Goal: Task Accomplishment & Management: Manage account settings

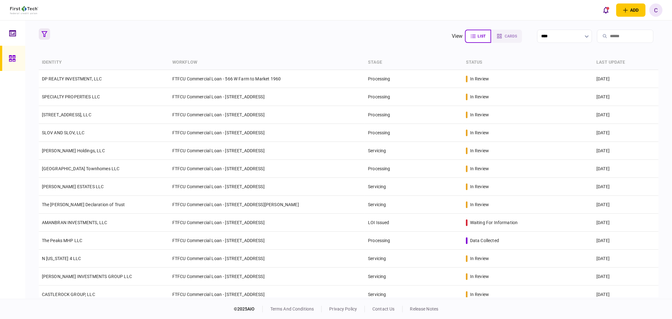
click at [41, 33] on button "button" at bounding box center [44, 33] width 11 height 11
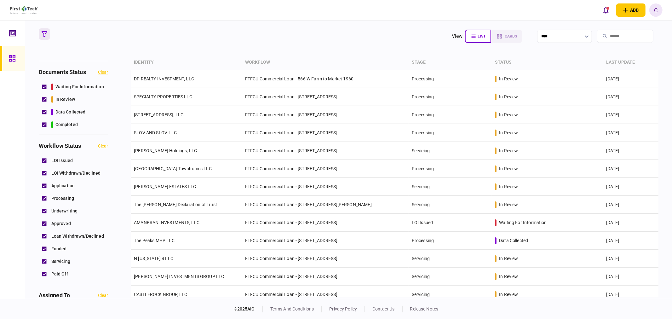
scroll to position [210, 0]
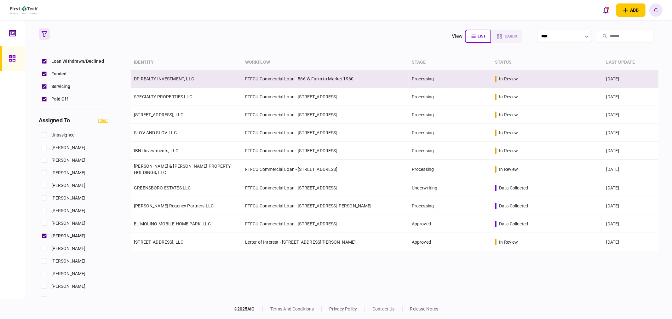
click at [166, 78] on link "DP REALTY INVESTMENT, LLC" at bounding box center [164, 78] width 60 height 5
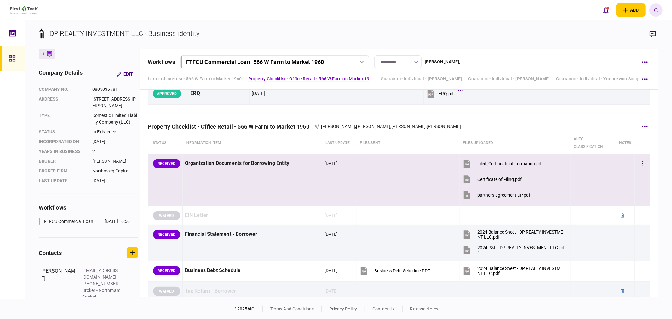
scroll to position [210, 0]
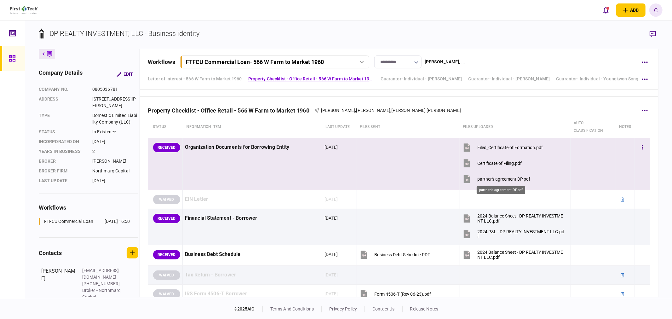
click at [493, 180] on div "partner's agreement DP.pdf" at bounding box center [504, 179] width 53 height 5
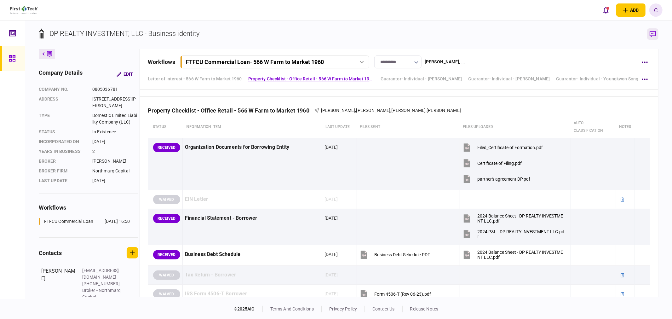
click at [653, 34] on icon "button" at bounding box center [653, 34] width 6 height 7
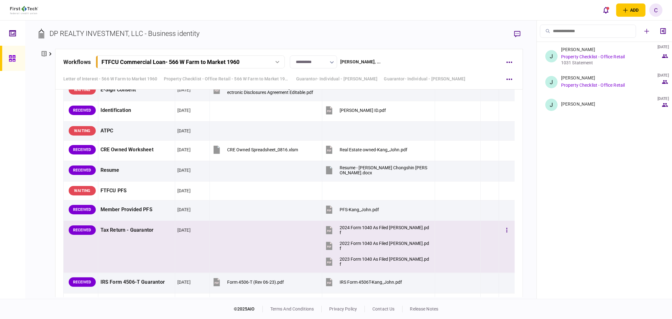
scroll to position [1646, 0]
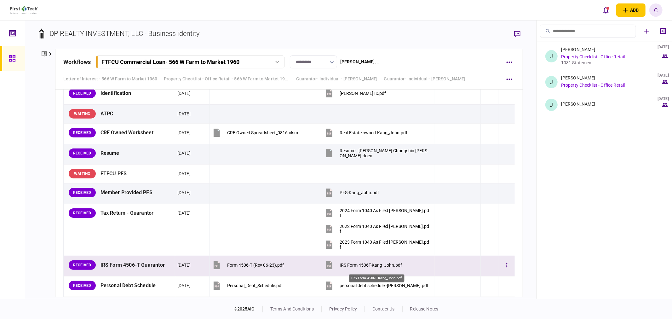
click at [384, 268] on div "IRS Form 4506T-Kang_John.pdf" at bounding box center [371, 265] width 62 height 5
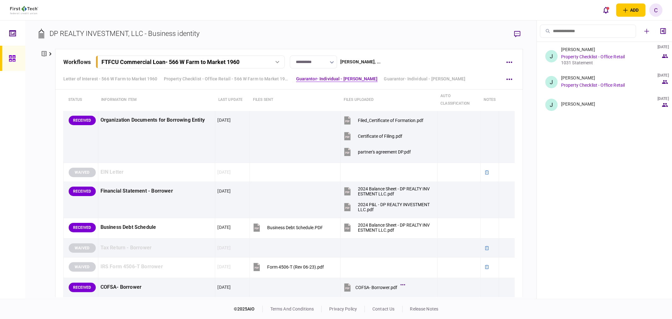
scroll to position [245, 0]
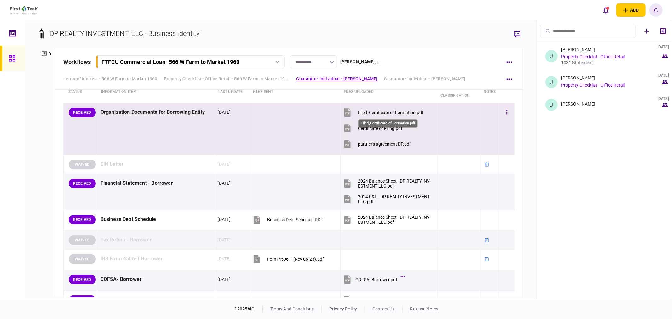
click at [375, 114] on div "Filed_Certificate of Formation.pdf" at bounding box center [391, 112] width 66 height 5
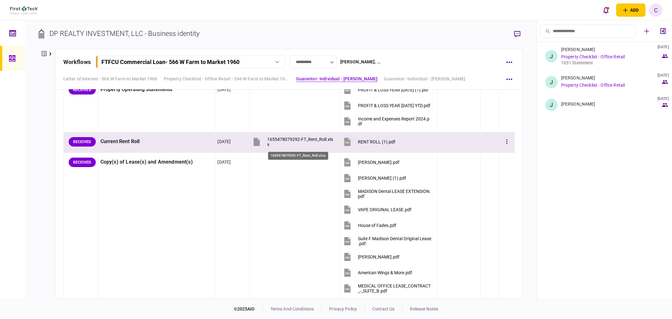
scroll to position [490, 0]
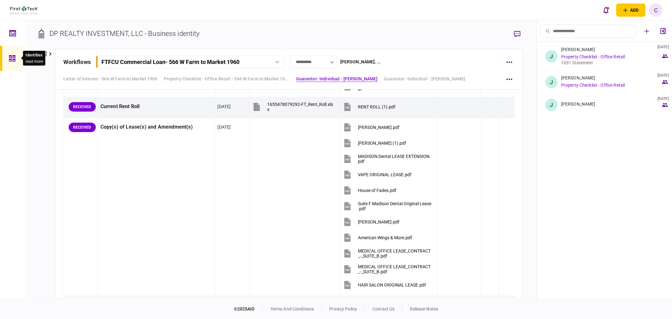
click at [17, 58] on div at bounding box center [14, 58] width 10 height 25
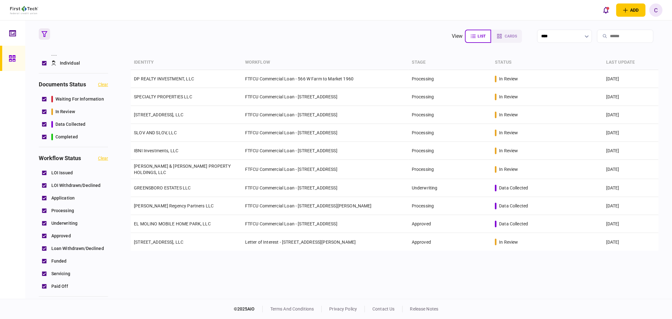
scroll to position [35, 0]
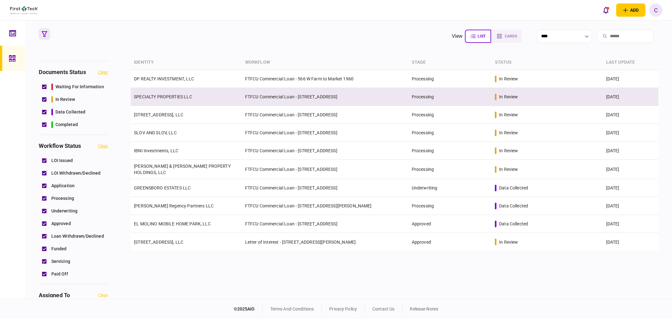
click at [168, 97] on link "SPECIALTY PROPERTIES LLC" at bounding box center [163, 96] width 58 height 5
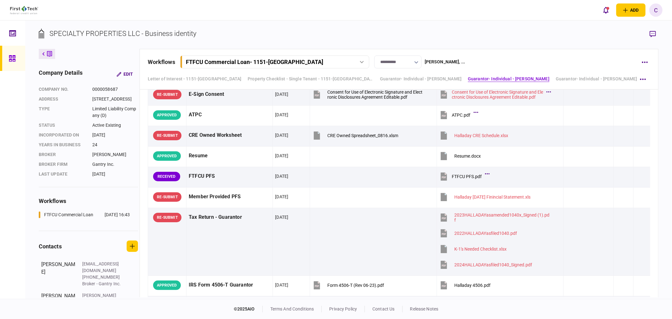
scroll to position [1515, 0]
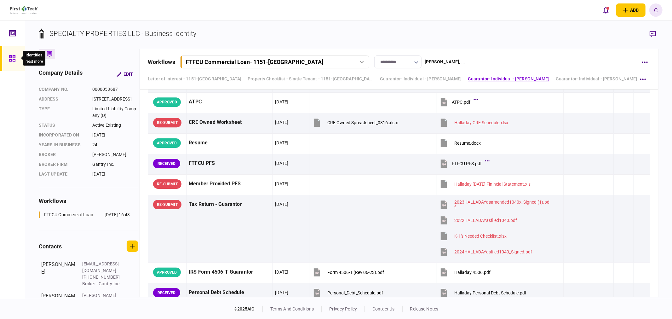
click at [14, 56] on icon at bounding box center [12, 58] width 7 height 7
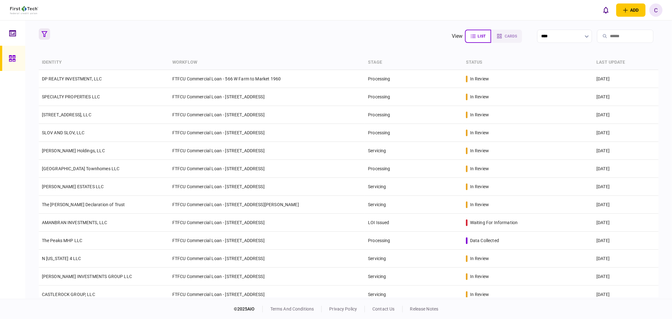
click at [42, 33] on icon "button" at bounding box center [45, 34] width 6 height 6
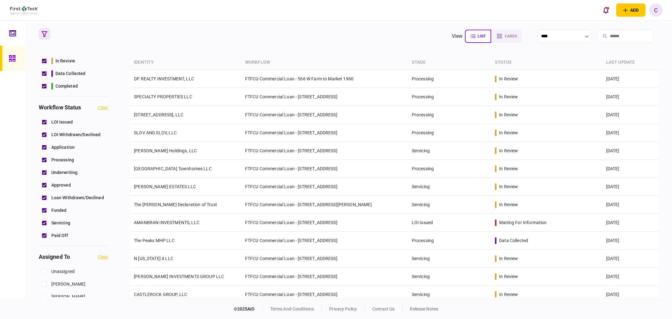
scroll to position [175, 0]
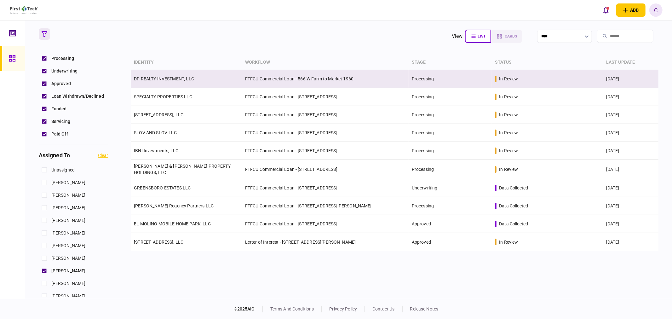
click at [161, 80] on link "DP REALTY INVESTMENT, LLC" at bounding box center [164, 78] width 60 height 5
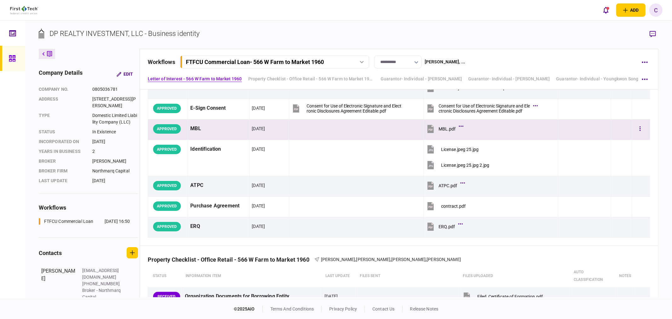
scroll to position [70, 0]
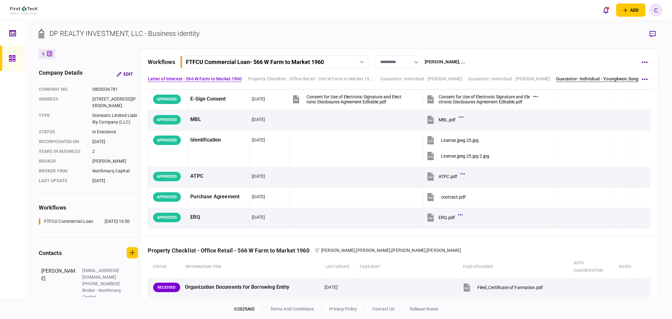
drag, startPoint x: 596, startPoint y: 80, endPoint x: 591, endPoint y: 80, distance: 4.7
click at [596, 80] on link "Guarantor- Individual - Youngkwon Song" at bounding box center [597, 79] width 82 height 7
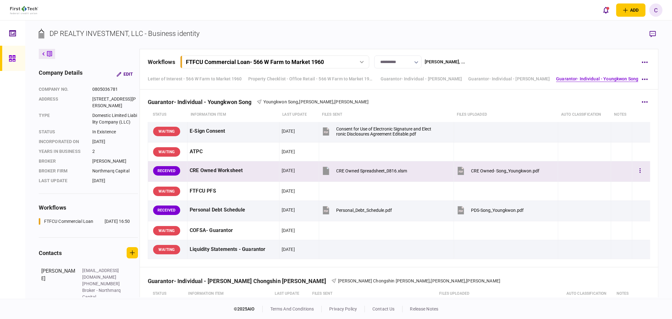
click at [488, 175] on button "CRE Owned- Song_Youngkwon.pdf" at bounding box center [498, 171] width 84 height 14
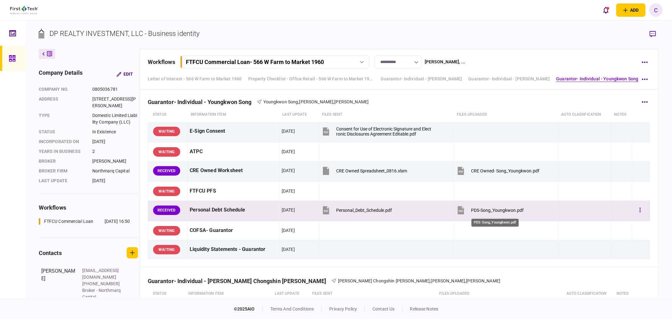
click at [495, 213] on div "PDS-Song_Youngkwon.pdf" at bounding box center [498, 210] width 53 height 5
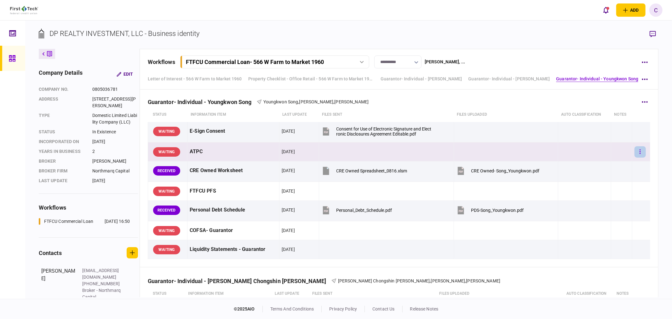
click at [635, 152] on button "button" at bounding box center [640, 151] width 11 height 11
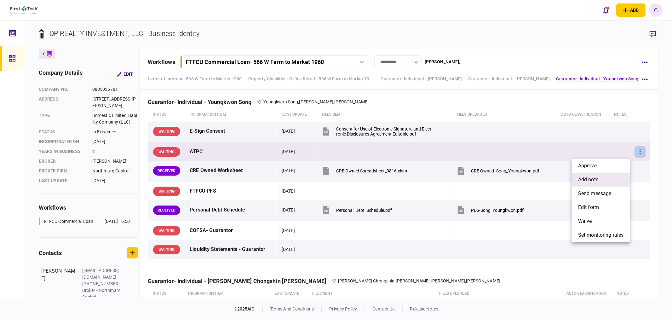
click at [594, 181] on span "add note" at bounding box center [588, 180] width 20 height 8
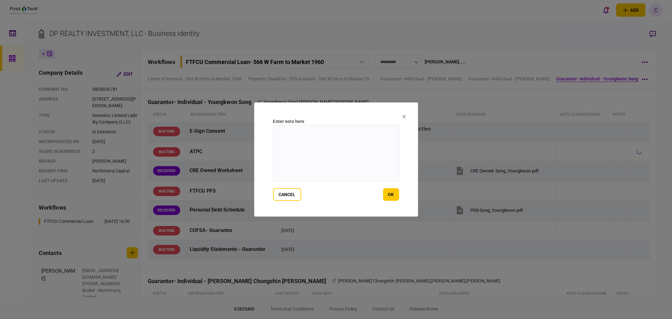
click at [363, 151] on textarea at bounding box center [336, 153] width 126 height 57
type textarea "**********"
click at [389, 192] on button "ok" at bounding box center [391, 194] width 16 height 13
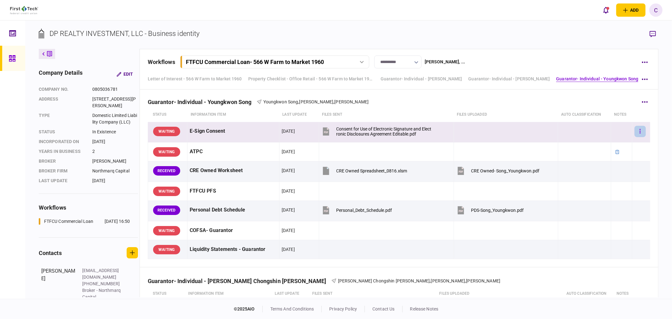
click at [639, 134] on button "button" at bounding box center [640, 131] width 11 height 11
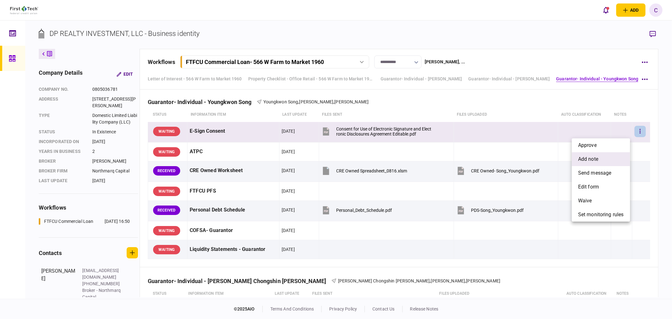
click at [591, 160] on span "add note" at bounding box center [588, 159] width 20 height 8
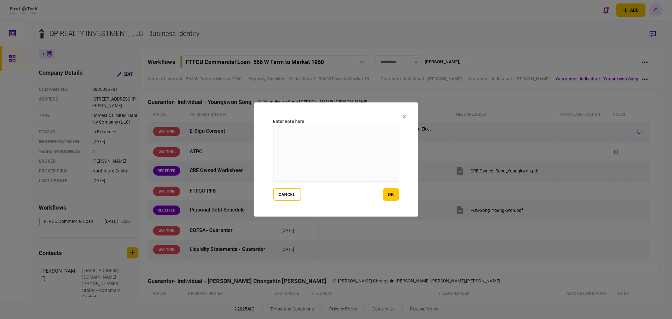
click at [373, 140] on textarea at bounding box center [336, 153] width 126 height 57
paste textarea "**********"
type textarea "**********"
click at [396, 193] on button "ok" at bounding box center [391, 194] width 16 height 13
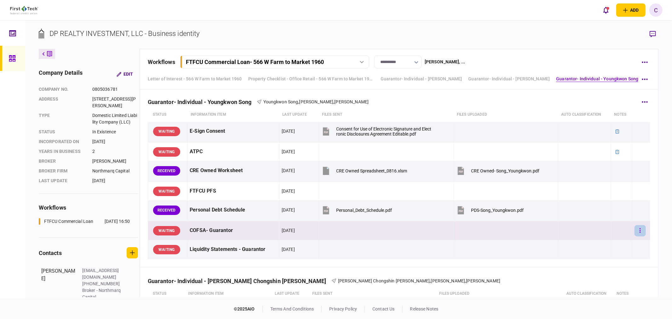
click at [640, 232] on icon "button" at bounding box center [640, 231] width 1 height 6
click at [594, 250] on span "add note" at bounding box center [588, 252] width 20 height 8
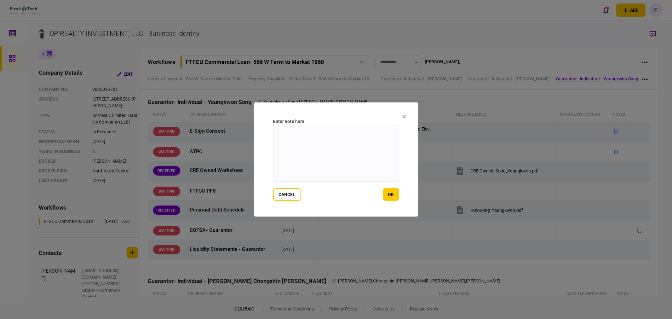
click at [366, 153] on textarea at bounding box center [336, 153] width 126 height 57
paste textarea "**********"
type textarea "**********"
click at [390, 193] on button "ok" at bounding box center [391, 194] width 16 height 13
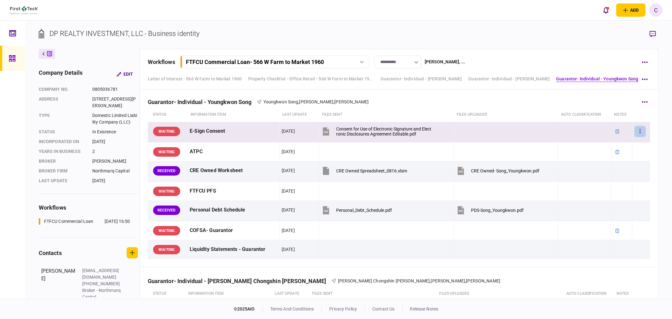
click at [635, 134] on button "button" at bounding box center [640, 131] width 11 height 11
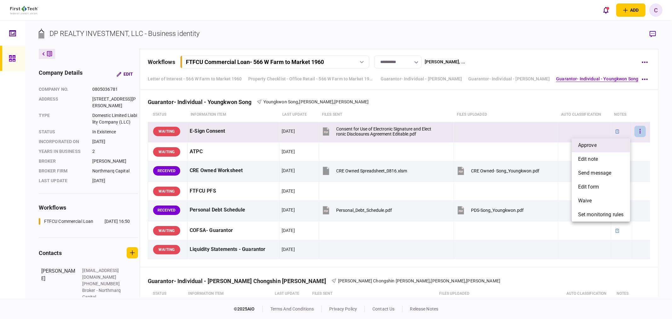
click at [608, 144] on li "approve" at bounding box center [601, 145] width 58 height 14
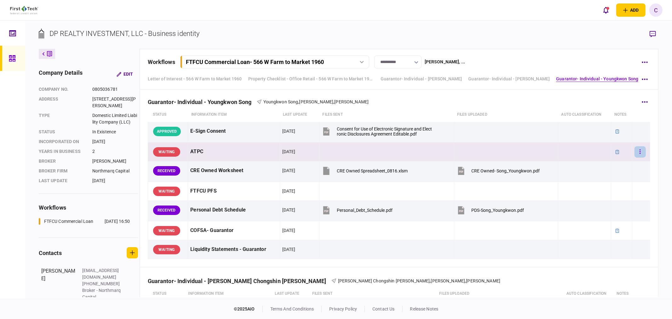
click at [640, 155] on button "button" at bounding box center [640, 151] width 11 height 11
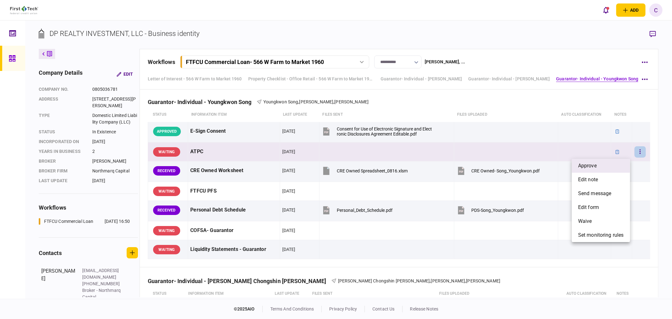
click at [619, 163] on li "approve" at bounding box center [601, 166] width 58 height 14
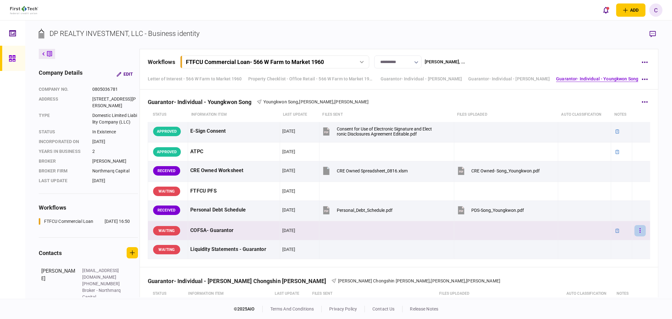
click at [638, 232] on button "button" at bounding box center [640, 230] width 11 height 11
click at [600, 238] on li "approve" at bounding box center [601, 238] width 58 height 14
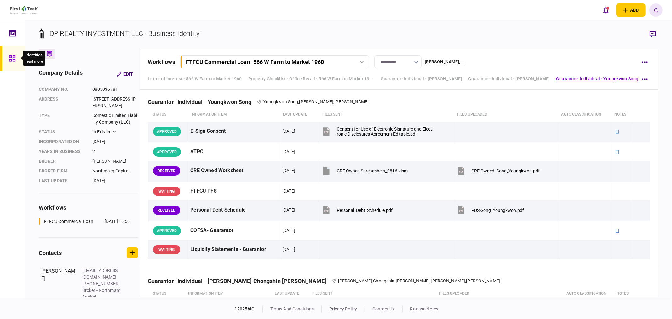
click at [13, 54] on div at bounding box center [14, 58] width 10 height 25
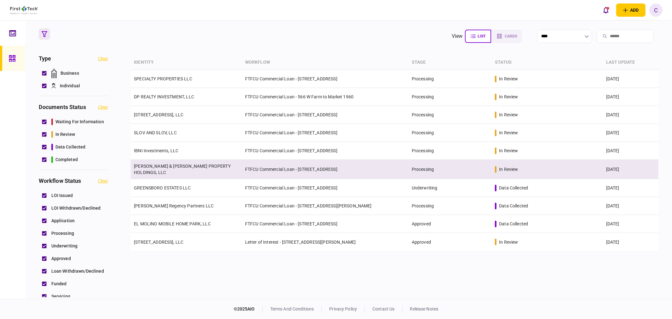
click at [160, 168] on link "[PERSON_NAME] & [PERSON_NAME] PROPERTY HOLDINGS, LLC" at bounding box center [182, 169] width 97 height 11
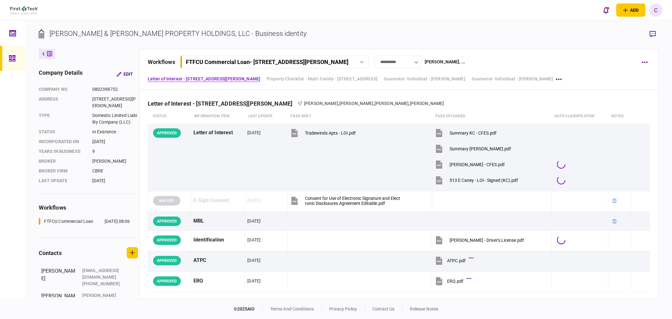
click at [17, 59] on div at bounding box center [14, 58] width 10 height 25
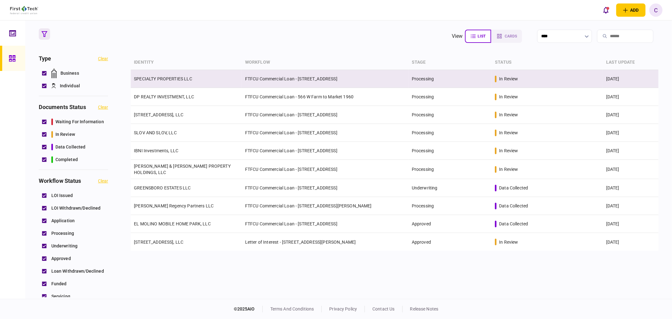
click at [169, 80] on link "SPECIALTY PROPERTIES LLC" at bounding box center [163, 78] width 58 height 5
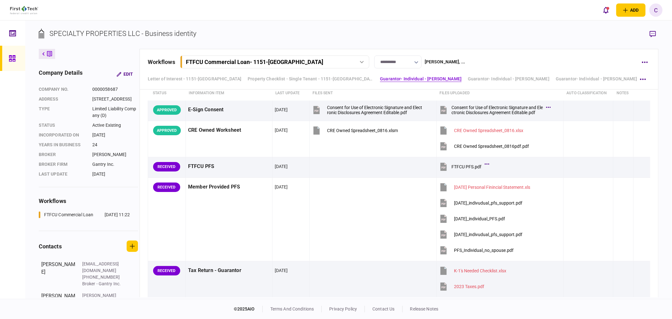
scroll to position [790, 0]
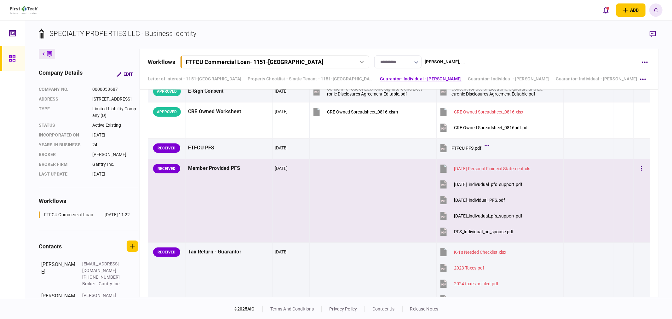
drag, startPoint x: 468, startPoint y: 230, endPoint x: 576, endPoint y: 233, distance: 108.2
click at [576, 233] on tr "RECEIVED Member Provided PFS 18 Sep 2025 8-16-2025 Personal Finincial Statement…" at bounding box center [399, 201] width 503 height 84
click at [639, 169] on button "button" at bounding box center [641, 168] width 11 height 11
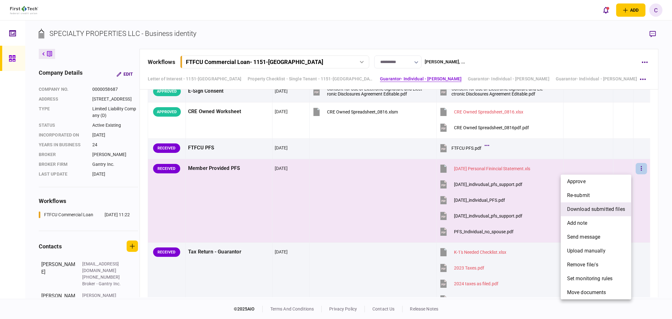
click at [589, 207] on span "download submitted files" at bounding box center [596, 210] width 58 height 8
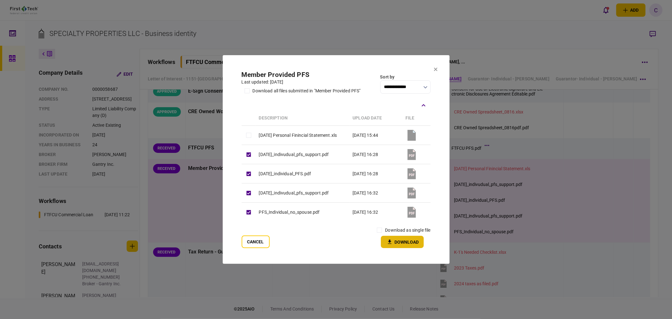
click at [401, 241] on button "Download" at bounding box center [402, 242] width 43 height 12
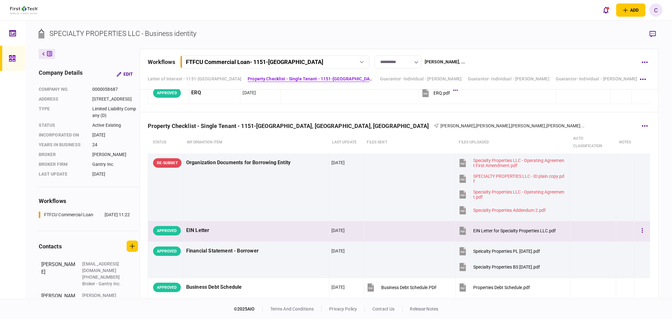
scroll to position [230, 0]
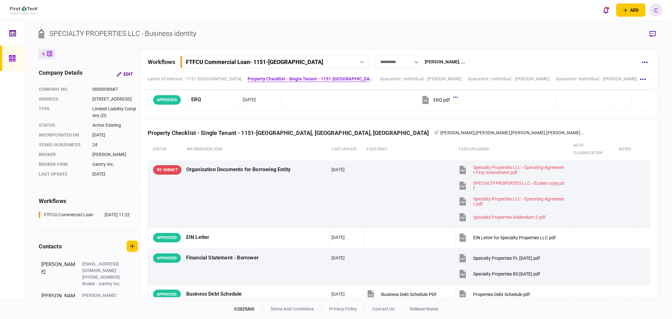
click at [654, 36] on icon "button" at bounding box center [653, 34] width 6 height 7
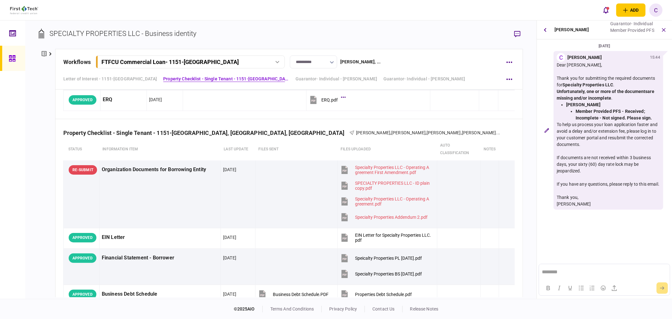
scroll to position [0, 0]
click at [545, 27] on button "button" at bounding box center [545, 29] width 11 height 11
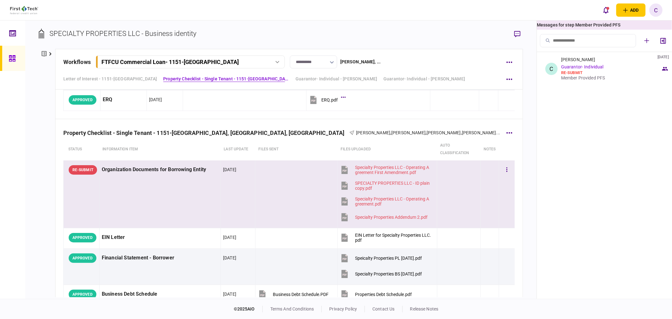
drag, startPoint x: 108, startPoint y: 168, endPoint x: 122, endPoint y: 171, distance: 13.5
click at [108, 168] on div "Organization Documents for Borrowing Entity" at bounding box center [160, 170] width 117 height 14
click at [597, 77] on div "Organization Documents for Borrowing Entity" at bounding box center [611, 77] width 100 height 5
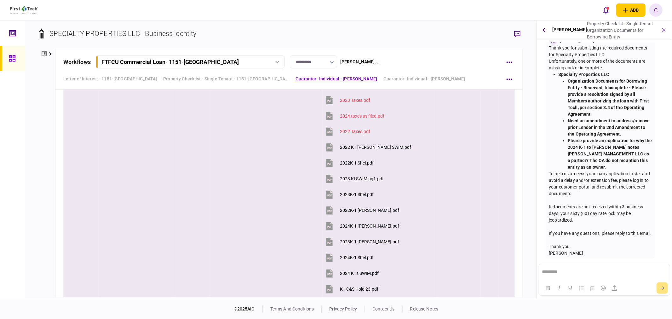
scroll to position [931, 0]
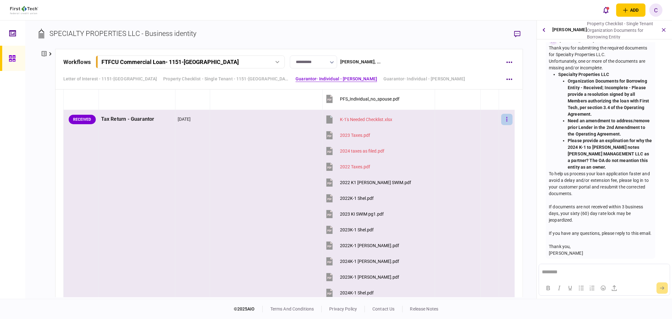
click at [507, 119] on icon "button" at bounding box center [507, 119] width 1 height 6
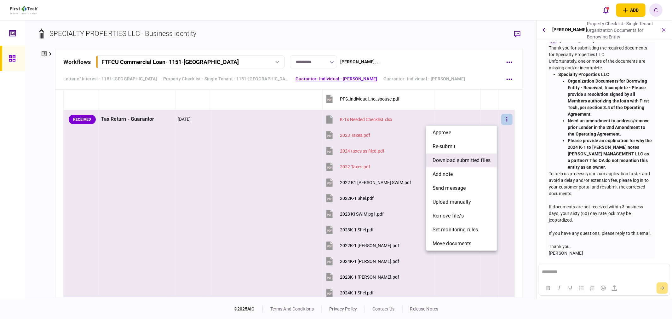
click at [459, 160] on span "download submitted files" at bounding box center [462, 161] width 58 height 8
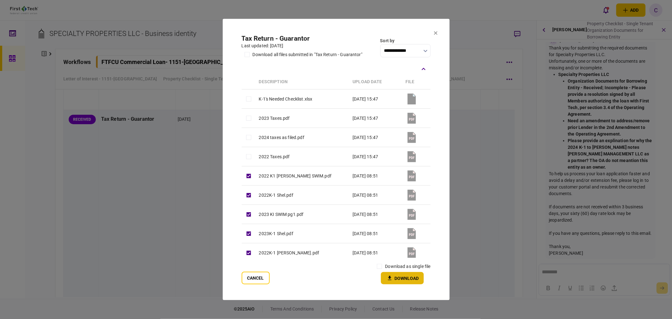
click at [404, 276] on button "Download" at bounding box center [402, 278] width 43 height 12
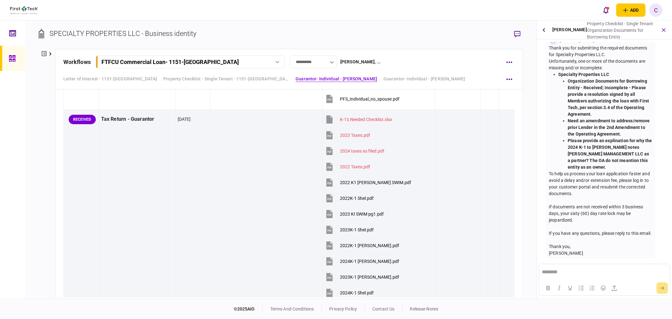
click at [582, 254] on div "[PERSON_NAME]" at bounding box center [600, 253] width 103 height 7
click at [572, 246] on div "If you have any questions, please reply to this email. Thank you," at bounding box center [600, 240] width 103 height 20
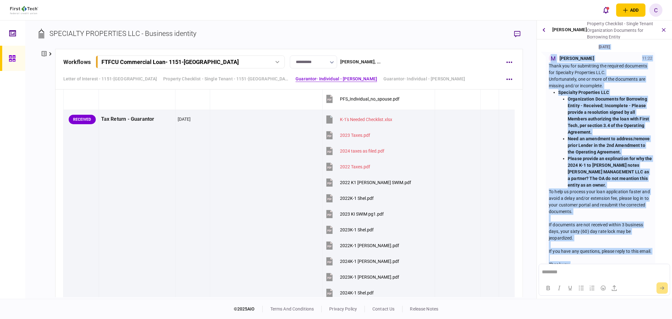
scroll to position [406, 0]
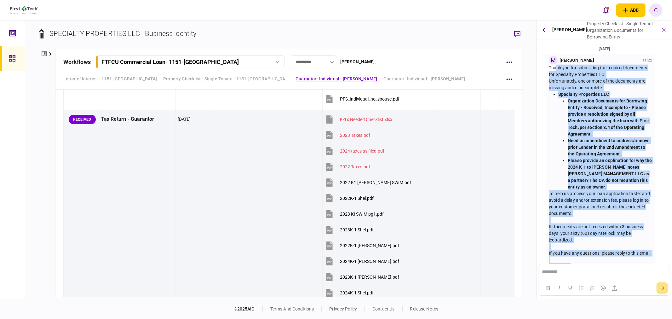
drag, startPoint x: 572, startPoint y: 247, endPoint x: 550, endPoint y: 82, distance: 166.4
click at [550, 82] on div "Thank you for submitting the required documents for Specialty Properties LLC. U…" at bounding box center [600, 171] width 103 height 212
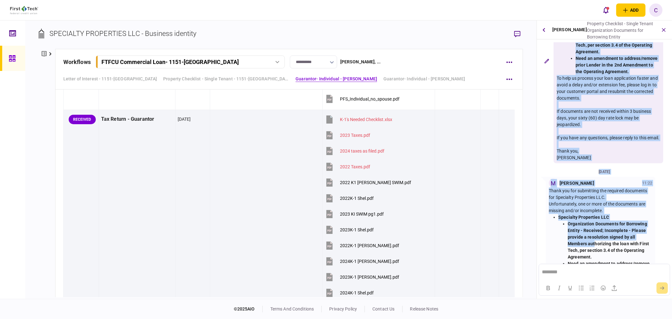
scroll to position [284, 0]
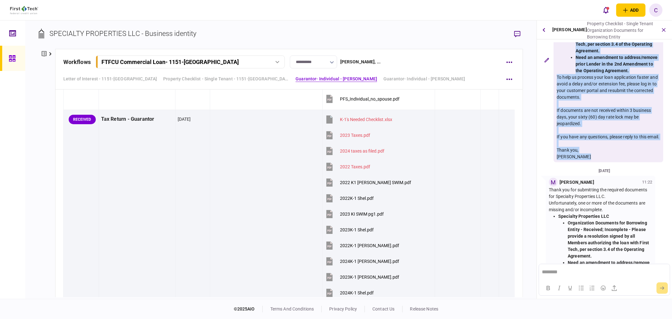
drag, startPoint x: 558, startPoint y: 136, endPoint x: 591, endPoint y: 169, distance: 46.4
click at [591, 160] on div "Dear Charles Eldredge, Thank you for submitting the required documents for Spec…" at bounding box center [608, 64] width 103 height 192
copy div "Dear Charles Eldredge, Thank you for submitting the required documents for Spec…"
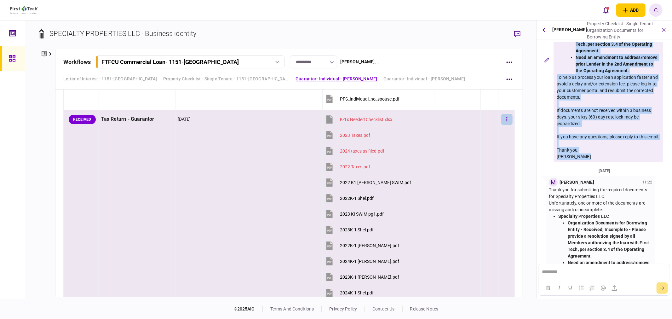
click at [504, 119] on button "button" at bounding box center [507, 119] width 11 height 11
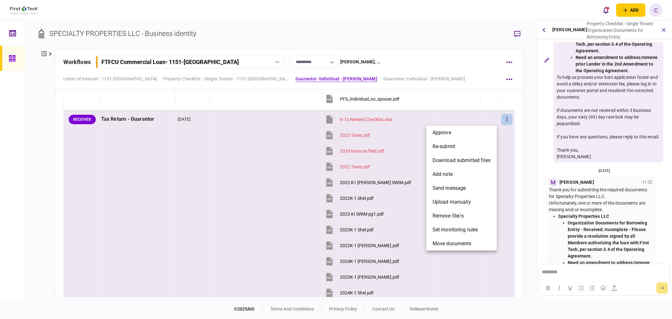
click at [629, 189] on div at bounding box center [336, 159] width 672 height 319
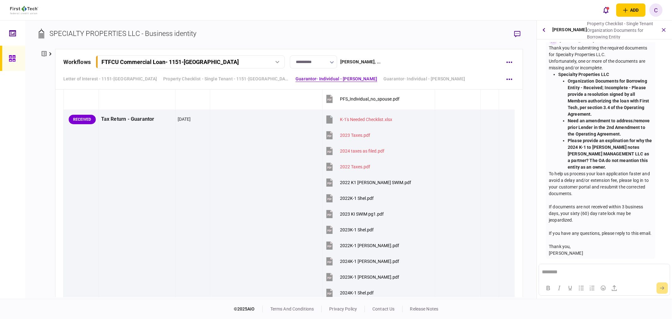
scroll to position [445, 0]
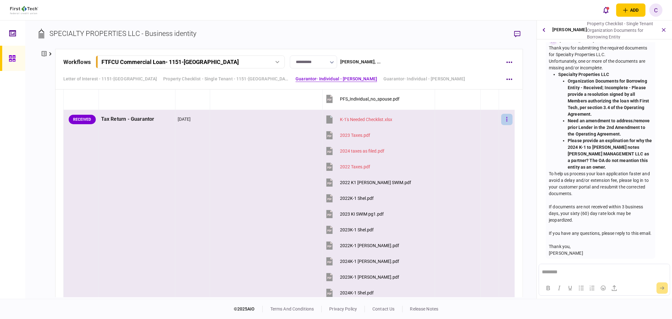
click at [505, 121] on button "button" at bounding box center [507, 119] width 11 height 11
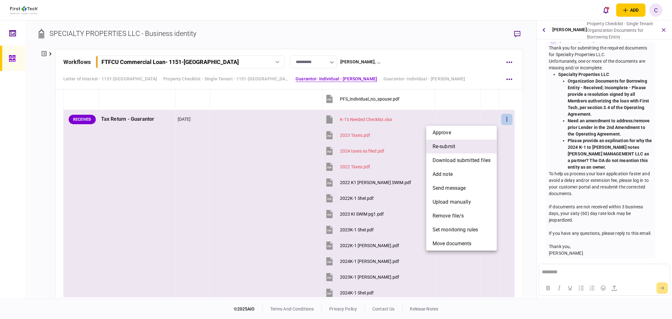
click at [463, 145] on li "re-submit" at bounding box center [462, 147] width 71 height 14
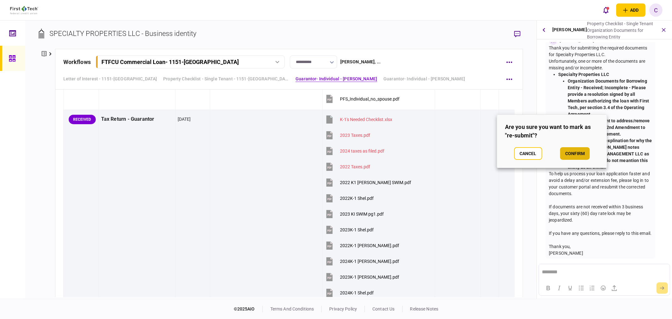
click at [583, 155] on button "confirm" at bounding box center [575, 153] width 30 height 13
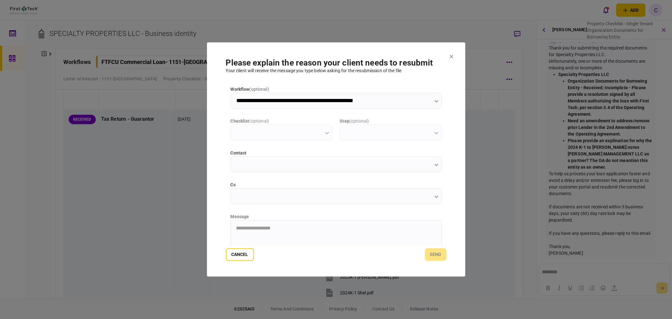
scroll to position [0, 0]
type input "**********"
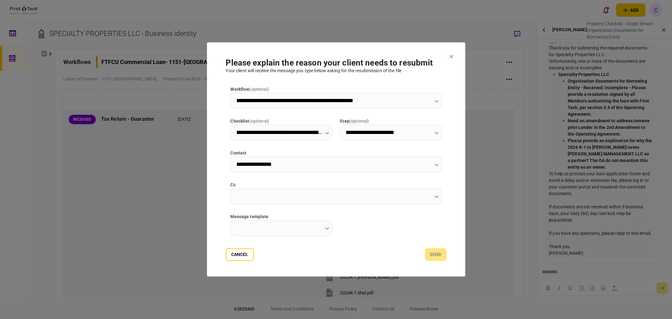
click at [246, 199] on input "cc" at bounding box center [336, 197] width 211 height 16
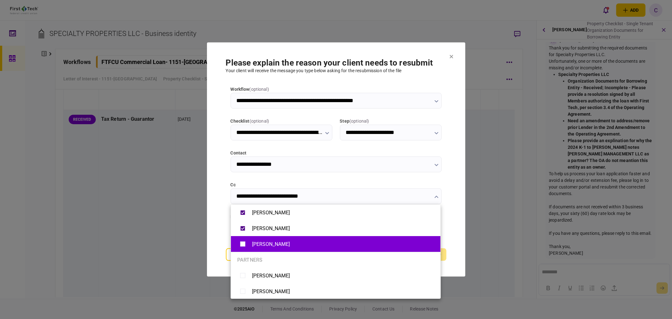
type input "**********"
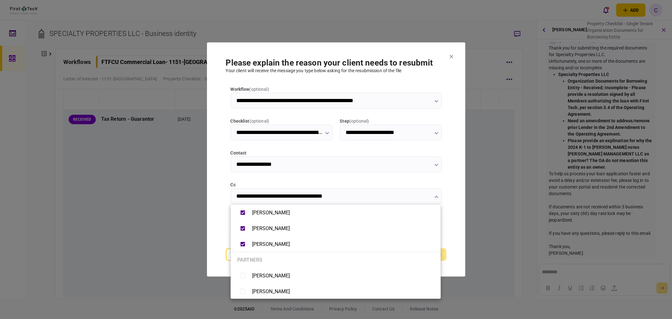
click at [219, 239] on div at bounding box center [336, 159] width 672 height 319
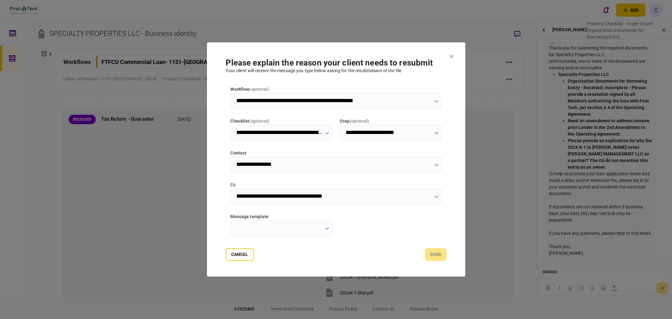
click at [302, 225] on input "message template" at bounding box center [282, 228] width 102 height 16
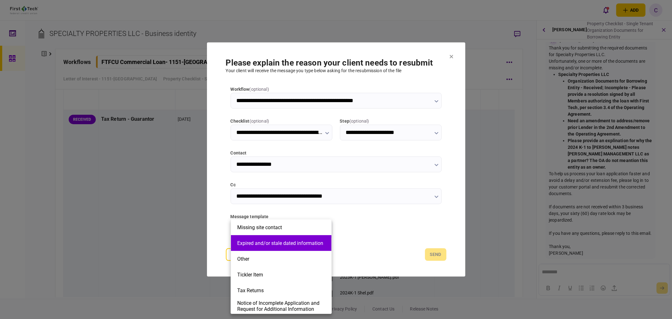
scroll to position [142, 0]
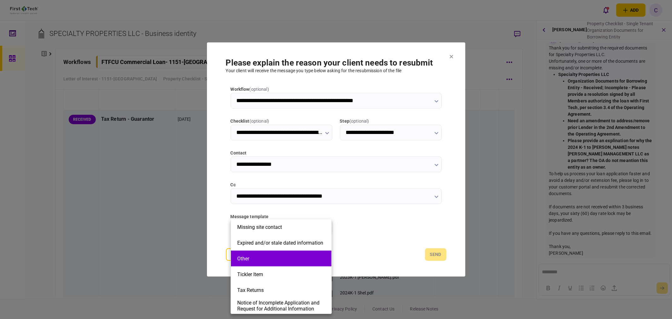
click at [263, 259] on button "Other" at bounding box center [281, 259] width 88 height 6
type input "*****"
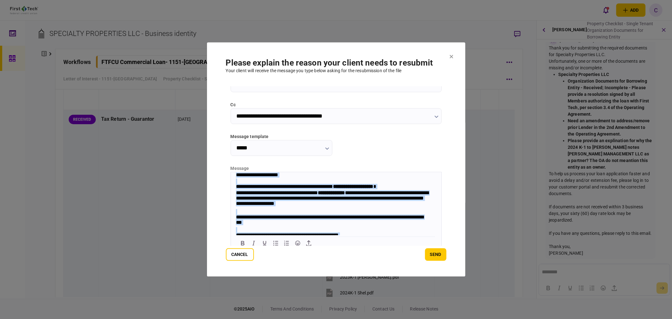
scroll to position [25, 0]
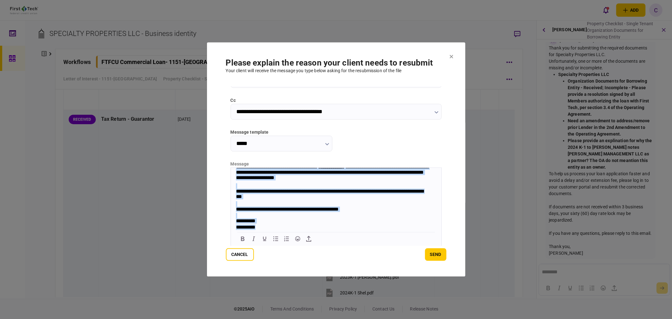
drag, startPoint x: 235, startPoint y: 172, endPoint x: 533, endPoint y: 422, distance: 389.3
click at [302, 231] on html "**********" at bounding box center [336, 188] width 211 height 84
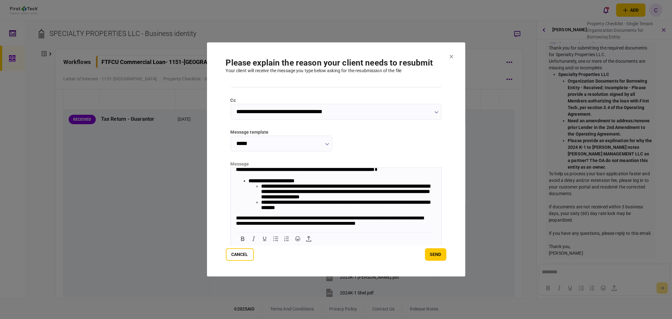
scroll to position [3, 0]
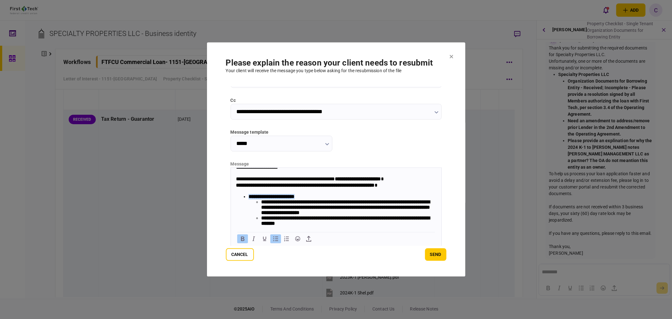
drag, startPoint x: 306, startPoint y: 196, endPoint x: 303, endPoint y: 198, distance: 4.0
click at [303, 198] on li "**********" at bounding box center [342, 210] width 188 height 32
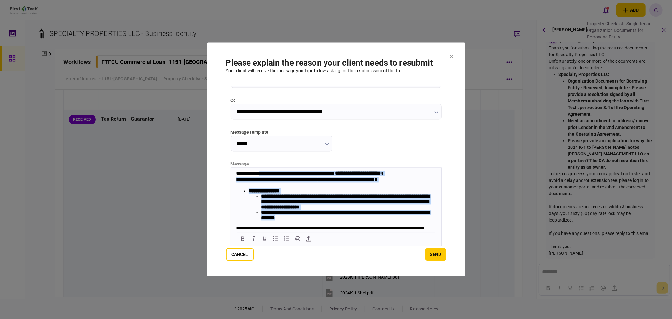
scroll to position [2, 0]
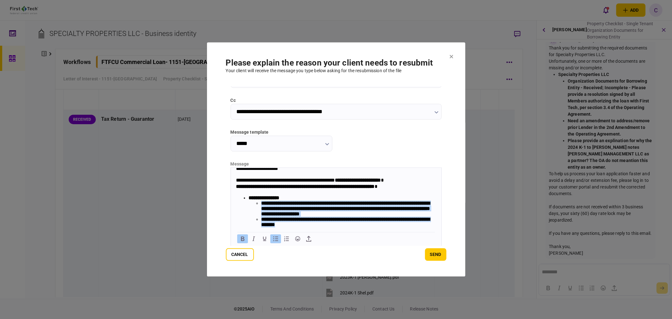
drag, startPoint x: 356, startPoint y: 195, endPoint x: 261, endPoint y: 205, distance: 95.1
click at [261, 205] on ul "**********" at bounding box center [342, 213] width 188 height 27
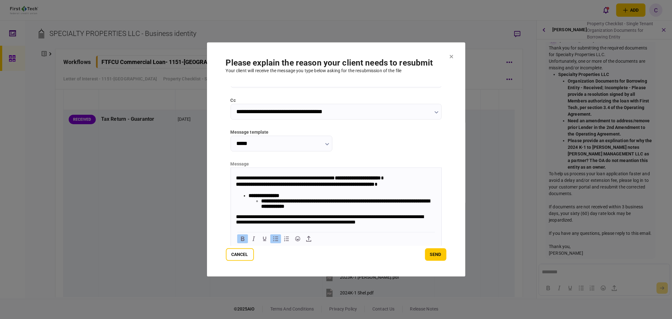
scroll to position [0, 0]
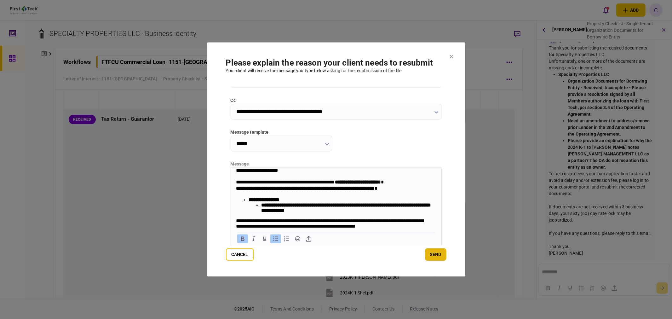
click at [438, 256] on button "send" at bounding box center [435, 254] width 21 height 13
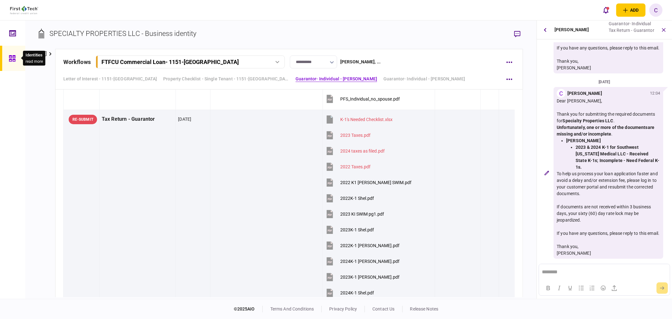
drag, startPoint x: 8, startPoint y: 59, endPoint x: 21, endPoint y: 71, distance: 17.8
click at [9, 59] on icon at bounding box center [12, 58] width 7 height 7
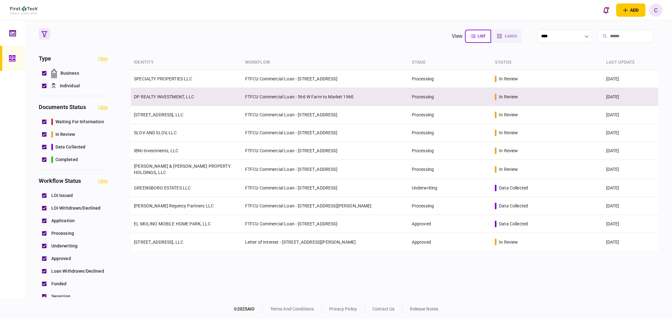
click at [163, 100] on td "DP REALTY INVESTMENT, LLC" at bounding box center [186, 97] width 111 height 18
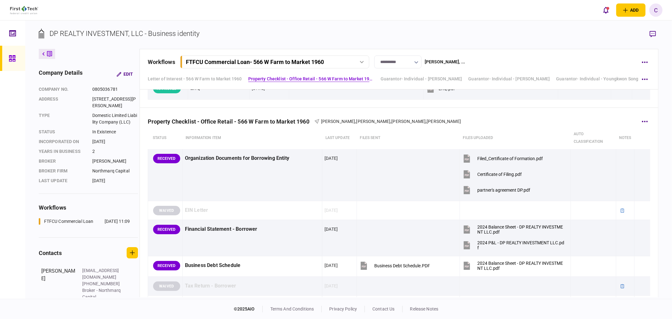
scroll to position [245, 0]
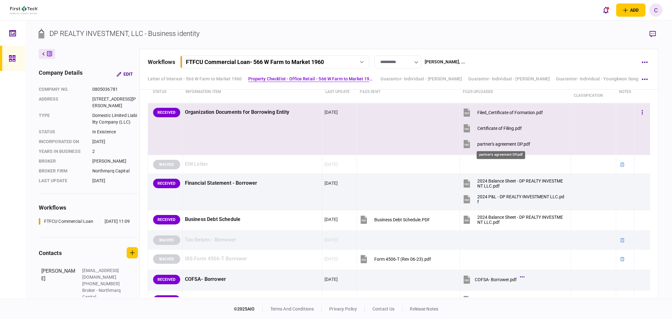
click at [496, 146] on div "partner's agreement DP.pdf" at bounding box center [504, 144] width 53 height 5
click at [637, 109] on button "button" at bounding box center [642, 112] width 11 height 11
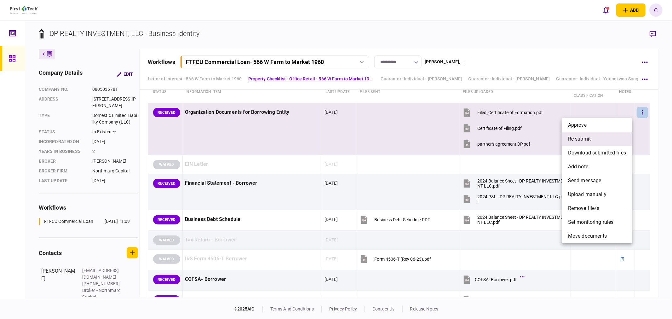
click at [580, 139] on span "re-submit" at bounding box center [579, 139] width 23 height 8
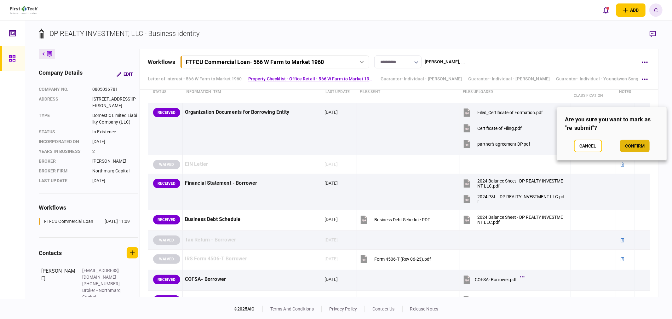
click at [644, 147] on button "confirm" at bounding box center [635, 146] width 30 height 13
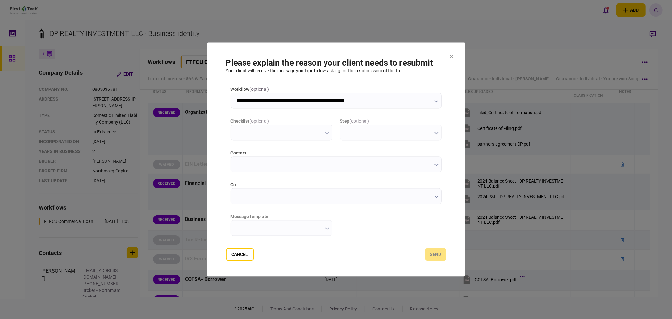
scroll to position [0, 0]
type input "**********"
click at [269, 200] on input "cc" at bounding box center [336, 197] width 211 height 16
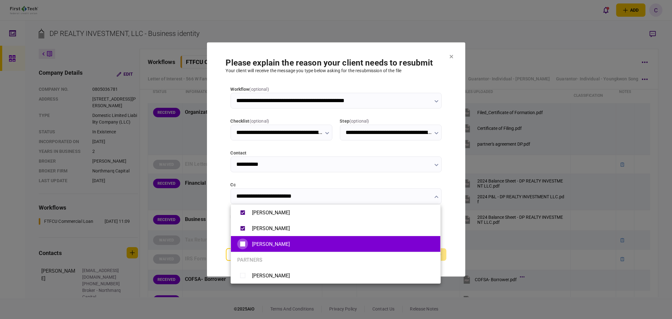
type input "**********"
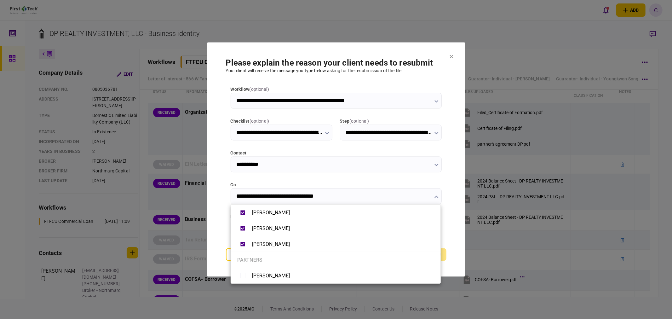
click at [215, 228] on div at bounding box center [336, 159] width 672 height 319
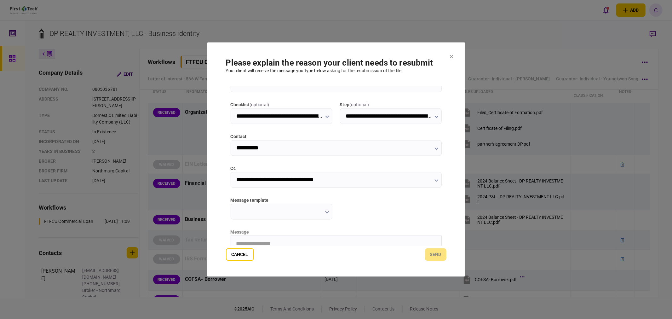
scroll to position [35, 0]
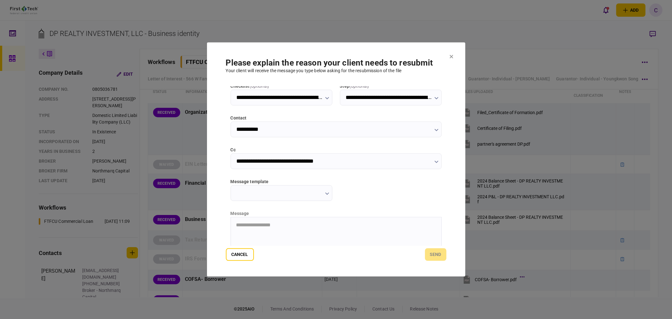
click at [318, 194] on input "message template" at bounding box center [282, 193] width 102 height 16
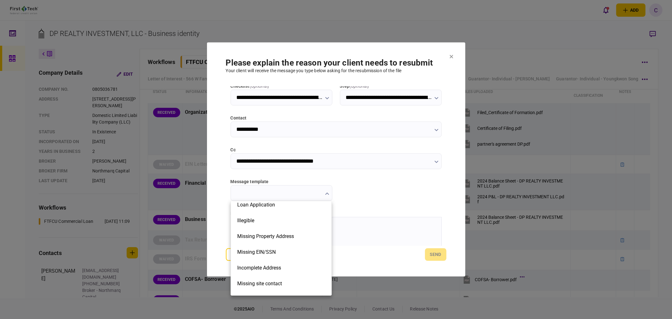
scroll to position [142, 0]
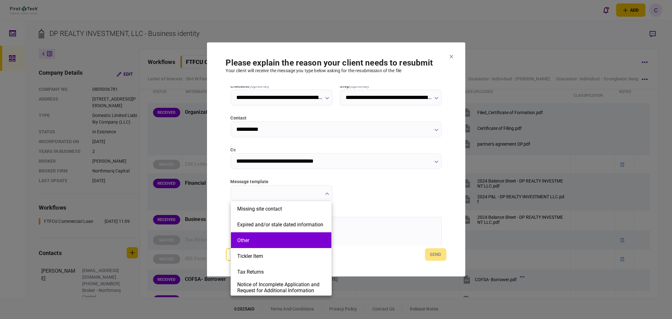
click at [257, 243] on button "Other" at bounding box center [281, 240] width 88 height 6
type input "*****"
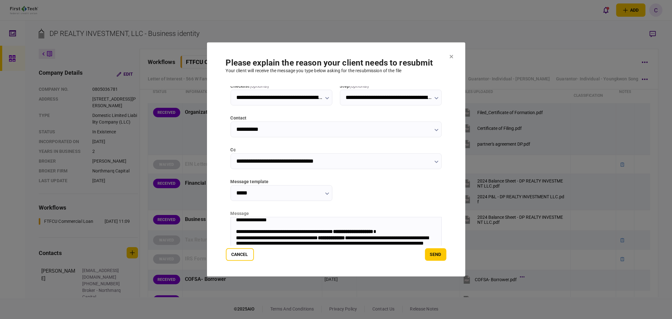
click at [355, 232] on strong "**********" at bounding box center [353, 231] width 40 height 5
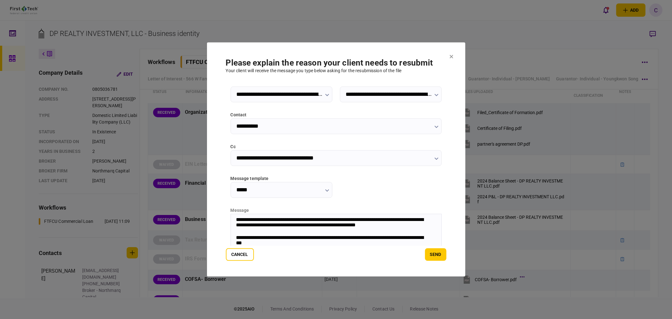
scroll to position [38, 0]
click at [321, 235] on div "**********" at bounding box center [333, 241] width 194 height 13
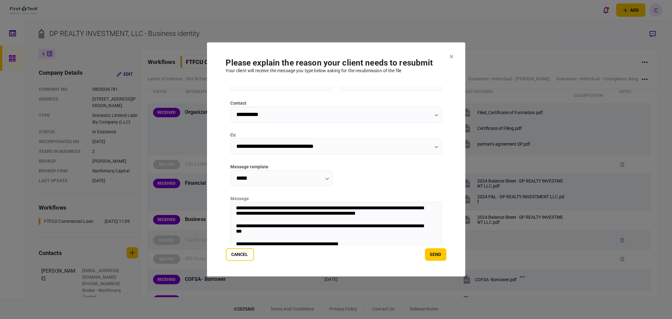
scroll to position [84, 0]
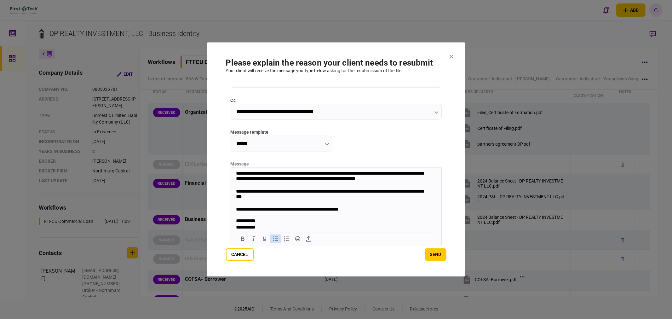
click at [275, 240] on icon "Bullet list" at bounding box center [276, 239] width 8 height 8
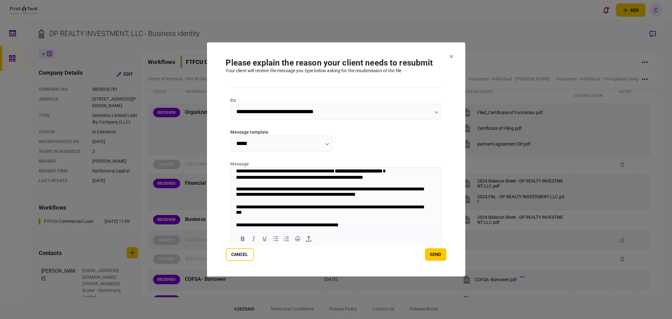
scroll to position [0, 0]
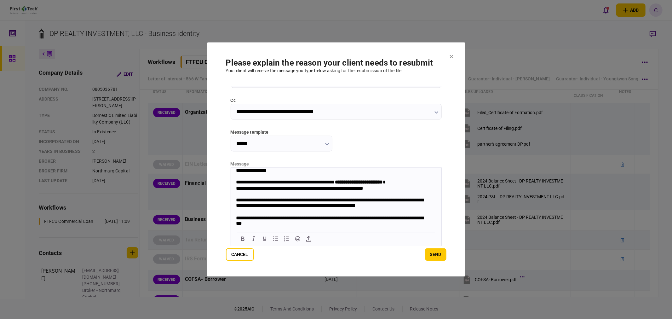
click at [255, 195] on div "Rich Text Area. Press ALT-0 for help." at bounding box center [336, 194] width 200 height 5
click at [276, 241] on icon "Bullet list" at bounding box center [276, 239] width 8 height 8
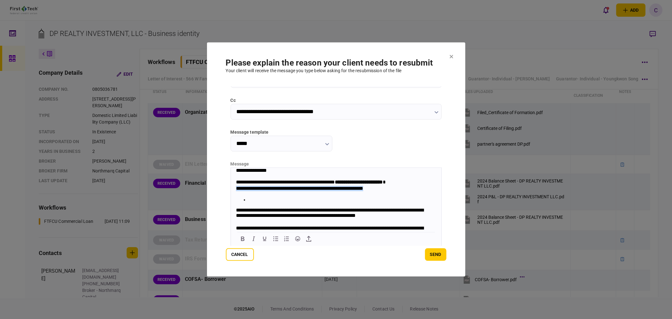
drag, startPoint x: 392, startPoint y: 191, endPoint x: 421, endPoint y: 359, distance: 170.5
click at [231, 191] on html "**********" at bounding box center [336, 218] width 211 height 100
click at [284, 201] on li "Rich Text Area. Press ALT-0 for help." at bounding box center [342, 199] width 188 height 5
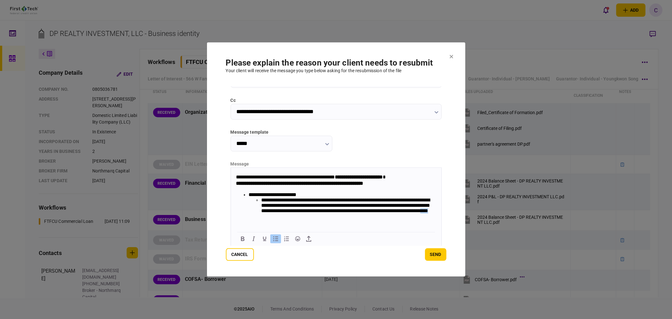
scroll to position [11, 0]
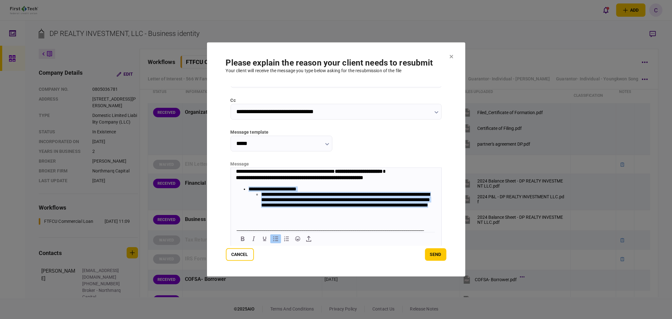
drag, startPoint x: 288, startPoint y: 226, endPoint x: 243, endPoint y: 192, distance: 56.4
click at [248, 192] on li "**********" at bounding box center [339, 205] width 182 height 38
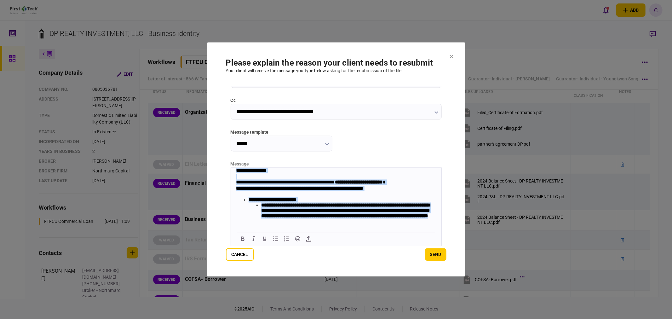
scroll to position [73, 0]
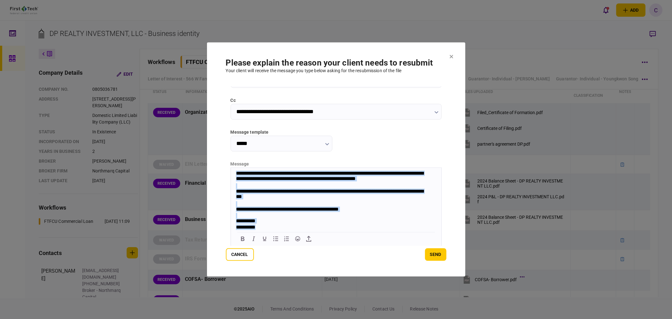
drag, startPoint x: 236, startPoint y: 172, endPoint x: 563, endPoint y: 414, distance: 406.3
click at [331, 231] on html "**********" at bounding box center [336, 164] width 211 height 132
copy body "**********"
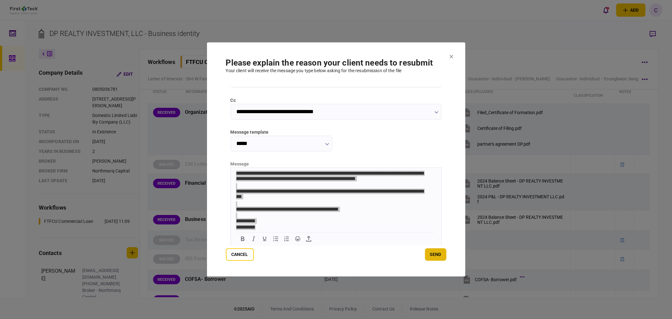
click at [436, 253] on button "send" at bounding box center [435, 254] width 21 height 13
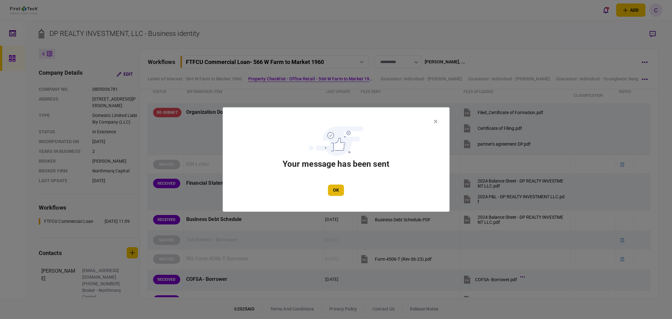
click at [336, 189] on button "OK" at bounding box center [336, 190] width 16 height 11
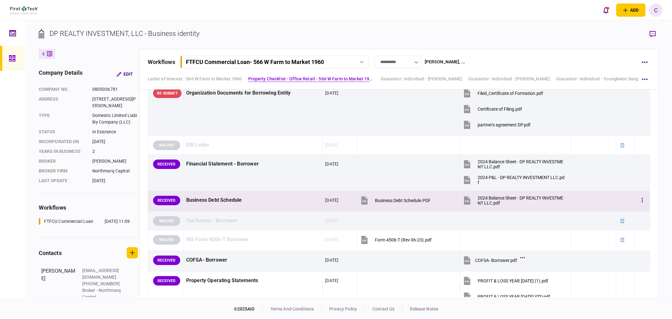
scroll to position [315, 0]
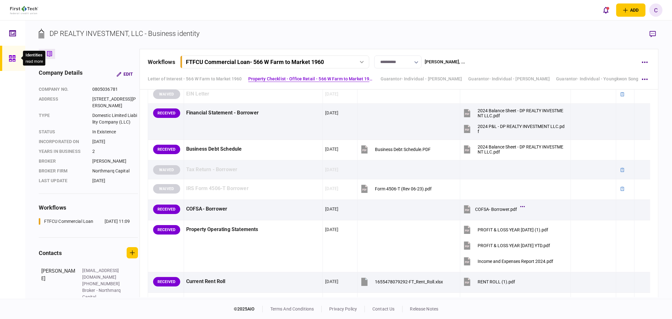
drag, startPoint x: 11, startPoint y: 61, endPoint x: 20, endPoint y: 65, distance: 10.5
click at [11, 61] on icon at bounding box center [12, 58] width 6 height 6
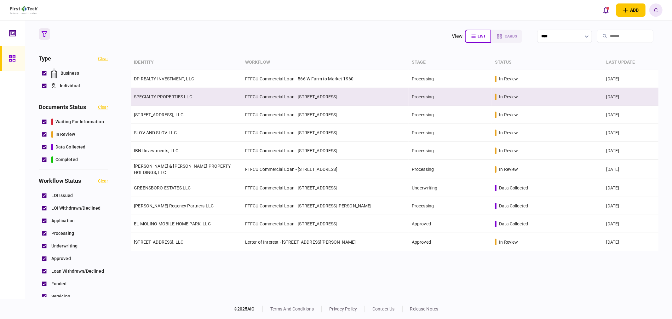
click at [169, 95] on link "SPECIALTY PROPERTIES LLC" at bounding box center [163, 96] width 58 height 5
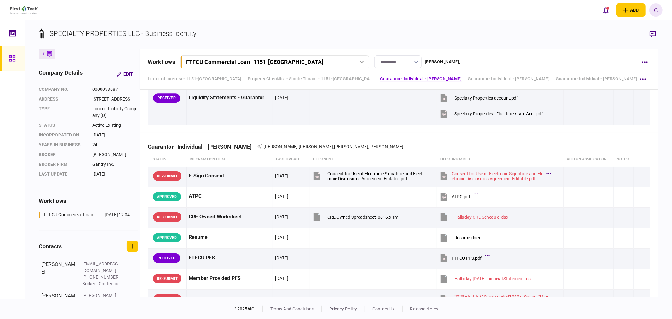
scroll to position [1436, 0]
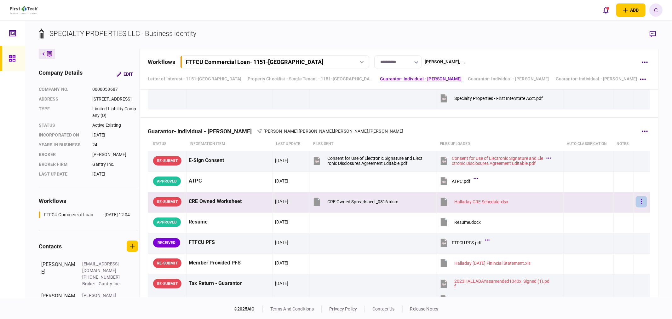
click at [638, 202] on button "button" at bounding box center [641, 201] width 11 height 11
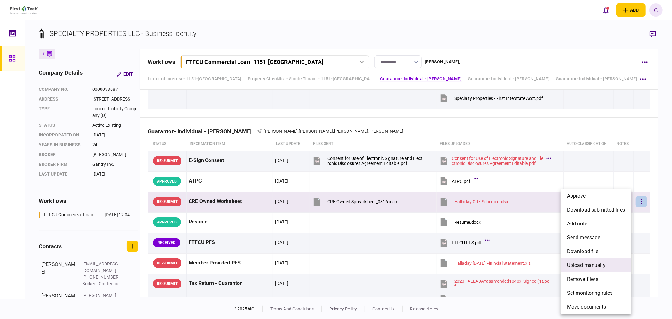
click at [588, 270] on li "upload manually" at bounding box center [596, 265] width 71 height 14
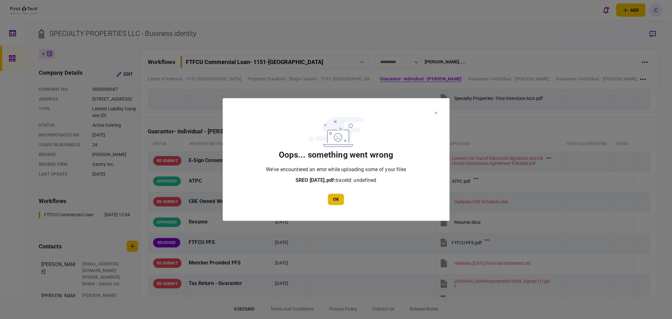
click at [336, 199] on button "OK" at bounding box center [336, 199] width 16 height 11
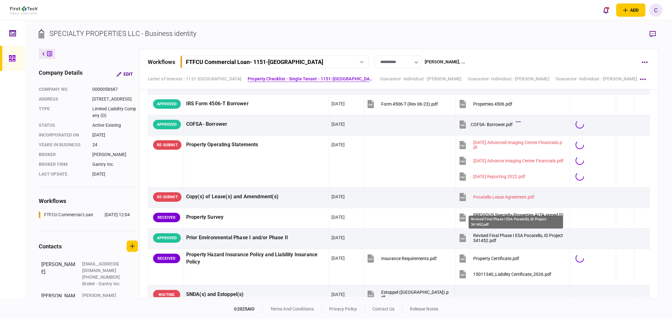
scroll to position [525, 0]
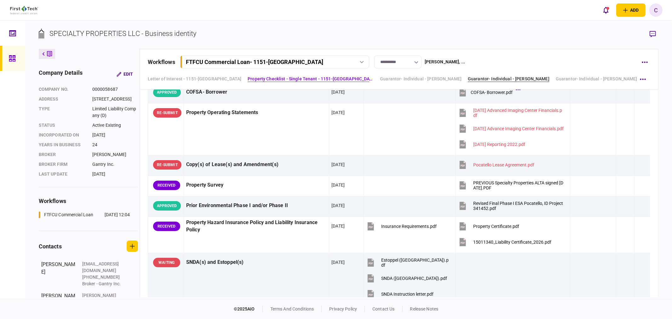
click at [502, 79] on link "Guarantor- Individual - [PERSON_NAME]" at bounding box center [509, 79] width 82 height 7
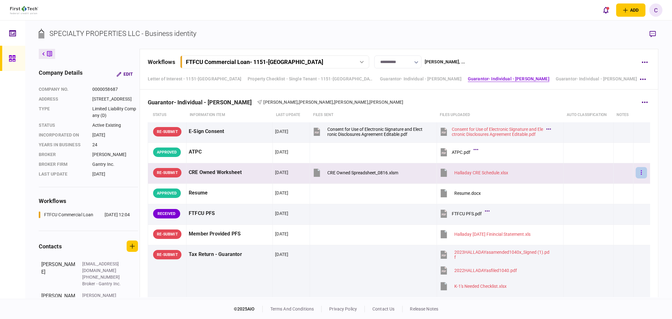
click at [636, 174] on button "button" at bounding box center [641, 172] width 11 height 11
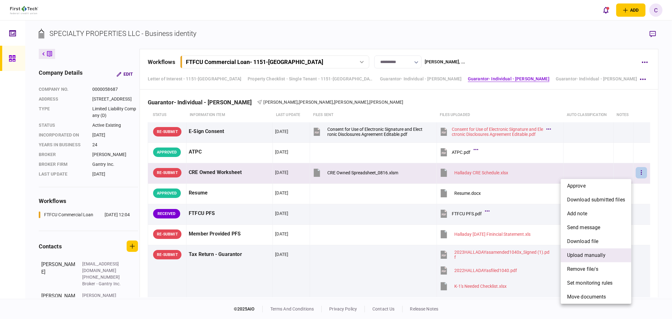
click at [587, 256] on span "upload manually" at bounding box center [586, 256] width 38 height 8
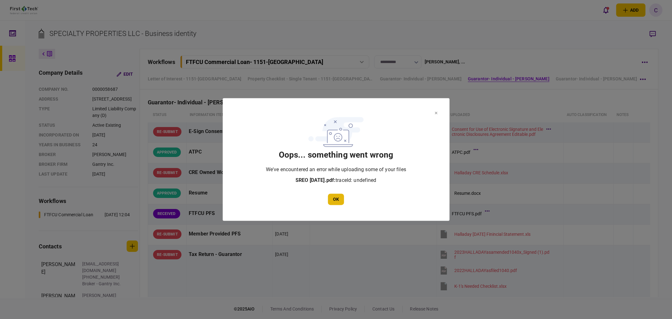
click at [339, 198] on button "OK" at bounding box center [336, 199] width 16 height 11
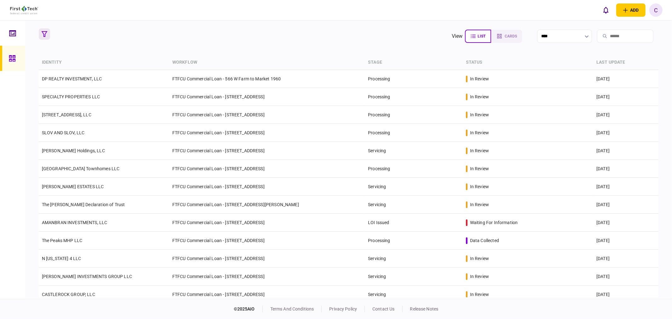
click at [42, 32] on icon "button" at bounding box center [45, 34] width 6 height 6
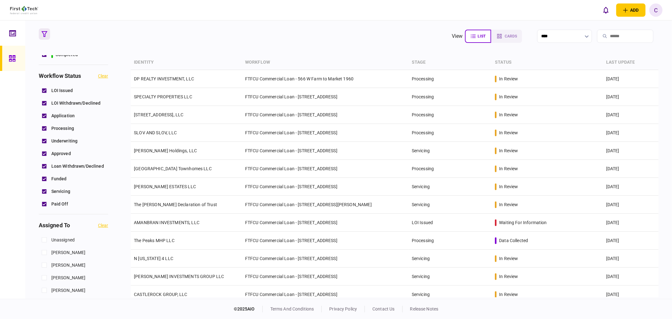
scroll to position [210, 0]
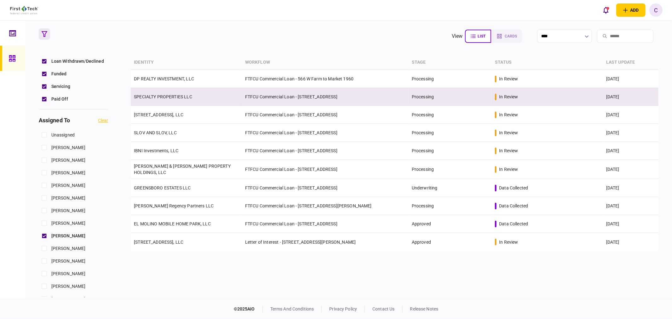
click at [173, 97] on link "SPECIALTY PROPERTIES LLC" at bounding box center [163, 96] width 58 height 5
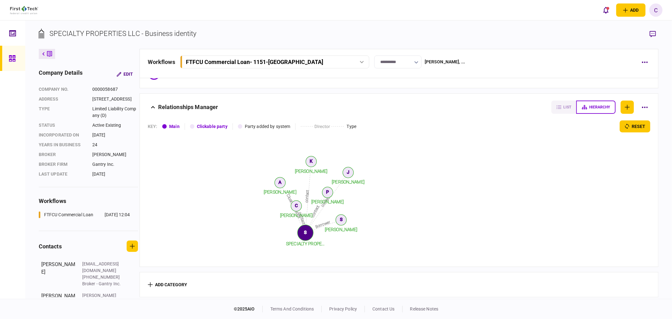
scroll to position [20, 0]
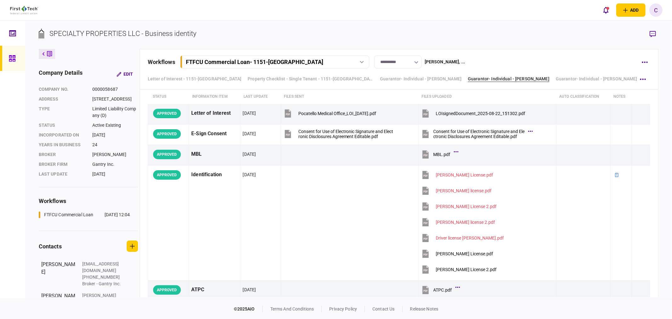
click at [530, 78] on link "Guarantor- Individual - [PERSON_NAME]" at bounding box center [509, 79] width 82 height 7
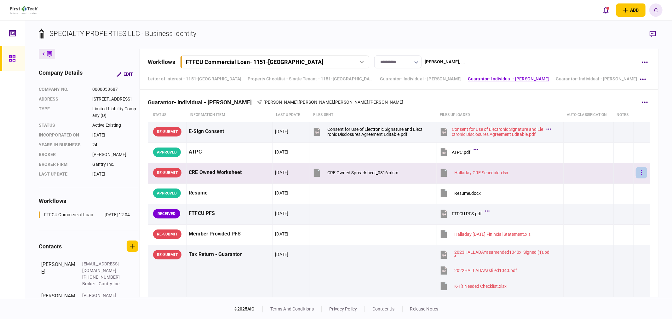
click at [641, 171] on icon "button" at bounding box center [641, 172] width 1 height 4
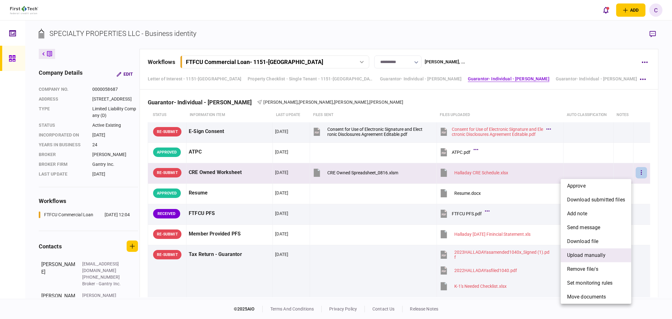
click at [584, 255] on span "upload manually" at bounding box center [586, 256] width 38 height 8
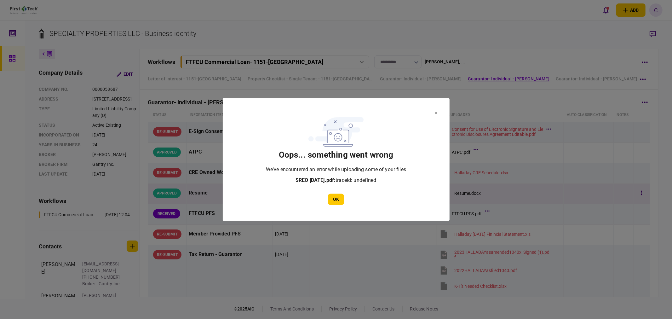
click at [336, 198] on button "OK" at bounding box center [336, 199] width 16 height 11
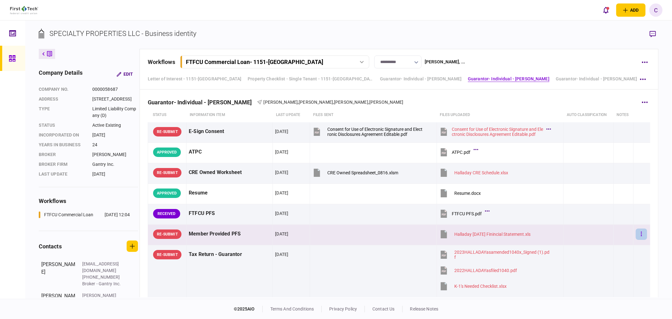
click at [638, 234] on button "button" at bounding box center [641, 234] width 11 height 11
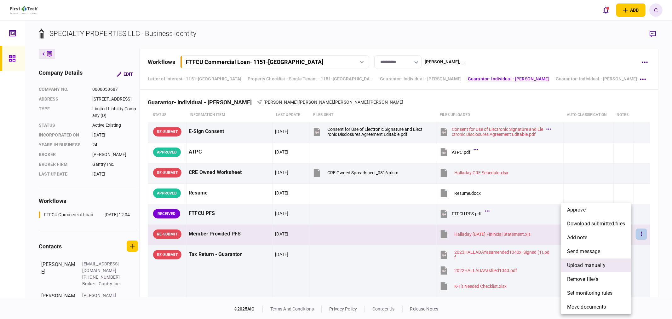
click at [590, 268] on span "upload manually" at bounding box center [586, 266] width 38 height 8
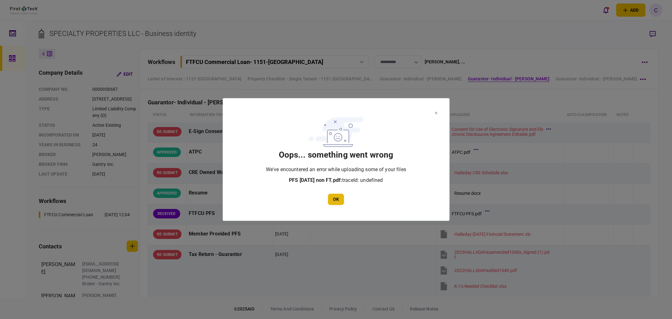
click at [340, 196] on button "OK" at bounding box center [336, 199] width 16 height 11
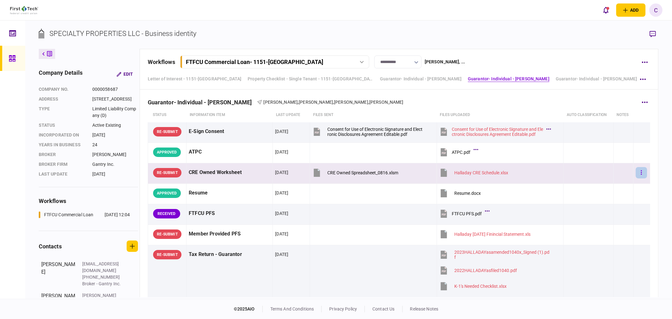
click at [641, 172] on icon "button" at bounding box center [641, 173] width 1 height 6
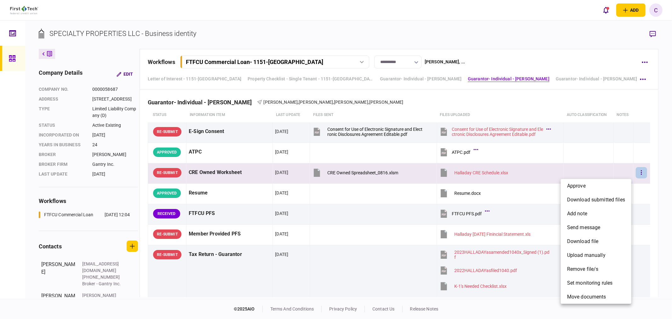
click at [12, 57] on div at bounding box center [336, 159] width 672 height 319
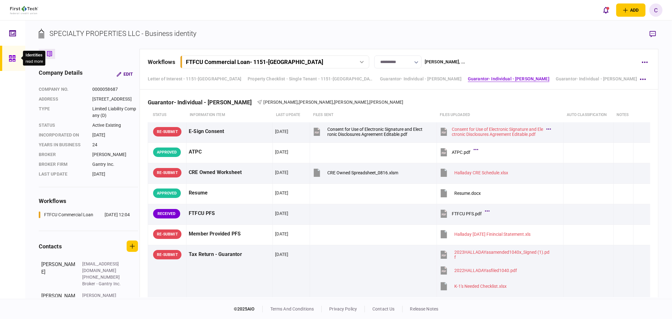
click at [10, 59] on icon at bounding box center [12, 58] width 6 height 6
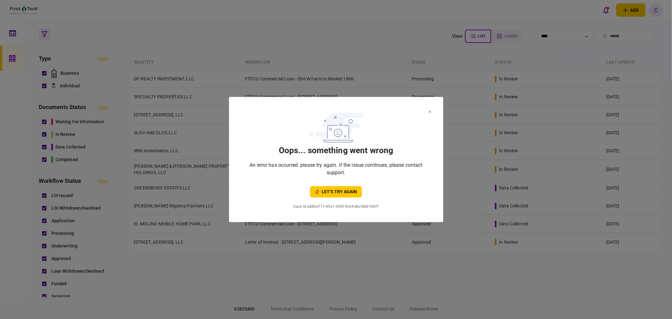
click at [431, 111] on icon at bounding box center [430, 112] width 3 height 3
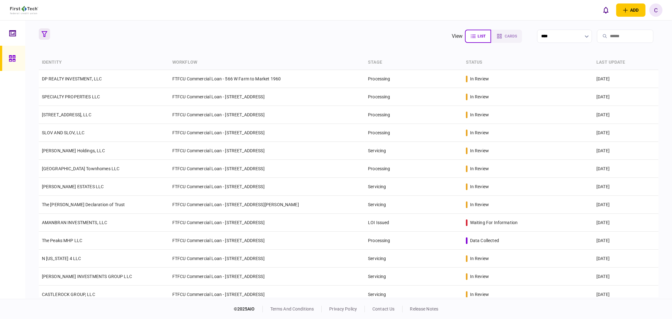
click at [48, 35] on button "button" at bounding box center [44, 33] width 11 height 11
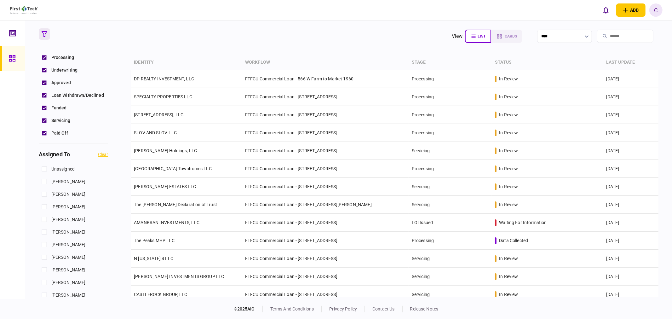
scroll to position [175, 0]
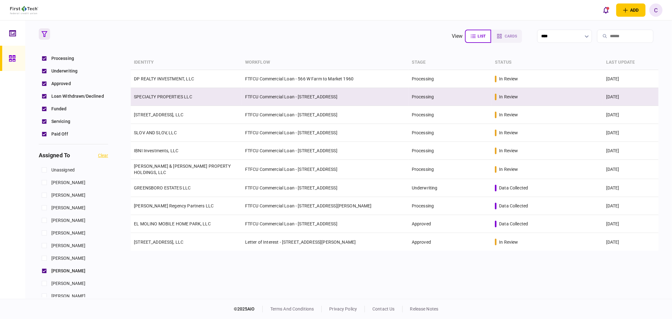
click at [160, 96] on link "SPECIALTY PROPERTIES LLC" at bounding box center [163, 96] width 58 height 5
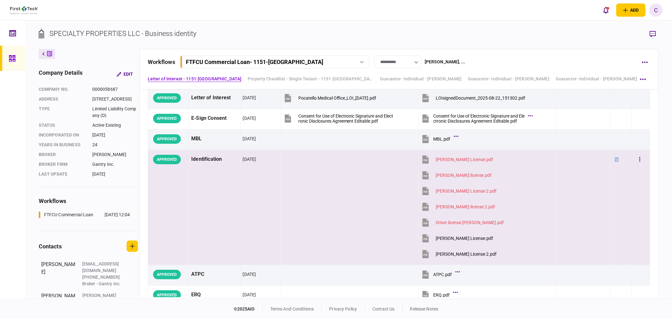
scroll to position [175, 0]
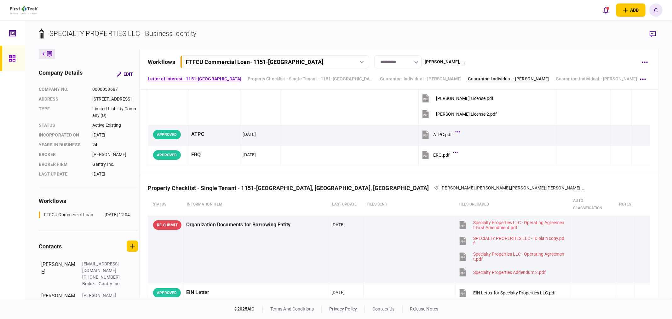
click at [512, 81] on link "Guarantor- Individual - [PERSON_NAME]" at bounding box center [509, 79] width 82 height 7
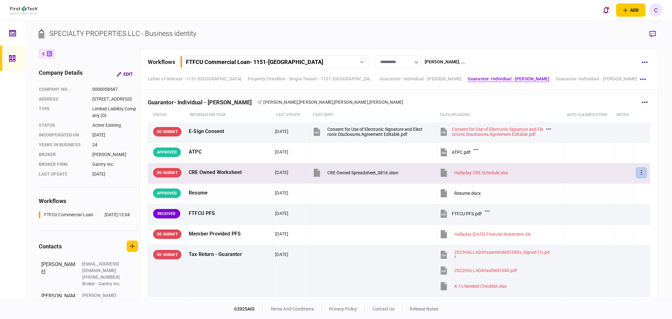
click at [638, 174] on button "button" at bounding box center [641, 172] width 11 height 11
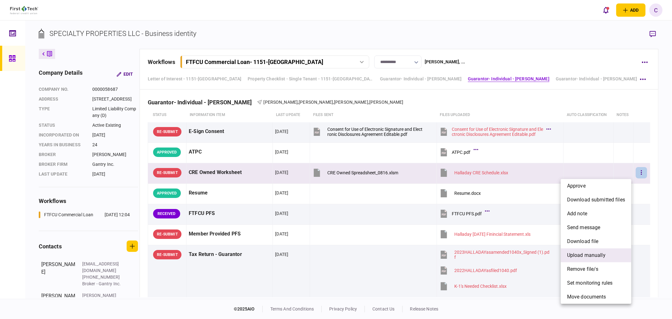
click at [584, 256] on span "upload manually" at bounding box center [586, 256] width 38 height 8
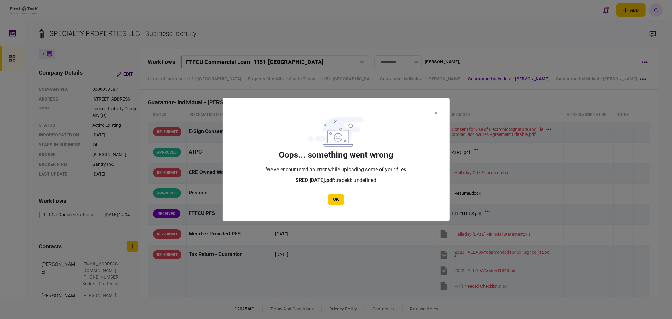
click at [436, 113] on icon at bounding box center [436, 113] width 3 height 3
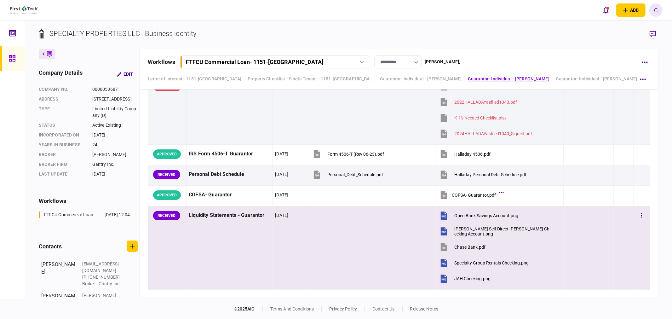
scroll to position [1640, 0]
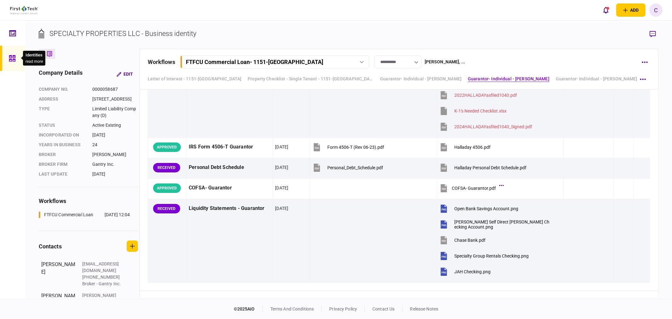
click at [16, 55] on div at bounding box center [14, 58] width 10 height 25
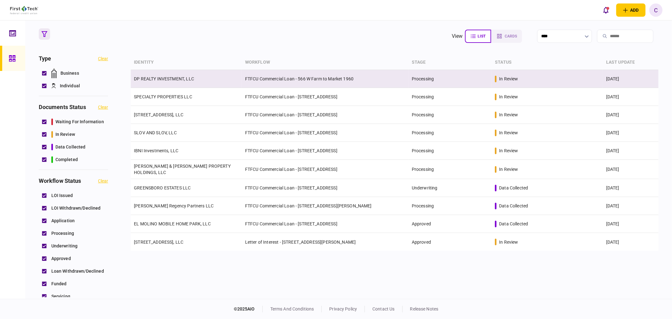
click at [170, 77] on link "DP REALTY INVESTMENT, LLC" at bounding box center [164, 78] width 60 height 5
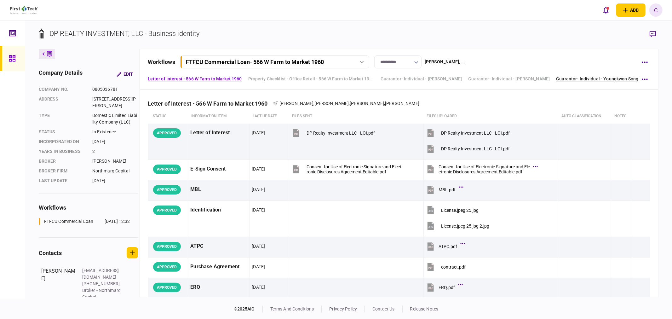
click at [570, 79] on link "Guarantor- Individual - Youngkwon Song" at bounding box center [597, 79] width 82 height 7
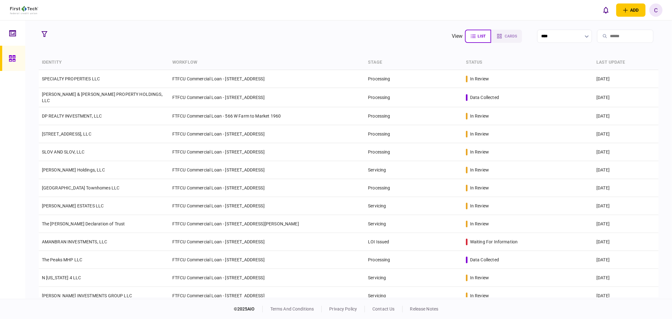
click at [51, 32] on section at bounding box center [48, 36] width 18 height 16
click at [44, 33] on icon "button" at bounding box center [45, 34] width 6 height 6
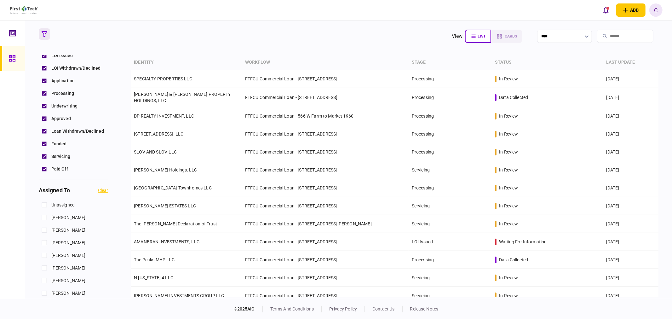
scroll to position [175, 0]
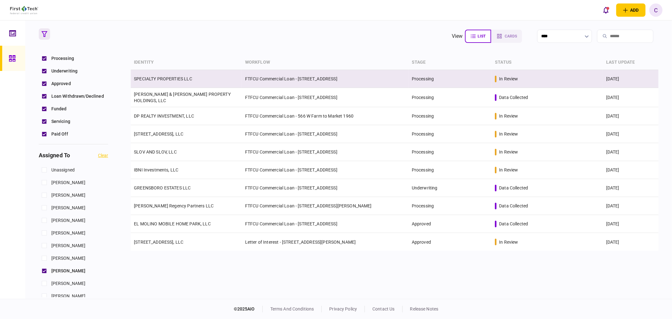
click at [159, 79] on link "SPECIALTY PROPERTIES LLC" at bounding box center [163, 78] width 58 height 5
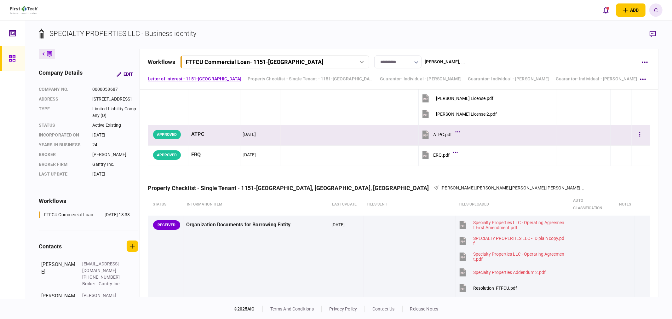
scroll to position [315, 0]
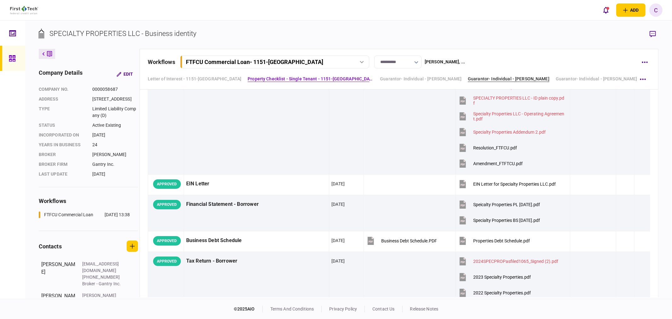
click at [531, 79] on link "Guarantor- Individual - [PERSON_NAME]" at bounding box center [509, 79] width 82 height 7
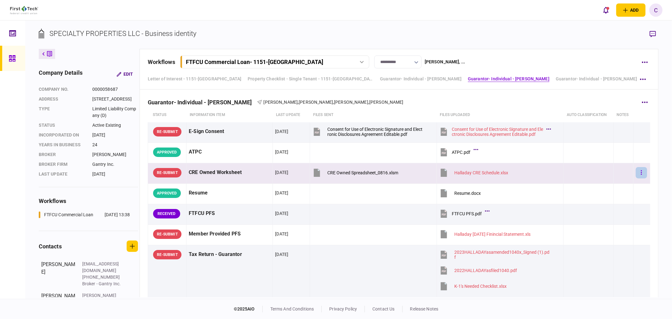
click at [636, 173] on button "button" at bounding box center [641, 172] width 11 height 11
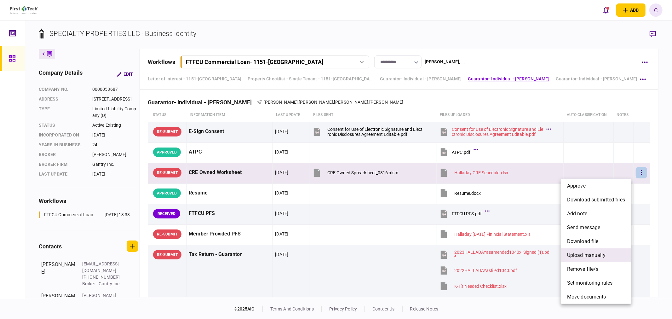
click at [585, 258] on span "upload manually" at bounding box center [586, 256] width 38 height 8
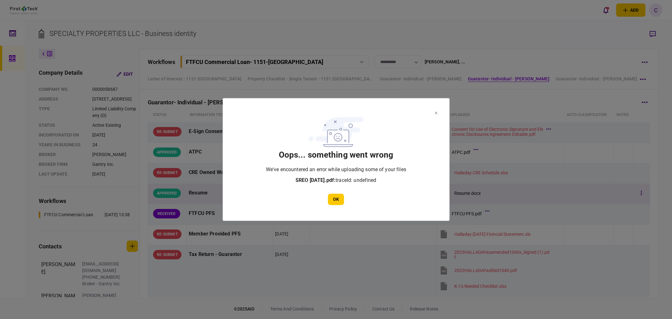
drag, startPoint x: 334, startPoint y: 200, endPoint x: 340, endPoint y: 196, distance: 6.7
click at [336, 199] on button "OK" at bounding box center [336, 199] width 16 height 11
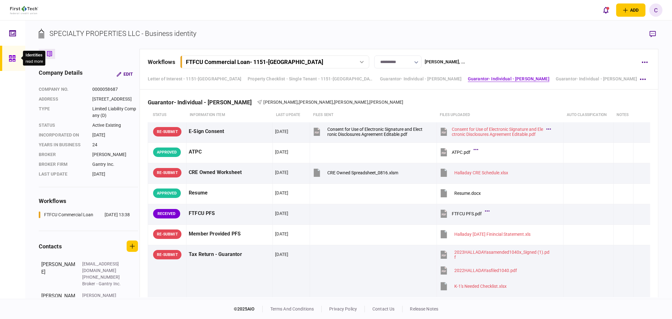
drag, startPoint x: 13, startPoint y: 59, endPoint x: 33, endPoint y: 65, distance: 21.3
click at [13, 59] on icon at bounding box center [12, 58] width 6 height 6
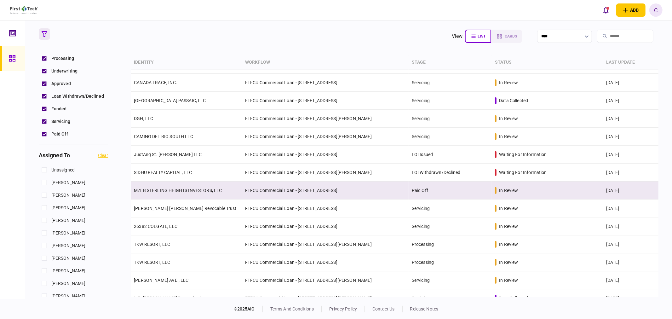
scroll to position [447, 0]
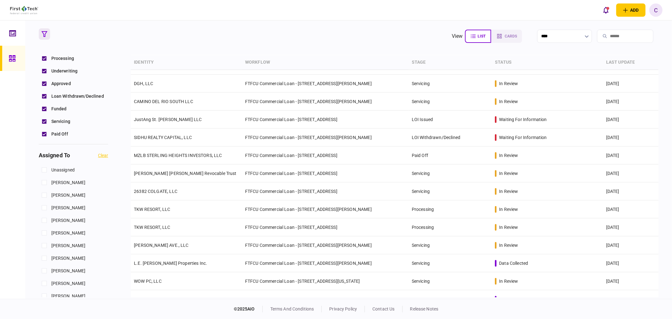
click at [278, 30] on section "view list cards ****" at bounding box center [349, 36] width 620 height 16
click at [215, 37] on section "view list cards ****" at bounding box center [349, 36] width 620 height 16
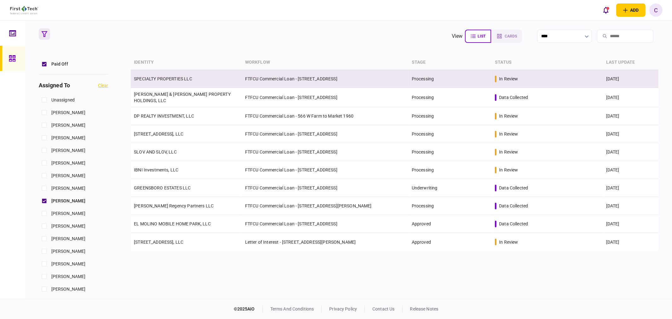
click at [170, 80] on link "SPECIALTY PROPERTIES LLC" at bounding box center [163, 78] width 58 height 5
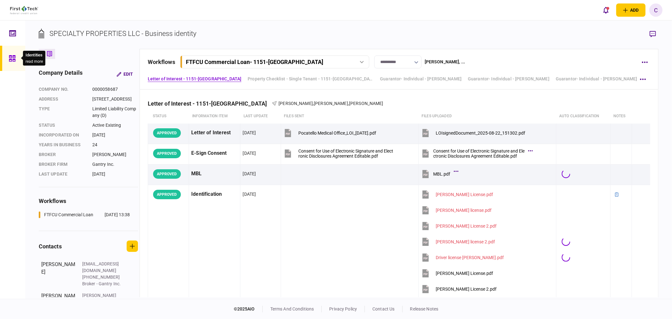
click at [16, 59] on div at bounding box center [14, 58] width 10 height 25
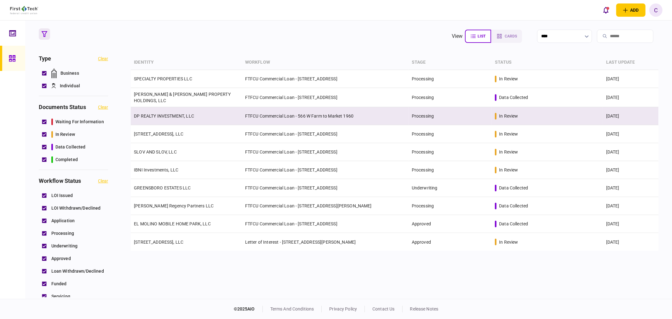
click at [164, 119] on td "DP REALTY INVESTMENT, LLC" at bounding box center [186, 116] width 111 height 18
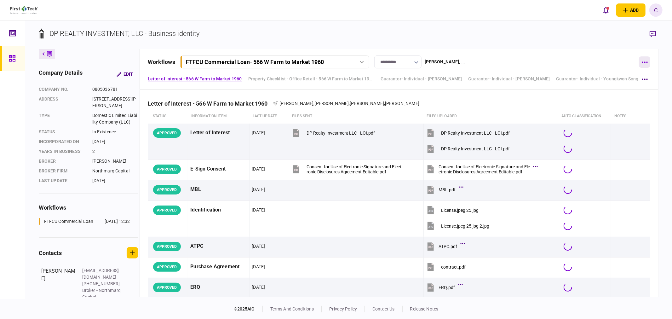
click at [646, 61] on icon "button" at bounding box center [645, 62] width 6 height 2
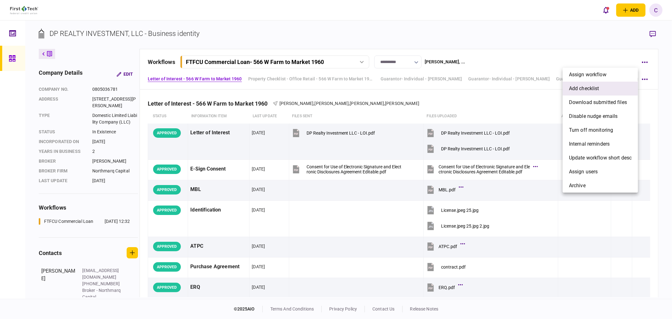
click at [591, 86] on span "add checklist" at bounding box center [584, 89] width 30 height 8
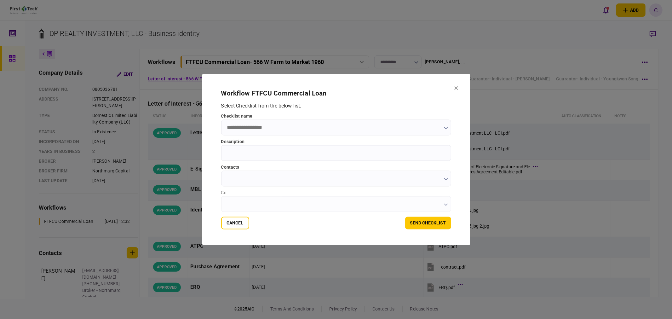
click at [445, 129] on icon "button" at bounding box center [446, 128] width 4 height 3
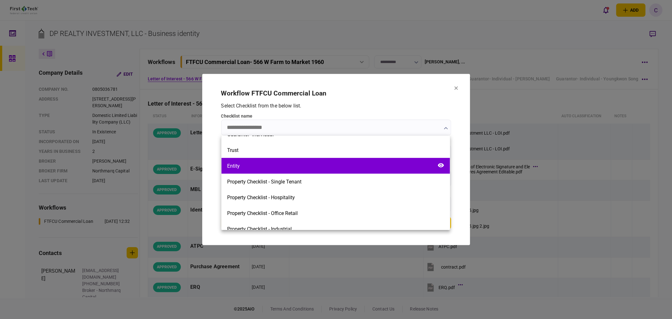
scroll to position [234, 0]
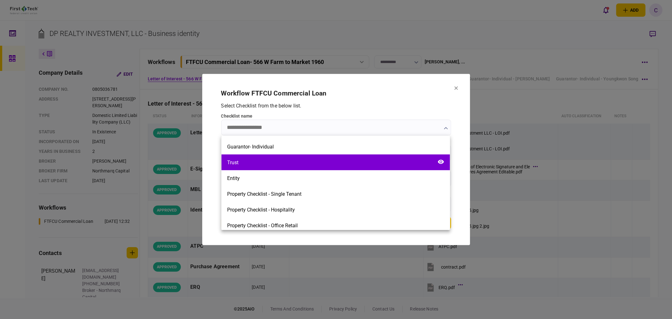
click at [253, 165] on div "Trust" at bounding box center [336, 162] width 229 height 16
type input "*****"
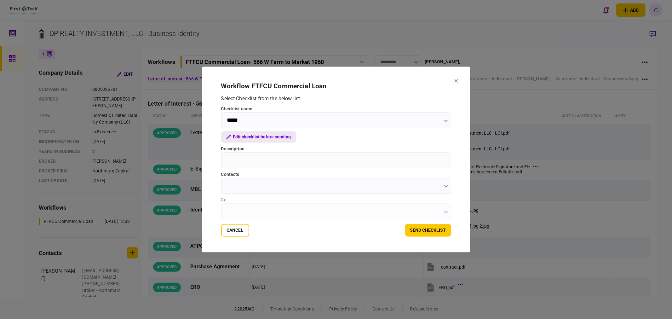
click at [270, 139] on button "Edit checklist before sending" at bounding box center [258, 136] width 75 height 11
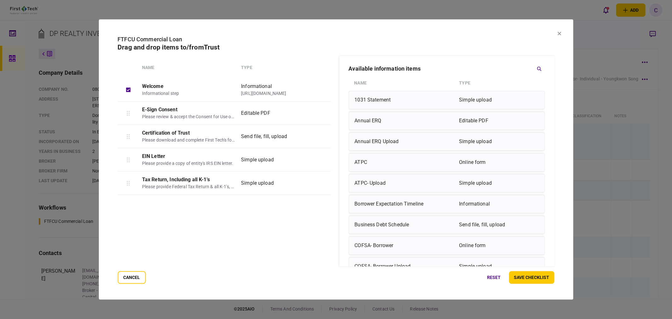
click at [560, 33] on icon at bounding box center [559, 33] width 3 height 3
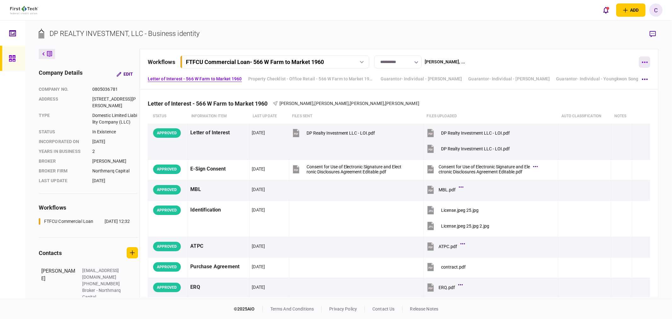
click at [647, 62] on icon "button" at bounding box center [645, 62] width 6 height 1
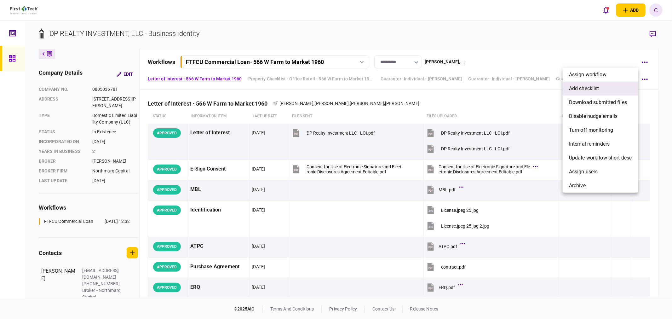
click at [585, 87] on span "add checklist" at bounding box center [584, 89] width 30 height 8
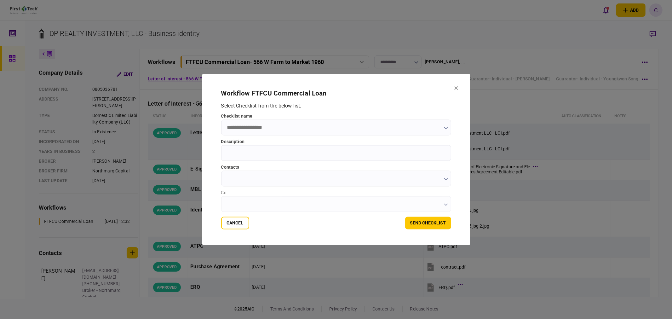
click at [448, 128] on input "checklist name" at bounding box center [336, 128] width 230 height 16
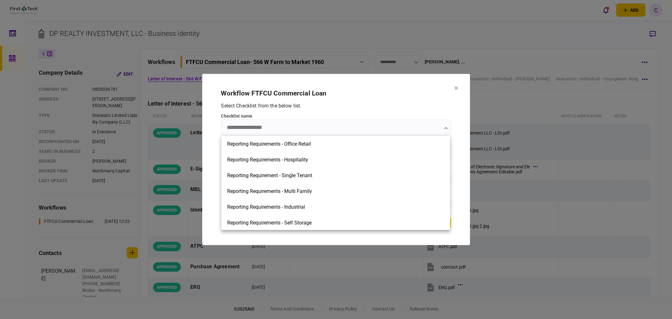
click at [443, 128] on div at bounding box center [336, 159] width 672 height 319
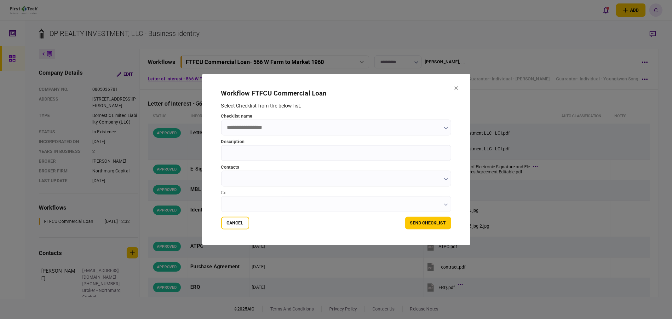
click at [446, 128] on icon "button" at bounding box center [446, 128] width 4 height 3
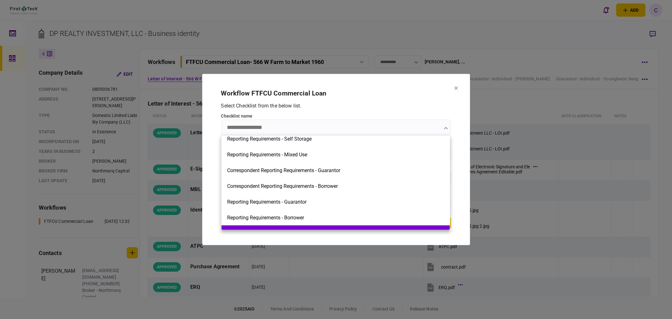
scroll to position [175, 0]
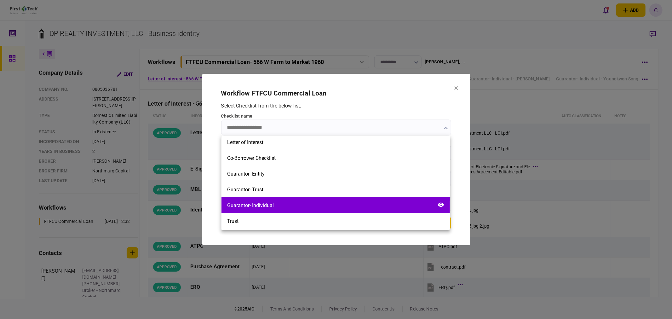
click at [265, 202] on div "Guarantor- Individual" at bounding box center [250, 205] width 47 height 6
type input "**********"
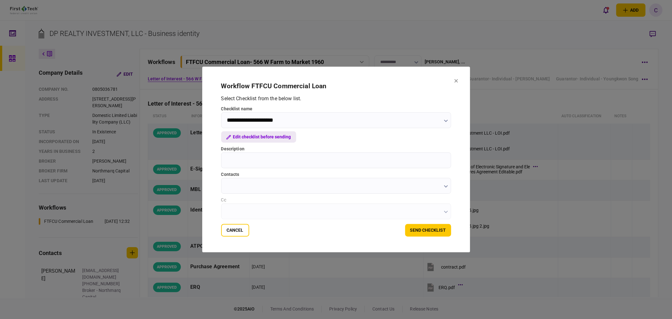
click at [266, 139] on button "Edit checklist before sending" at bounding box center [258, 136] width 75 height 11
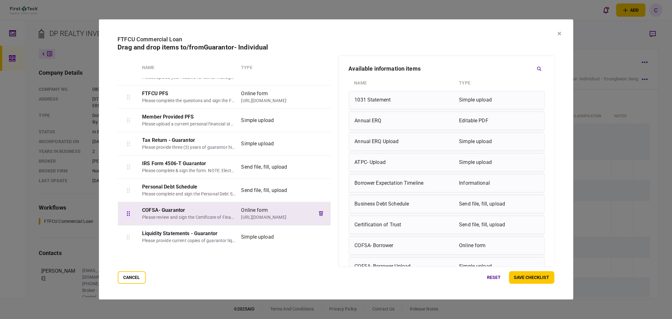
scroll to position [134, 0]
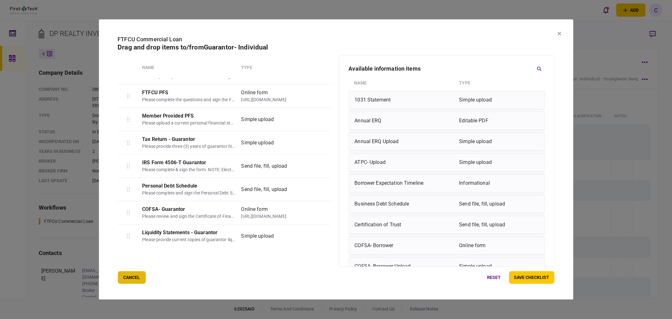
click at [125, 280] on button "cancel" at bounding box center [132, 277] width 28 height 13
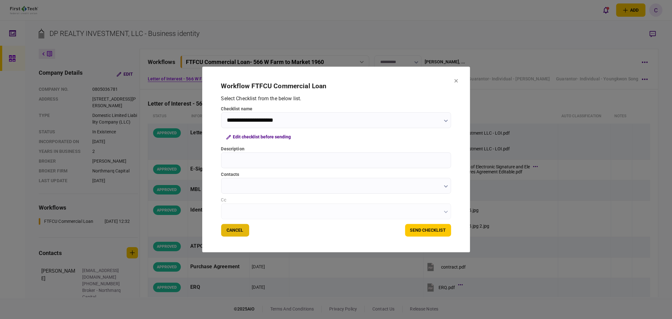
click at [238, 234] on button "Cancel" at bounding box center [235, 230] width 28 height 13
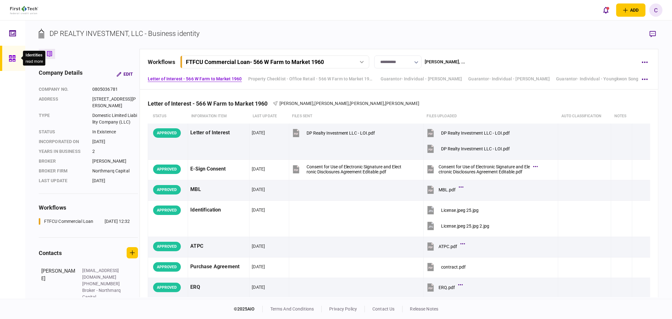
click at [12, 62] on div at bounding box center [14, 58] width 10 height 25
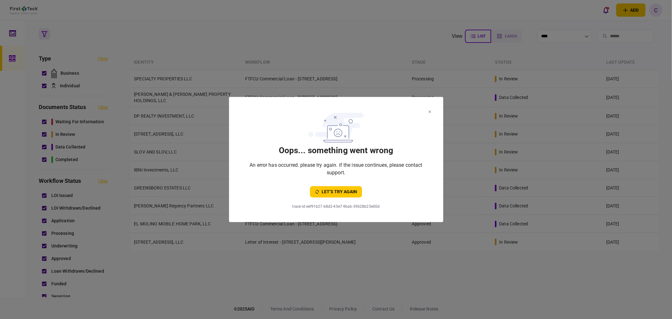
drag, startPoint x: 428, startPoint y: 111, endPoint x: 427, endPoint y: 117, distance: 5.8
click at [428, 112] on section "oops... something went wrong An error has occurred. please try again. if the is…" at bounding box center [336, 154] width 189 height 88
click at [430, 111] on icon at bounding box center [430, 112] width 3 height 3
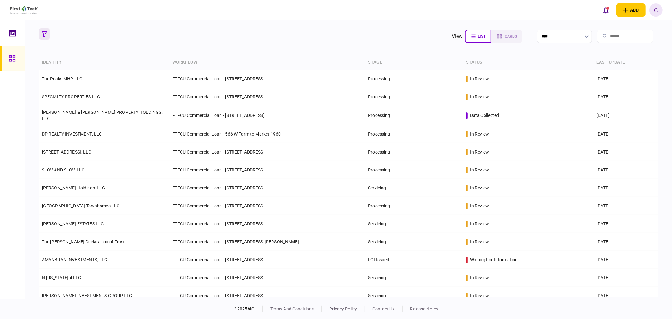
click at [44, 35] on icon "button" at bounding box center [45, 34] width 6 height 6
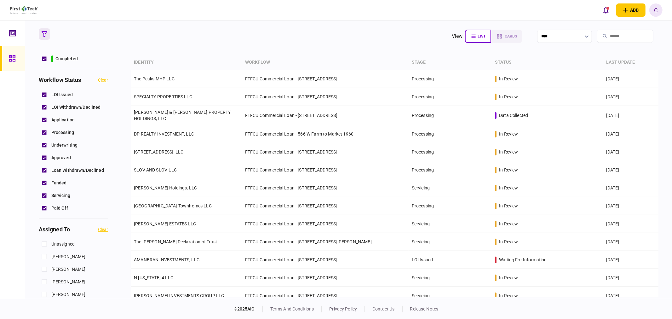
scroll to position [105, 0]
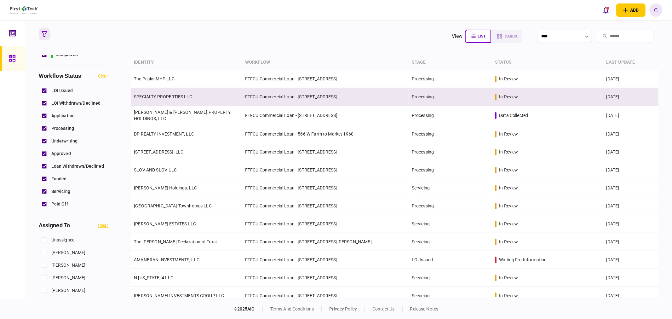
click at [166, 96] on link "SPECIALTY PROPERTIES LLC" at bounding box center [163, 96] width 58 height 5
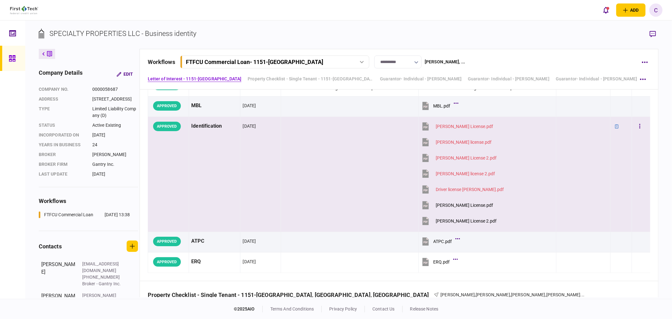
scroll to position [105, 0]
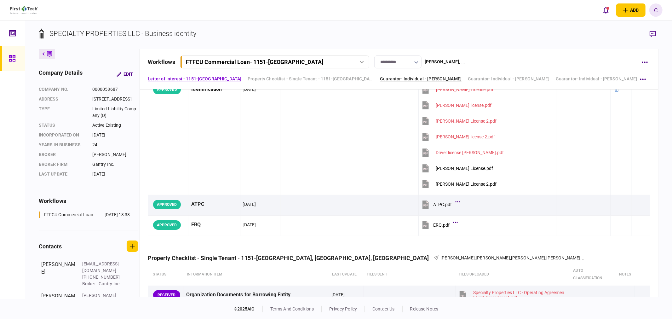
click at [454, 79] on link "Guarantor- Individual - [PERSON_NAME]" at bounding box center [421, 79] width 82 height 7
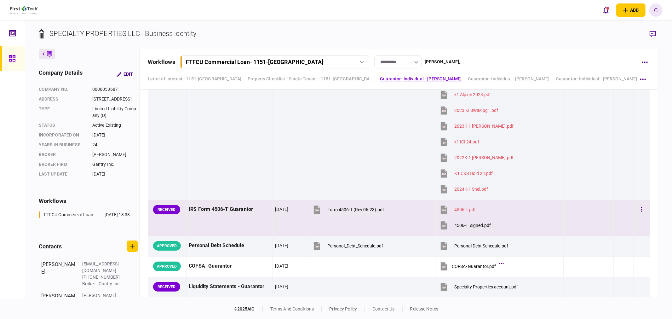
scroll to position [1271, 0]
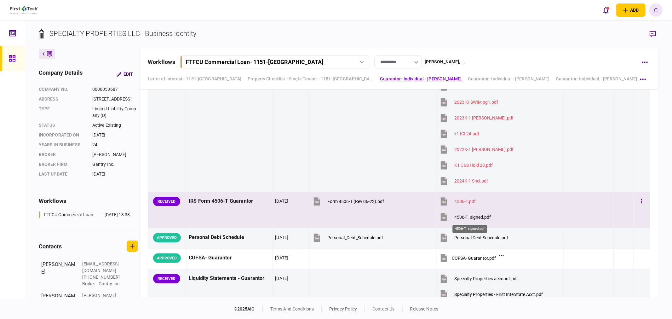
click at [473, 220] on div "4506-T_signed.pdf" at bounding box center [473, 217] width 37 height 5
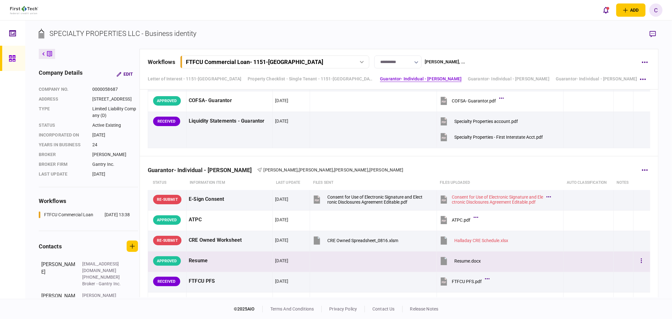
scroll to position [1411, 0]
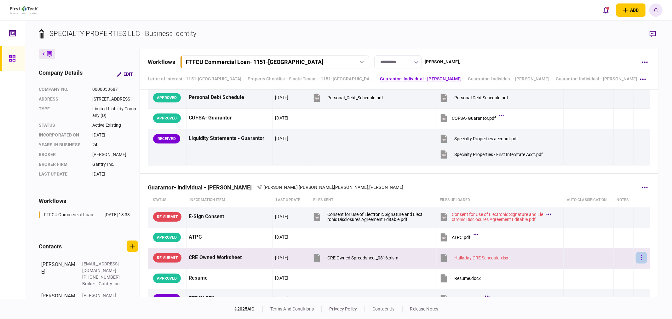
click at [641, 258] on button "button" at bounding box center [641, 257] width 11 height 11
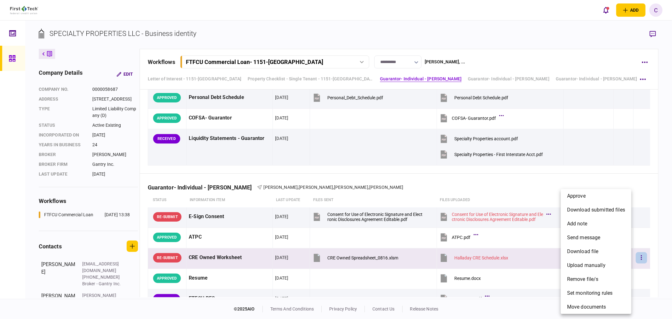
click at [533, 188] on div at bounding box center [336, 159] width 672 height 319
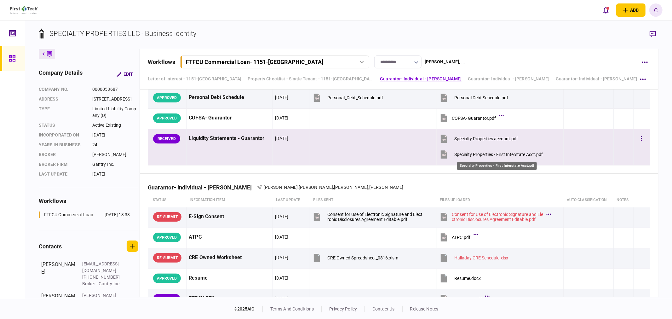
click at [484, 154] on div "Specialty Properties - First Interstate Acct.pdf" at bounding box center [499, 154] width 89 height 5
click at [485, 140] on div "Specialty Properties account.pdf" at bounding box center [487, 138] width 64 height 5
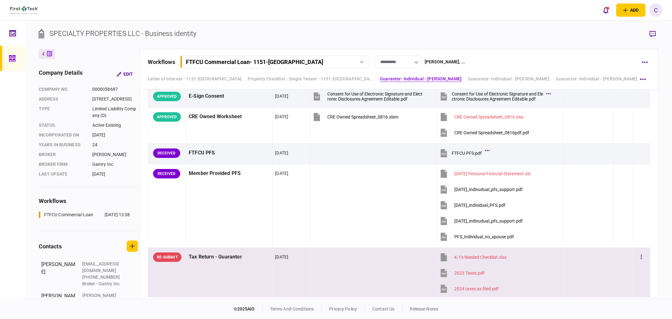
scroll to position [816, 0]
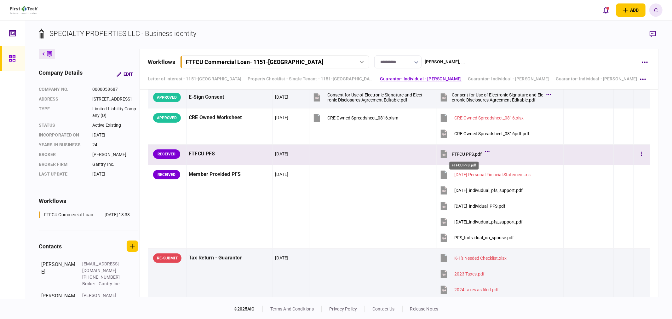
click at [464, 156] on div "FTFCU PFS.pdf" at bounding box center [467, 154] width 30 height 5
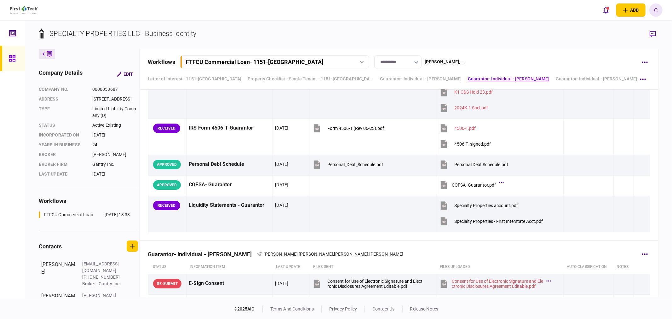
scroll to position [1341, 0]
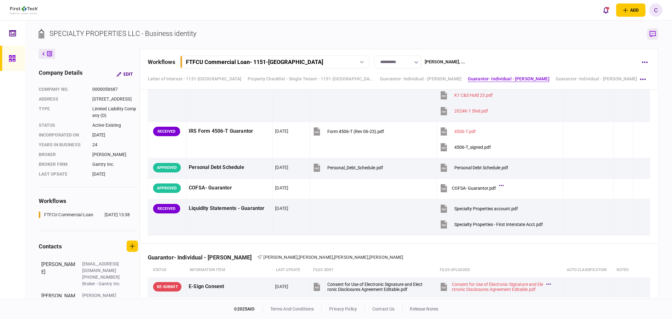
click at [652, 35] on icon "button" at bounding box center [653, 34] width 6 height 7
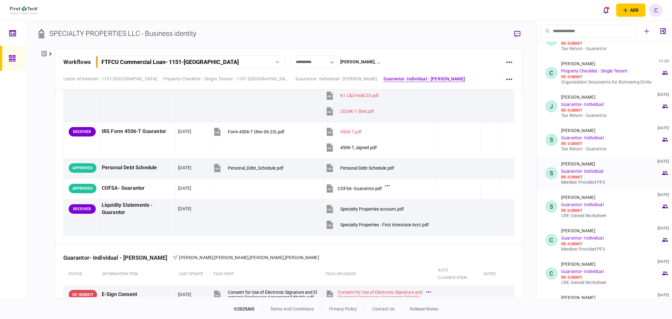
scroll to position [35, 0]
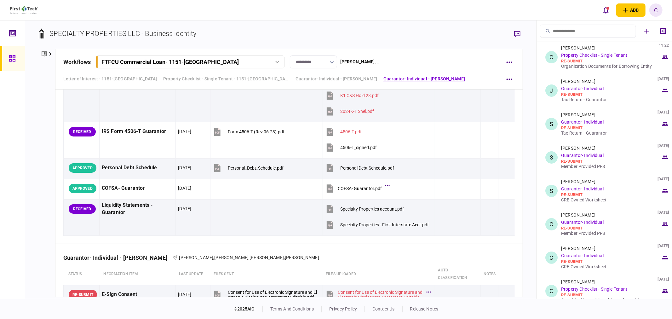
click at [596, 67] on div "Organization Documents for Borrowing Entity" at bounding box center [611, 66] width 100 height 5
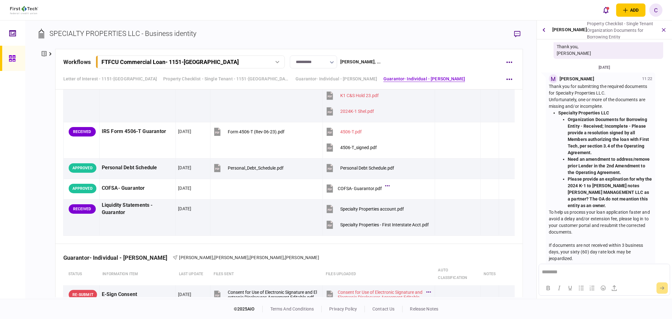
scroll to position [374, 0]
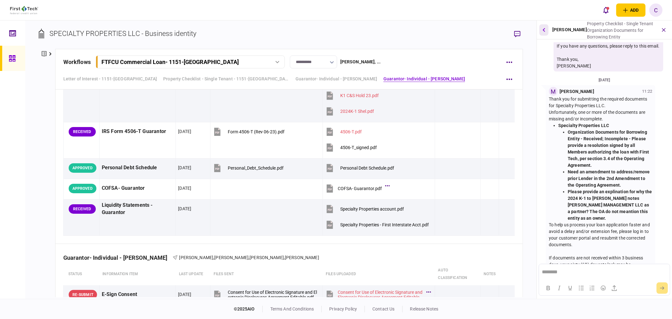
click at [545, 32] on icon "button" at bounding box center [544, 30] width 3 height 4
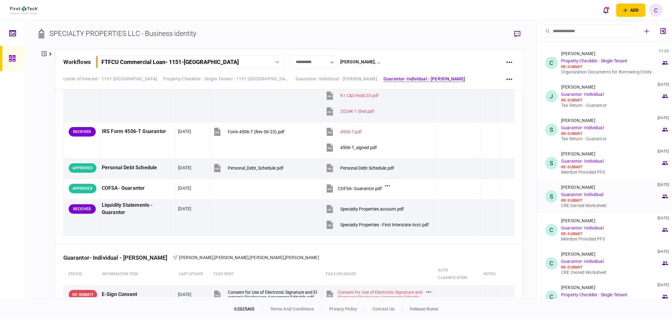
scroll to position [70, 0]
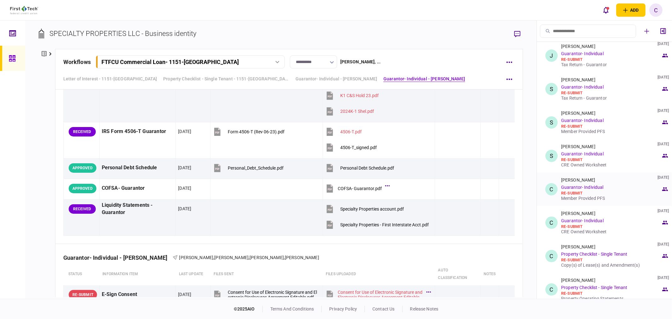
click at [578, 198] on div "Member Provided PFS" at bounding box center [611, 198] width 100 height 5
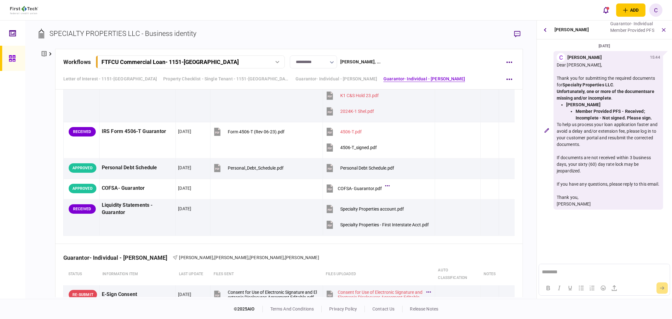
scroll to position [0, 0]
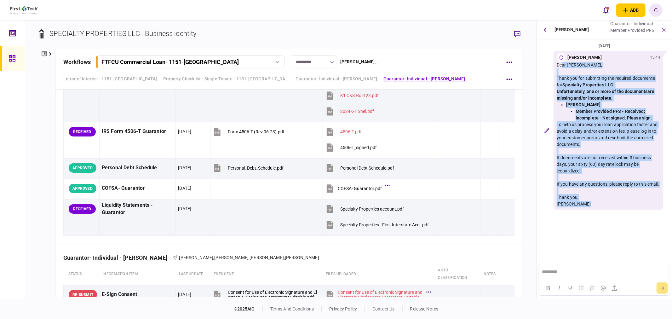
drag, startPoint x: 556, startPoint y: 64, endPoint x: 592, endPoint y: 210, distance: 150.2
click at [592, 210] on div "C [PERSON_NAME] 15:44 Dear [PERSON_NAME], Thank you for submitting the required…" at bounding box center [609, 130] width 110 height 159
copy div "Dear [PERSON_NAME], Thank you for submitting the required documents for Special…"
click at [585, 207] on div "[PERSON_NAME]" at bounding box center [608, 204] width 103 height 7
drag, startPoint x: 584, startPoint y: 211, endPoint x: 549, endPoint y: 67, distance: 147.3
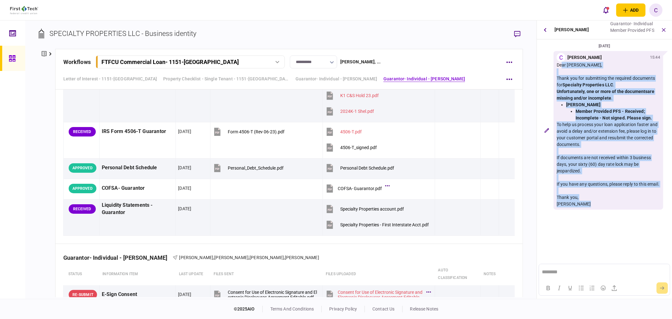
click at [549, 67] on div "C [PERSON_NAME] 15:44 Dear [PERSON_NAME], Thank you for submitting the required…" at bounding box center [605, 130] width 130 height 159
copy div "Dear [PERSON_NAME], Thank you for submitting the required documents for Special…"
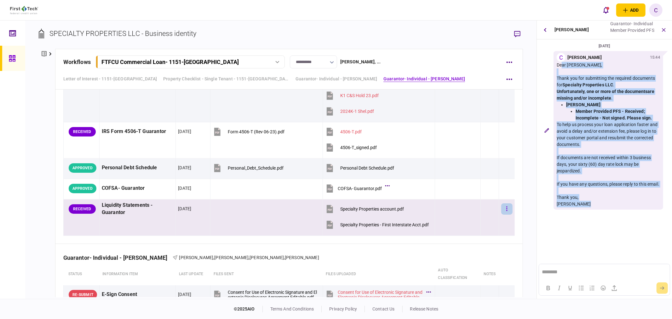
click at [507, 211] on icon "button" at bounding box center [507, 208] width 1 height 4
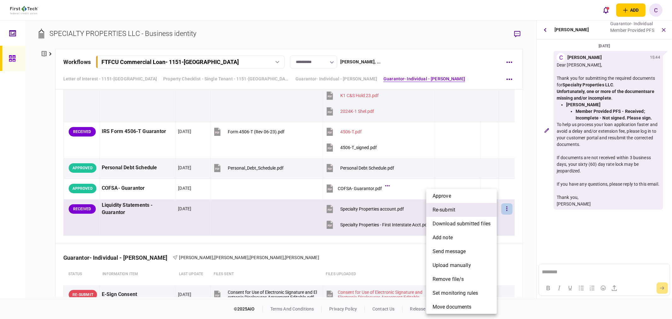
click at [450, 208] on span "re-submit" at bounding box center [444, 210] width 23 height 8
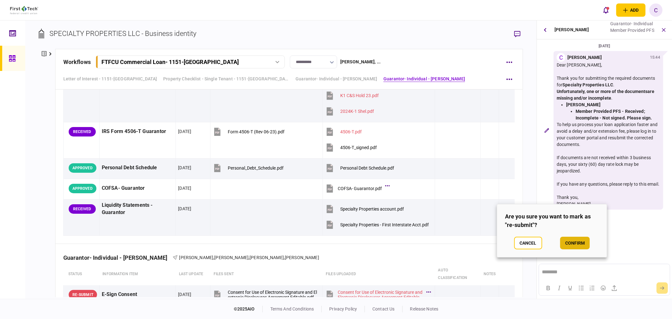
click at [573, 244] on button "confirm" at bounding box center [575, 243] width 30 height 13
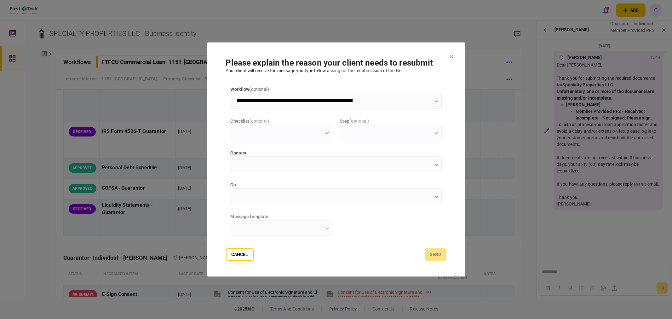
type input "**********"
click at [237, 194] on input "cc" at bounding box center [336, 197] width 211 height 16
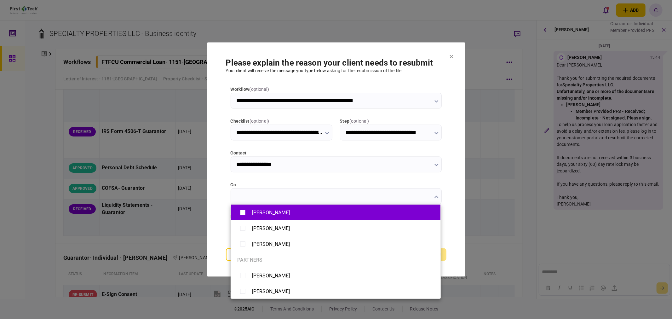
drag, startPoint x: 236, startPoint y: 211, endPoint x: 236, endPoint y: 216, distance: 4.7
click at [236, 212] on li "[PERSON_NAME]" at bounding box center [336, 213] width 210 height 16
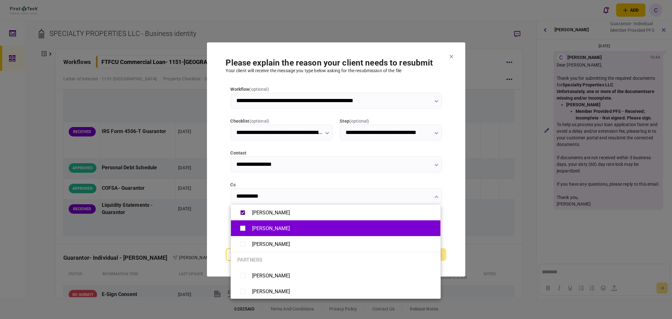
click at [235, 230] on li "[PERSON_NAME]" at bounding box center [336, 228] width 210 height 16
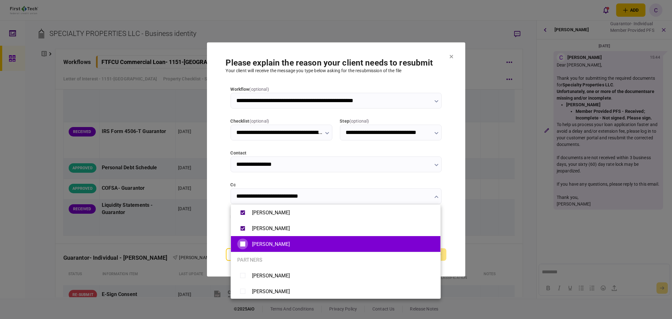
type input "**********"
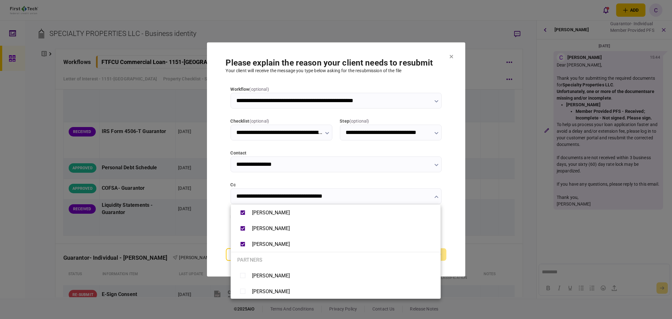
click at [219, 227] on div at bounding box center [336, 159] width 672 height 319
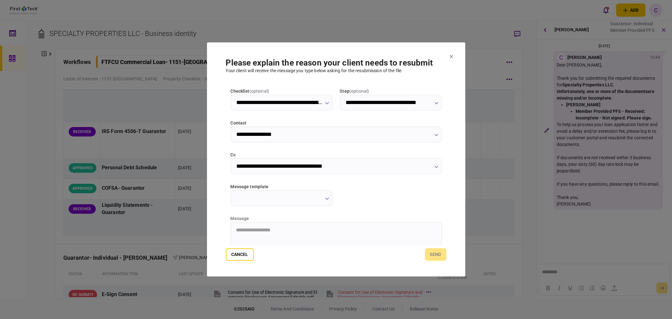
scroll to position [70, 0]
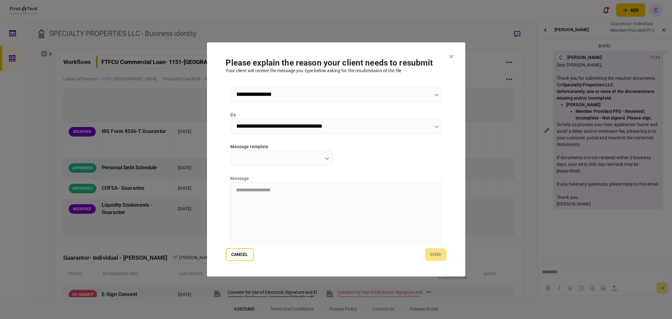
click at [324, 153] on input "message template" at bounding box center [282, 158] width 102 height 16
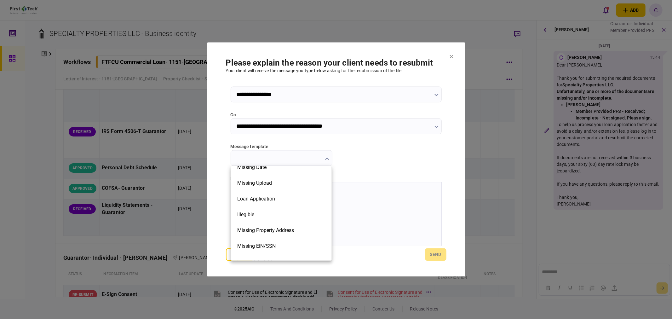
scroll to position [142, 0]
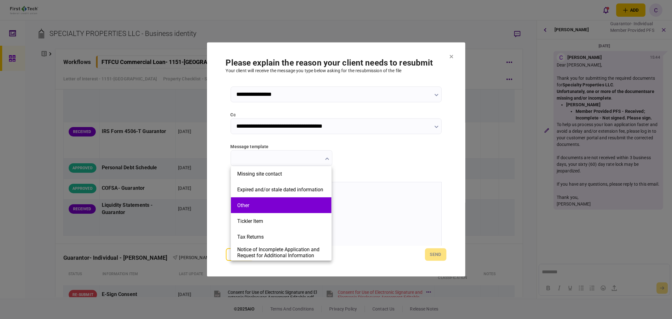
click at [257, 205] on button "Other" at bounding box center [281, 205] width 88 height 6
type input "*****"
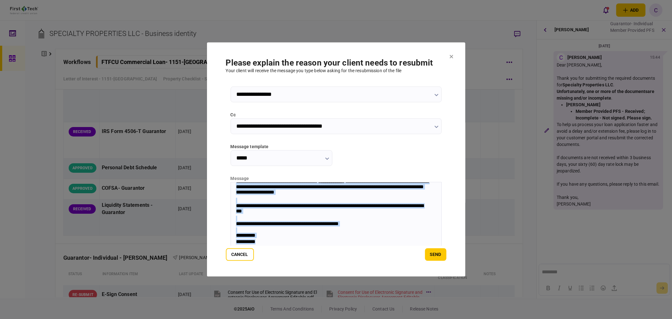
scroll to position [84, 0]
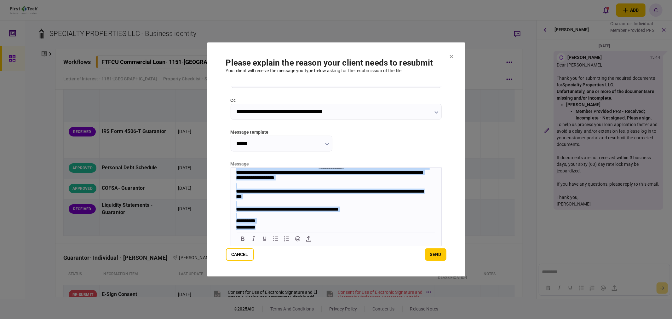
drag, startPoint x: 234, startPoint y: 170, endPoint x: 310, endPoint y: 252, distance: 111.5
click at [310, 231] on html "**********" at bounding box center [336, 188] width 211 height 84
paste body "Rich Text Area. Press ALT-0 for help."
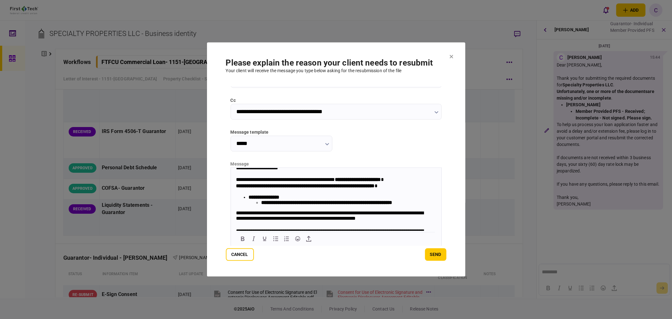
scroll to position [0, 0]
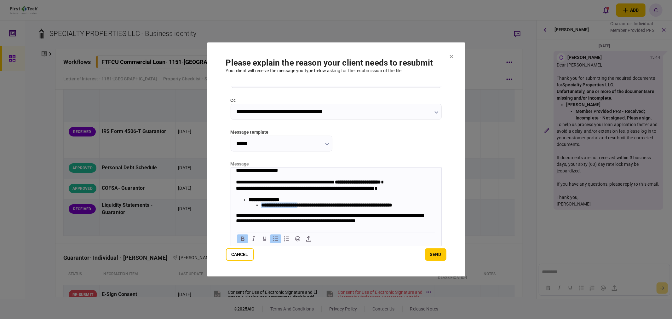
drag, startPoint x: 261, startPoint y: 207, endPoint x: 312, endPoint y: 208, distance: 50.8
click at [312, 207] on strong "**********" at bounding box center [326, 205] width 131 height 5
drag, startPoint x: 367, startPoint y: 206, endPoint x: 420, endPoint y: 207, distance: 53.6
click at [394, 207] on strong "**********" at bounding box center [327, 205] width 133 height 5
click at [333, 207] on strong "**********" at bounding box center [327, 205] width 133 height 5
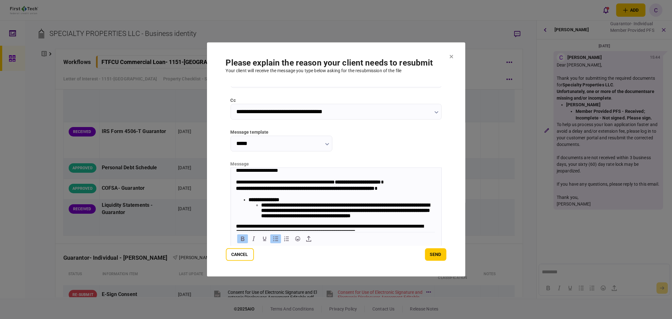
click at [261, 213] on strong "**********" at bounding box center [345, 210] width 169 height 15
click at [362, 208] on strong "**********" at bounding box center [345, 210] width 169 height 15
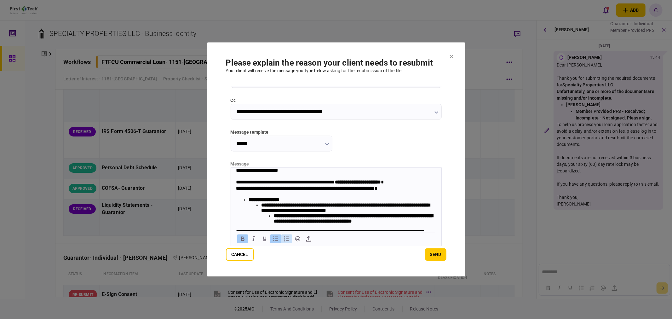
click at [286, 239] on icon "Numbered list" at bounding box center [287, 239] width 8 height 8
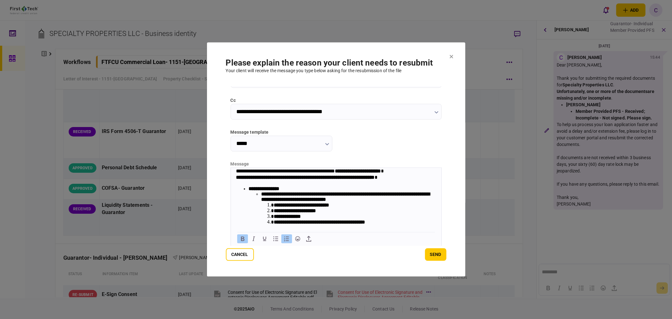
scroll to position [11, 0]
click at [389, 202] on li "**********" at bounding box center [348, 207] width 175 height 33
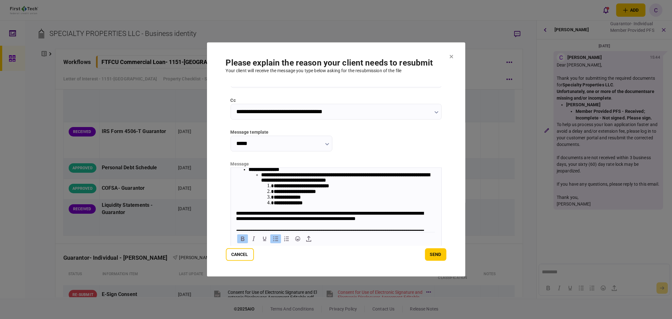
scroll to position [46, 0]
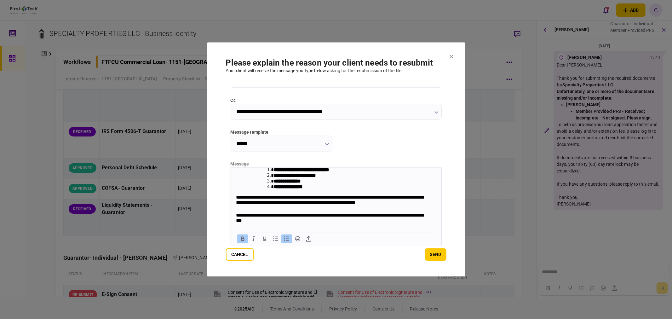
click at [313, 189] on li "**********" at bounding box center [355, 187] width 163 height 6
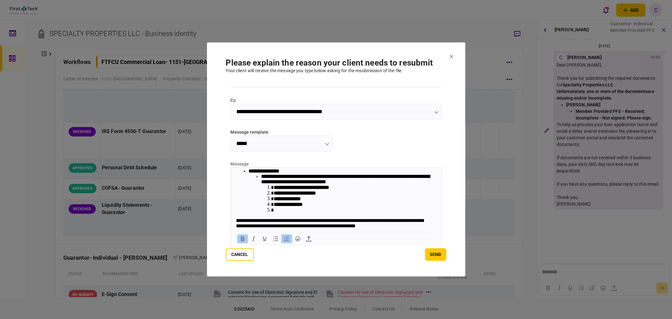
scroll to position [11, 0]
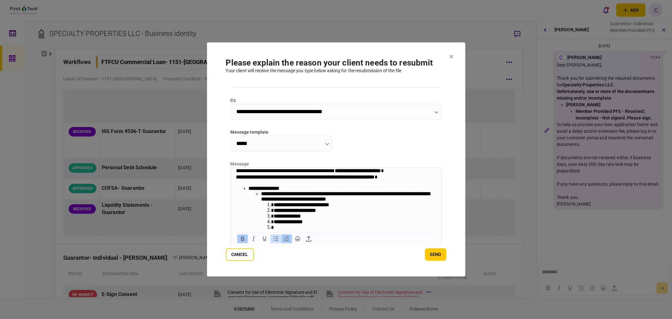
click at [276, 239] on icon "Bullet list" at bounding box center [276, 239] width 8 height 8
click at [286, 237] on icon "Numbered list" at bounding box center [287, 239] width 8 height 8
click at [261, 195] on strong "**********" at bounding box center [345, 196] width 169 height 10
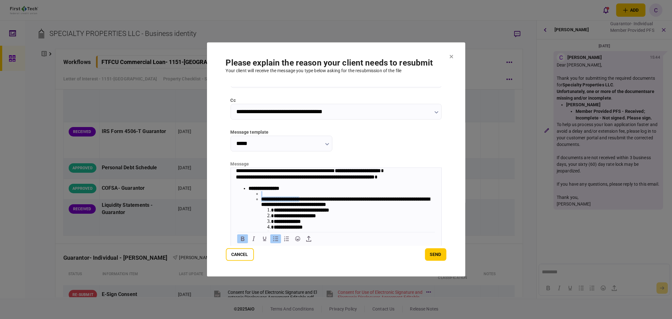
drag, startPoint x: 308, startPoint y: 202, endPoint x: 261, endPoint y: 198, distance: 47.5
click at [261, 198] on ul "**********" at bounding box center [342, 213] width 188 height 44
drag, startPoint x: 392, startPoint y: 201, endPoint x: 257, endPoint y: 195, distance: 135.0
click at [257, 195] on ul "**********" at bounding box center [342, 213] width 188 height 44
drag, startPoint x: 261, startPoint y: 201, endPoint x: 392, endPoint y: 205, distance: 131.2
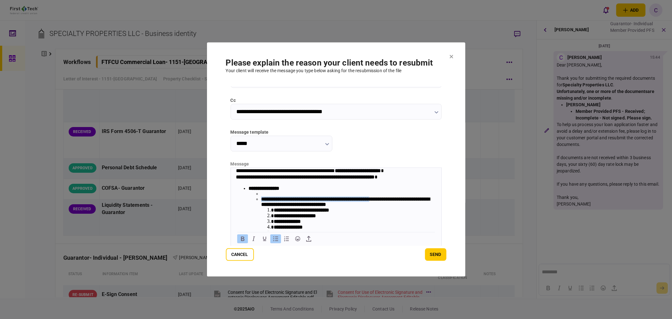
click at [392, 205] on strong "**********" at bounding box center [345, 202] width 169 height 10
click at [271, 196] on li "Rich Text Area. Press ALT-0 for help." at bounding box center [348, 193] width 175 height 5
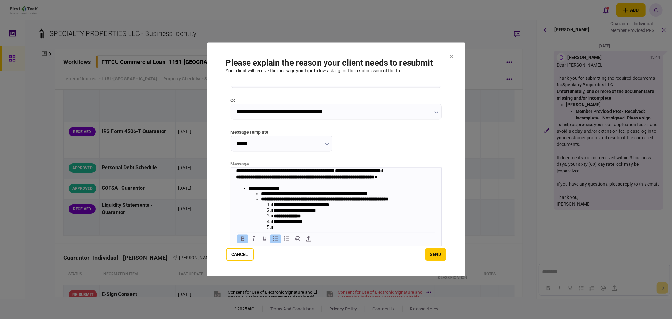
click at [260, 201] on ul "**********" at bounding box center [342, 210] width 188 height 39
click at [274, 207] on strong "**********" at bounding box center [301, 205] width 55 height 5
click at [274, 213] on strong "**********" at bounding box center [295, 210] width 42 height 5
click at [275, 219] on strong "**********" at bounding box center [287, 216] width 27 height 5
click at [274, 200] on strong "**********" at bounding box center [337, 199] width 127 height 5
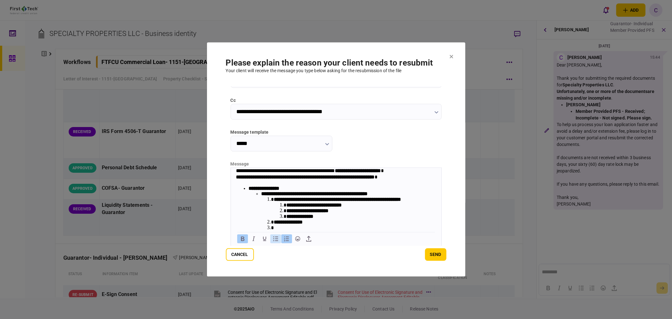
click at [273, 237] on icon "Bullet list" at bounding box center [276, 239] width 8 height 8
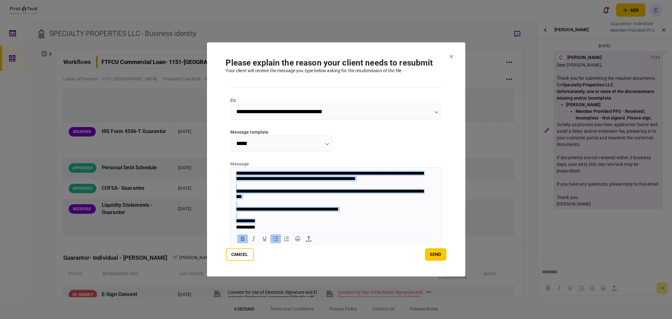
scroll to position [86, 0]
drag, startPoint x: 313, startPoint y: 228, endPoint x: 288, endPoint y: 228, distance: 24.9
click at [288, 228] on div "**********" at bounding box center [336, 167] width 200 height 127
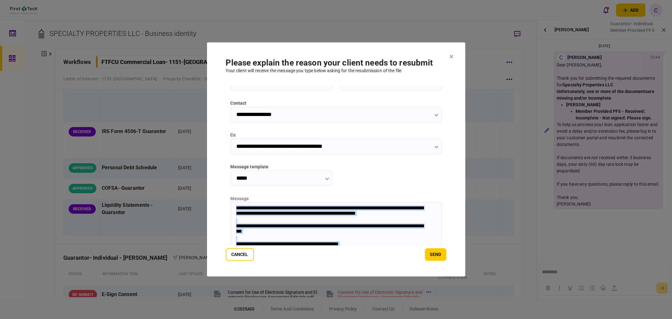
click at [308, 224] on div "**********" at bounding box center [333, 229] width 194 height 13
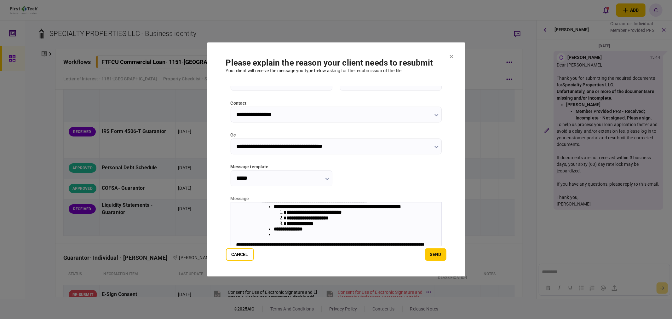
scroll to position [51, 0]
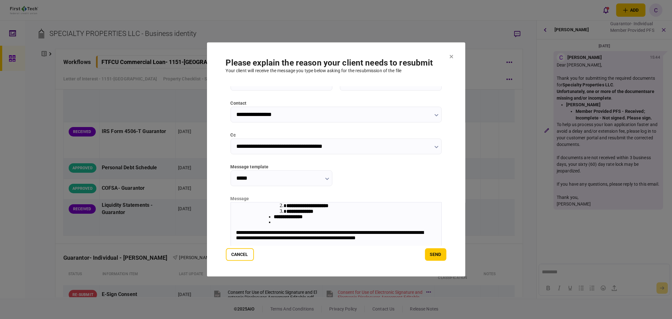
click at [275, 219] on strong "**********" at bounding box center [288, 216] width 29 height 5
click at [282, 225] on li "Rich Text Area. Press ALT-0 for help." at bounding box center [355, 222] width 163 height 5
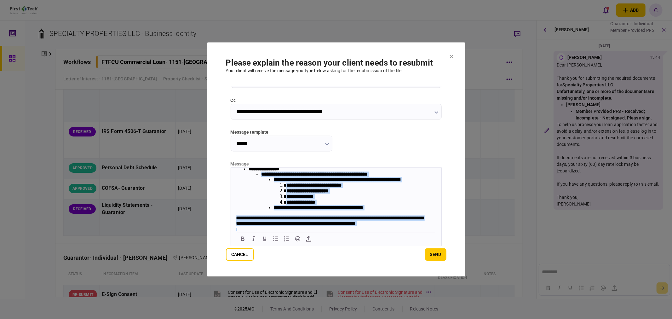
scroll to position [0, 0]
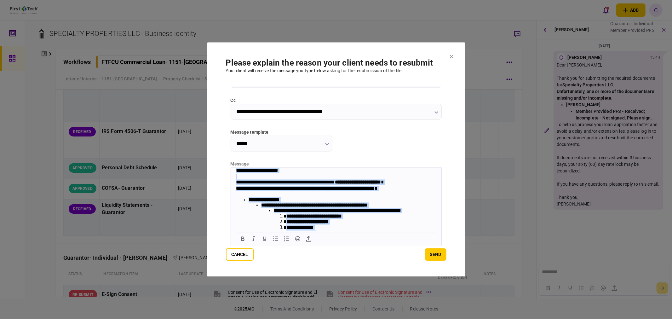
drag, startPoint x: 264, startPoint y: 228, endPoint x: 452, endPoint y: 318, distance: 208.4
click at [231, 168] on html "**********" at bounding box center [336, 237] width 211 height 139
copy body "**********"
click at [328, 218] on strong "**********" at bounding box center [313, 216] width 55 height 5
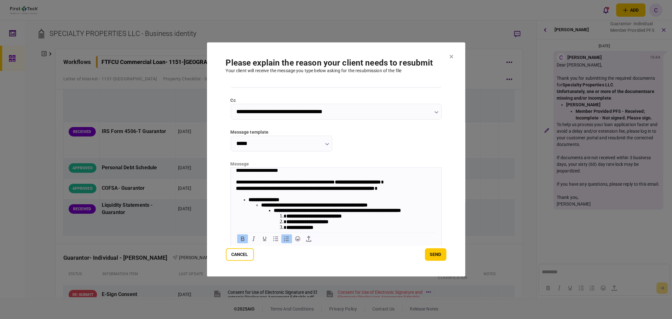
click at [401, 213] on strong "**********" at bounding box center [337, 210] width 127 height 5
click at [368, 207] on strong "**********" at bounding box center [314, 205] width 107 height 5
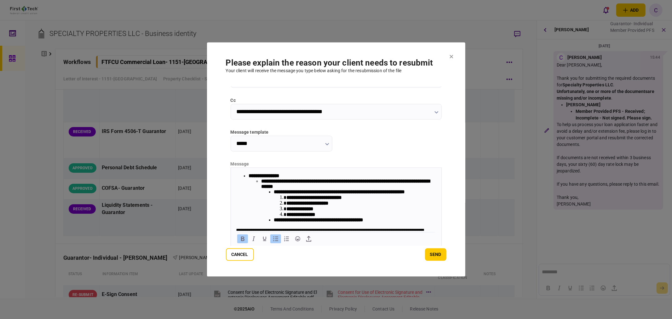
scroll to position [30, 0]
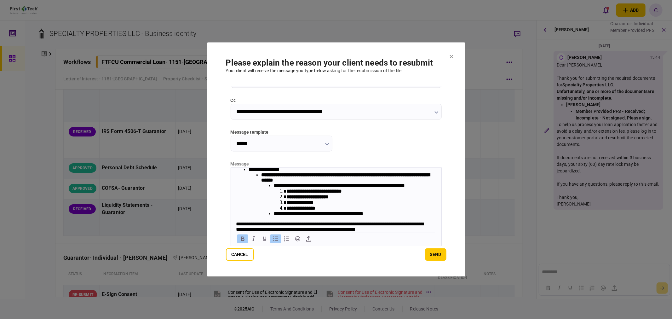
click at [275, 216] on strong "**********" at bounding box center [319, 213] width 90 height 5
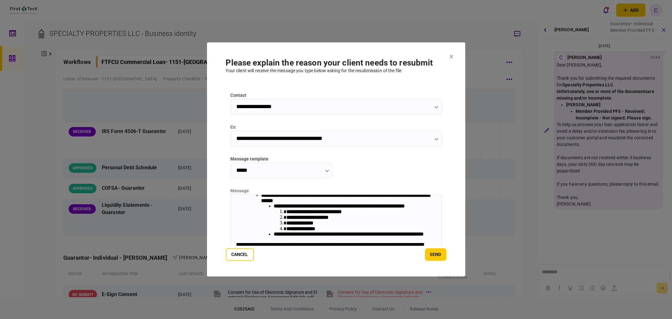
scroll to position [84, 0]
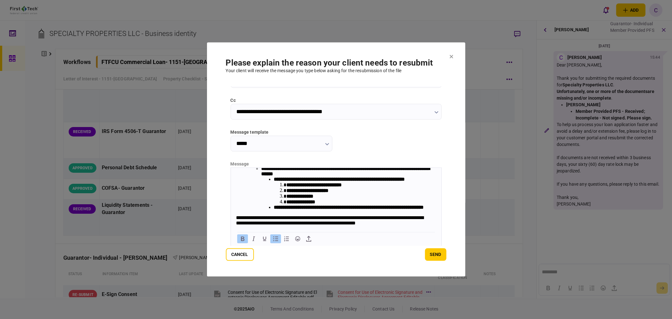
click at [268, 187] on ul "**********" at bounding box center [348, 193] width 175 height 33
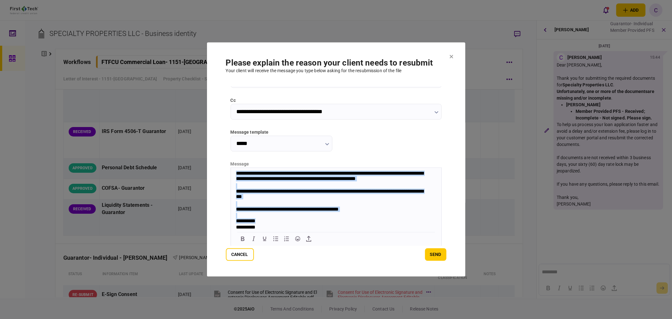
scroll to position [105, 0]
drag, startPoint x: 235, startPoint y: 171, endPoint x: 594, endPoint y: 415, distance: 434.6
click at [363, 231] on html "**********" at bounding box center [336, 159] width 211 height 144
copy body "**********"
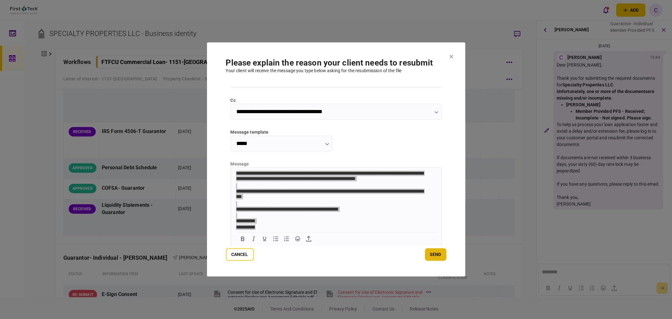
click at [438, 255] on button "send" at bounding box center [435, 254] width 21 height 13
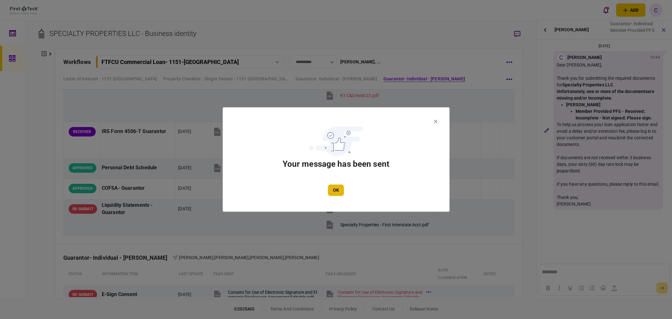
click at [340, 188] on button "OK" at bounding box center [336, 190] width 16 height 11
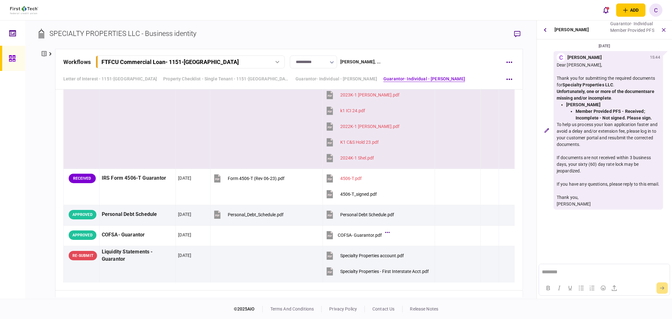
scroll to position [1279, 0]
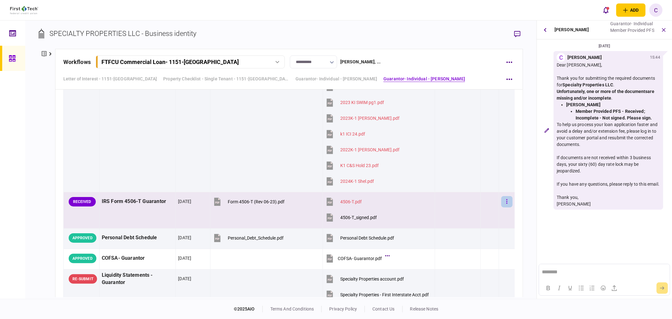
click at [507, 202] on icon "button" at bounding box center [507, 202] width 1 height 6
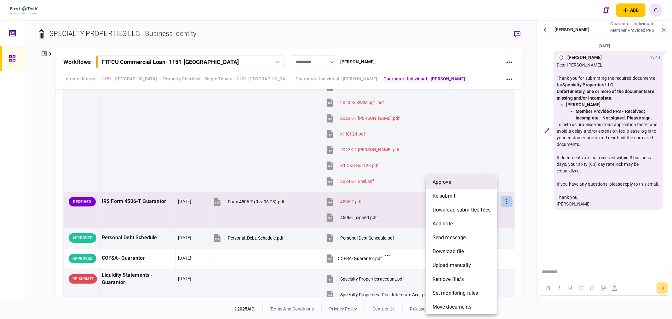
click at [448, 183] on span "approve" at bounding box center [442, 182] width 19 height 8
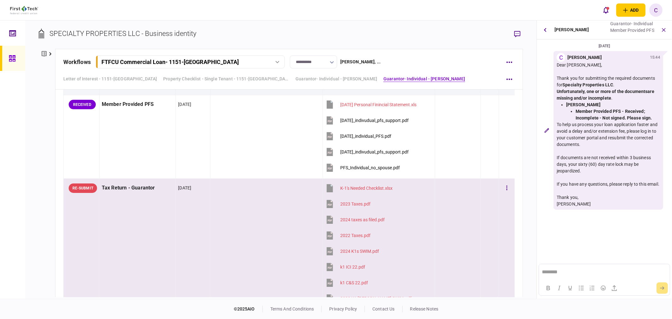
scroll to position [858, 0]
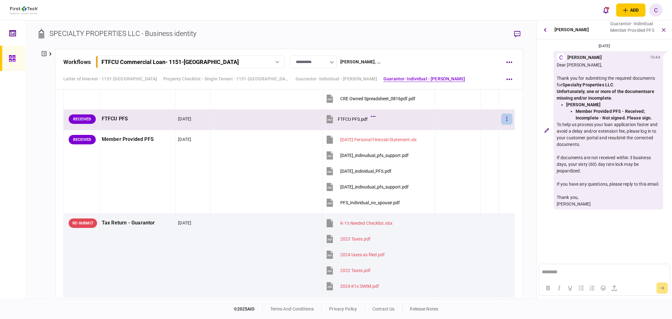
click at [507, 120] on icon "button" at bounding box center [507, 119] width 1 height 6
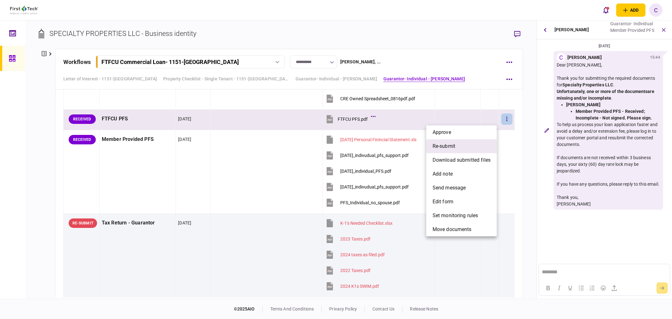
click at [447, 146] on span "re-submit" at bounding box center [444, 146] width 23 height 8
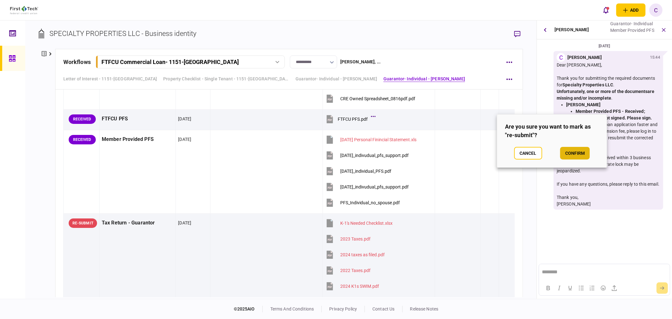
click at [581, 153] on button "confirm" at bounding box center [575, 153] width 30 height 13
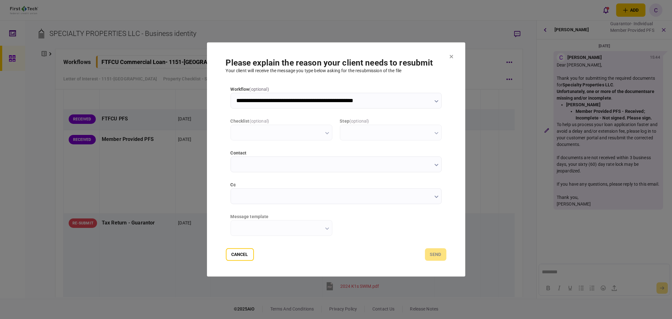
scroll to position [0, 0]
type input "**********"
type input "*********"
type input "**********"
click at [247, 198] on input "cc" at bounding box center [336, 197] width 211 height 16
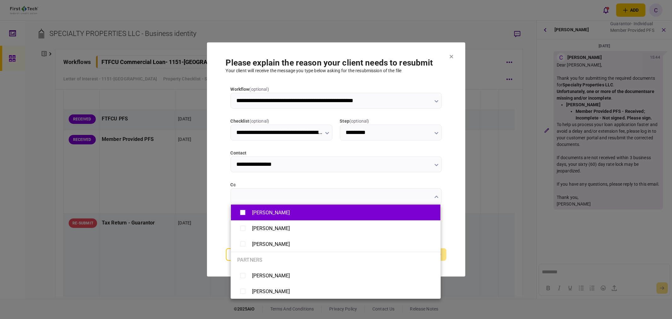
click at [236, 207] on li "[PERSON_NAME]" at bounding box center [336, 213] width 210 height 16
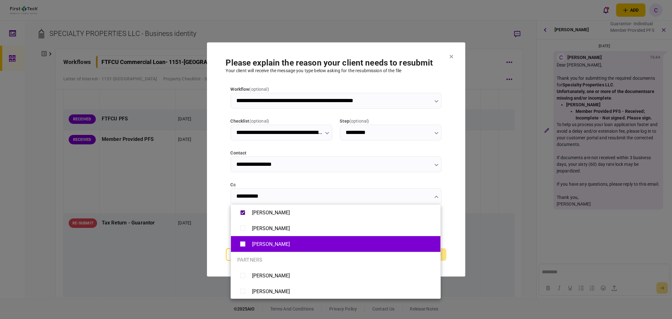
drag, startPoint x: 236, startPoint y: 226, endPoint x: 235, endPoint y: 244, distance: 17.7
click at [236, 228] on li "[PERSON_NAME]" at bounding box center [336, 228] width 210 height 16
click at [234, 244] on li "[PERSON_NAME]" at bounding box center [336, 244] width 210 height 16
type input "**********"
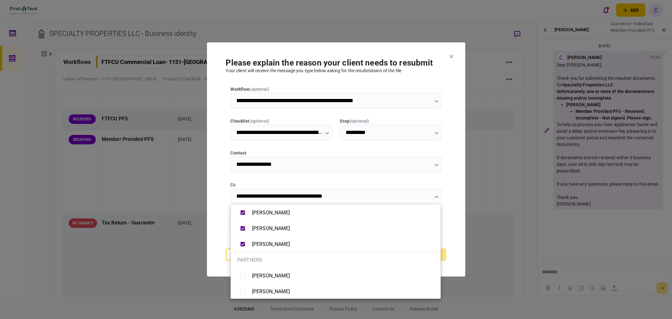
click at [203, 231] on div at bounding box center [336, 159] width 672 height 319
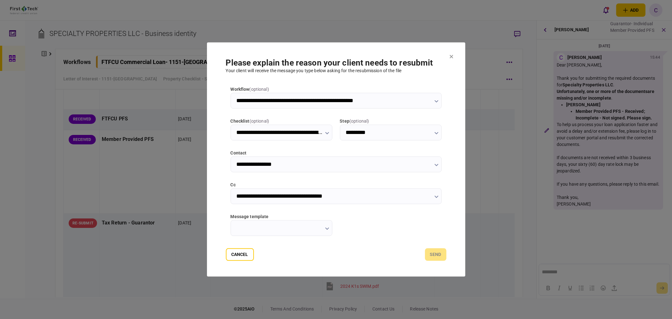
click at [327, 227] on button "button" at bounding box center [327, 228] width 4 height 5
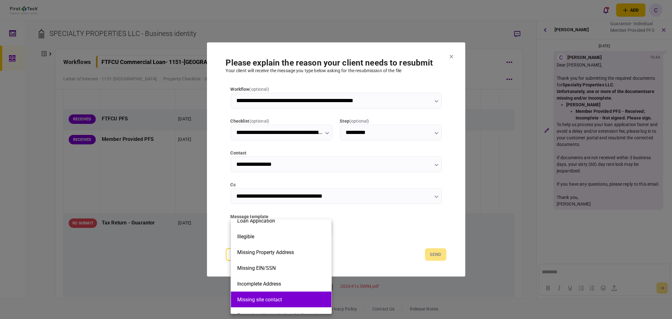
scroll to position [142, 0]
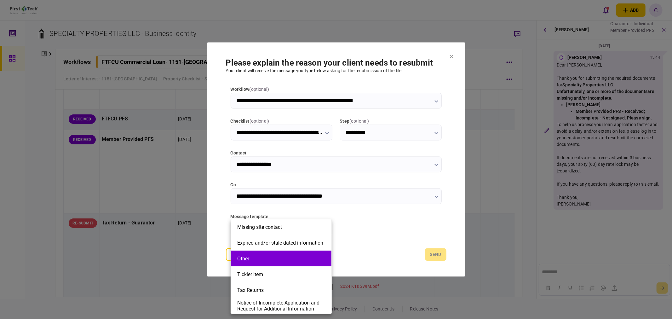
click at [259, 259] on button "Other" at bounding box center [281, 259] width 88 height 6
type input "*****"
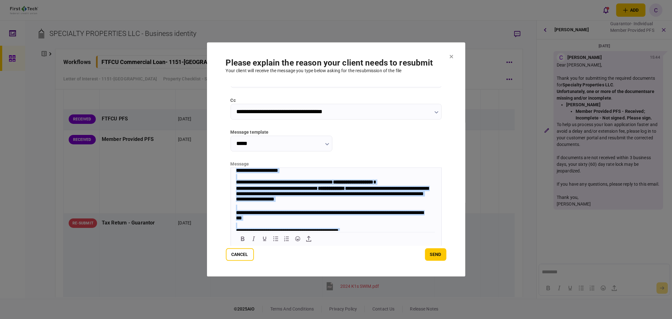
scroll to position [25, 0]
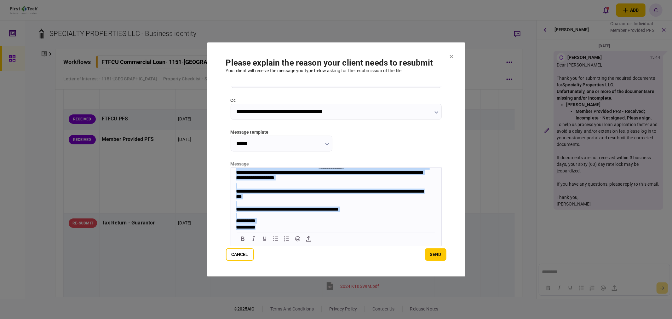
drag, startPoint x: 235, startPoint y: 170, endPoint x: 527, endPoint y: 435, distance: 394.6
click at [296, 231] on html "**********" at bounding box center [336, 188] width 211 height 84
paste body "Rich Text Area. Press ALT-0 for help."
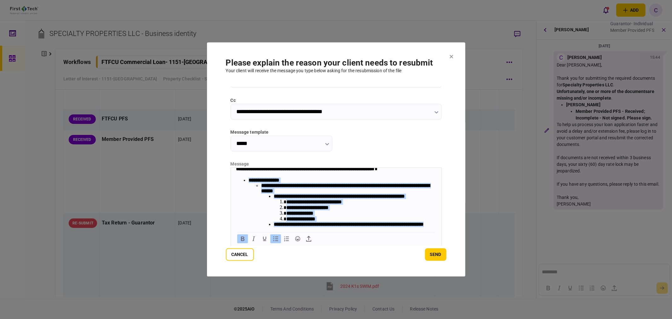
scroll to position [19, 0]
drag, startPoint x: 312, startPoint y: 230, endPoint x: 262, endPoint y: 189, distance: 64.7
click at [262, 189] on li "**********" at bounding box center [348, 205] width 175 height 44
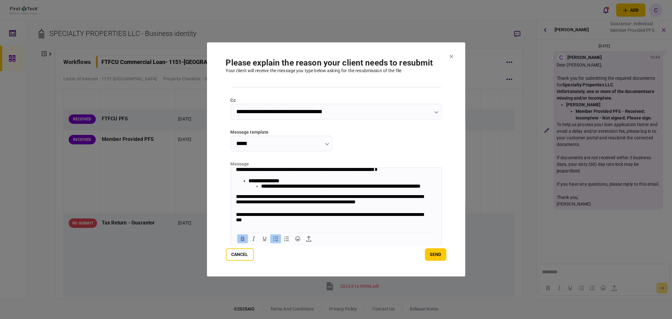
click at [316, 189] on li "**********" at bounding box center [348, 185] width 175 height 5
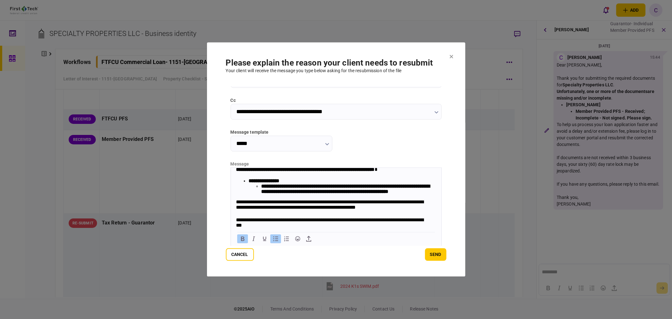
drag, startPoint x: 369, startPoint y: 195, endPoint x: 389, endPoint y: 207, distance: 23.7
click at [369, 194] on b "**********" at bounding box center [345, 189] width 169 height 10
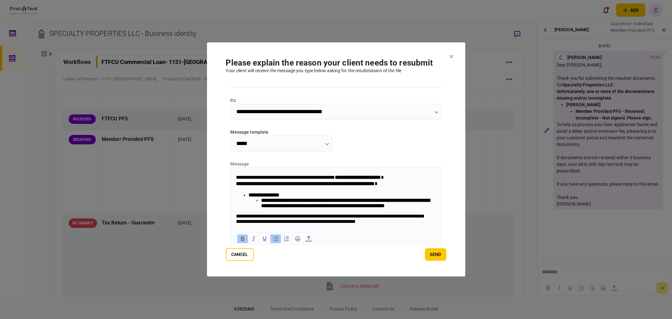
scroll to position [0, 0]
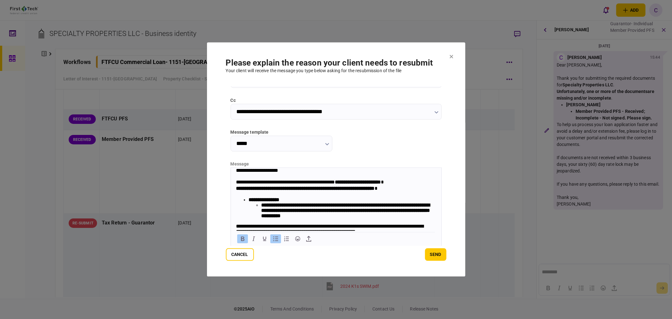
drag, startPoint x: 439, startPoint y: 256, endPoint x: 354, endPoint y: 246, distance: 86.1
click at [368, 252] on div "Cancel send" at bounding box center [336, 254] width 221 height 13
click at [347, 218] on b "**********" at bounding box center [345, 210] width 169 height 15
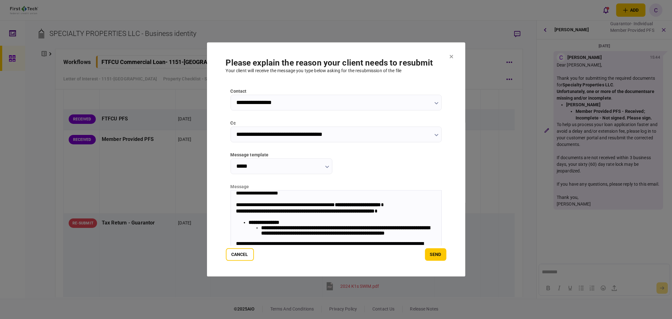
scroll to position [49, 0]
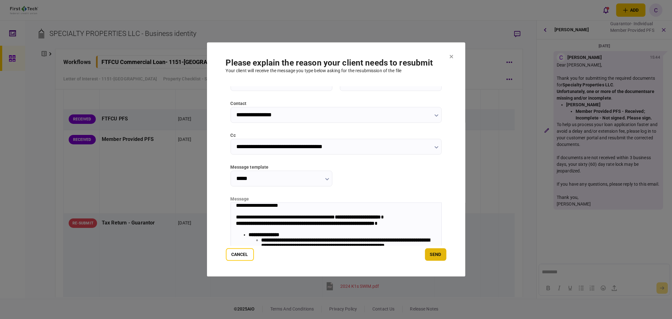
click at [442, 256] on button "send" at bounding box center [435, 254] width 21 height 13
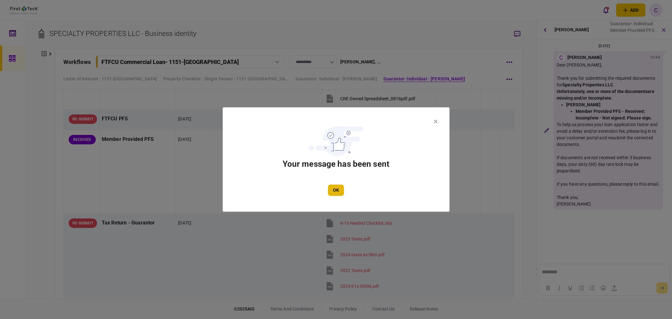
click at [333, 187] on button "OK" at bounding box center [336, 190] width 16 height 11
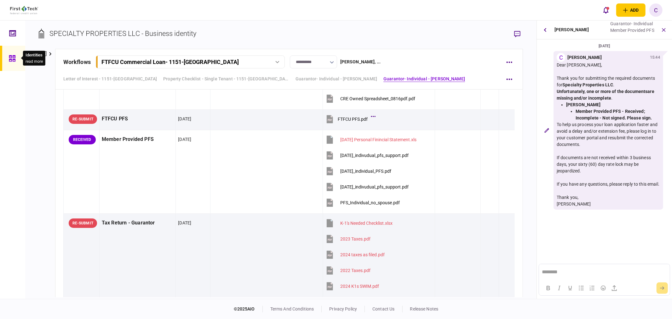
click at [13, 59] on icon at bounding box center [12, 58] width 6 height 6
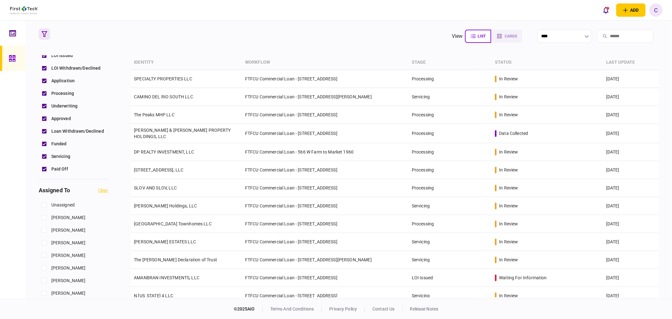
scroll to position [175, 0]
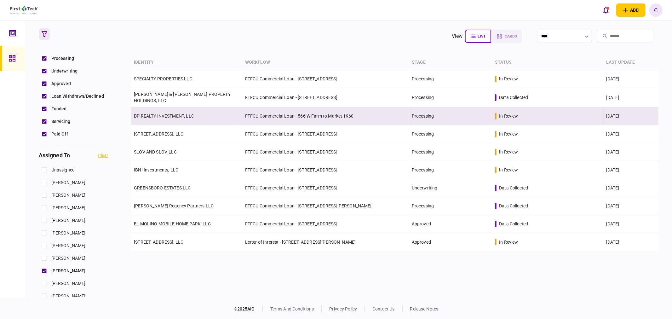
click at [155, 114] on link "DP REALTY INVESTMENT, LLC" at bounding box center [164, 115] width 60 height 5
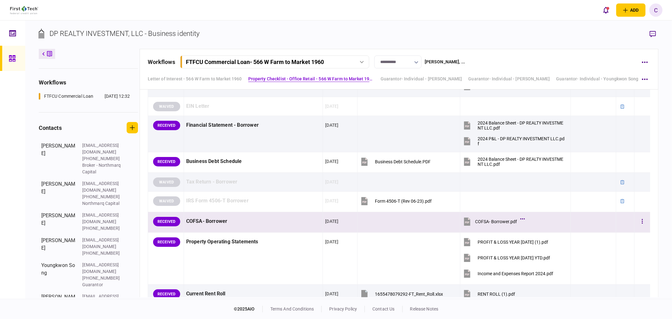
scroll to position [315, 0]
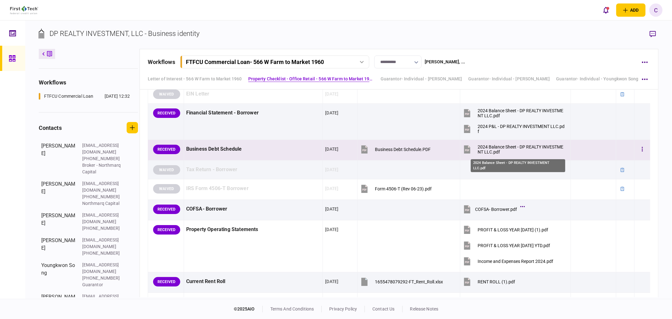
click at [500, 148] on div "2024 Balance Sheet - DP REALTY INVESTMENT LLC.pdf" at bounding box center [522, 149] width 88 height 10
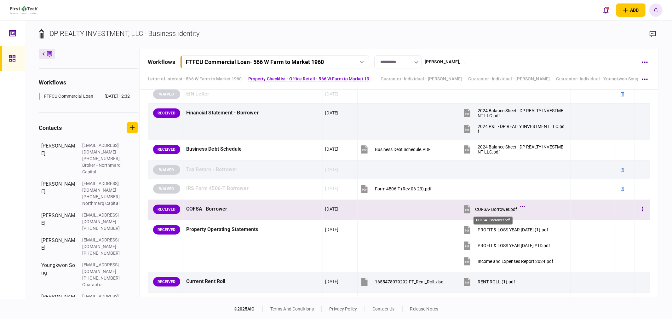
click at [496, 211] on div "COFSA- Borrower.pdf" at bounding box center [496, 209] width 42 height 5
click at [642, 209] on icon "button" at bounding box center [642, 209] width 1 height 4
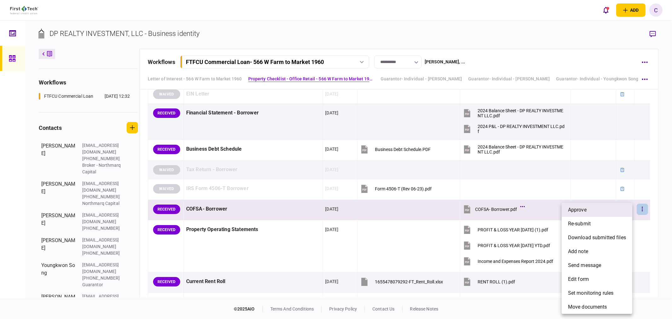
click at [574, 212] on span "approve" at bounding box center [577, 210] width 19 height 8
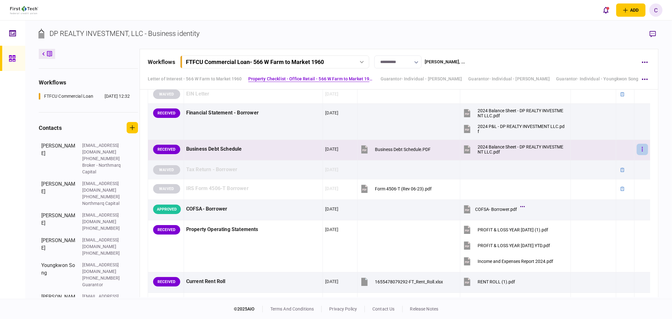
click at [642, 148] on icon "button" at bounding box center [642, 149] width 1 height 6
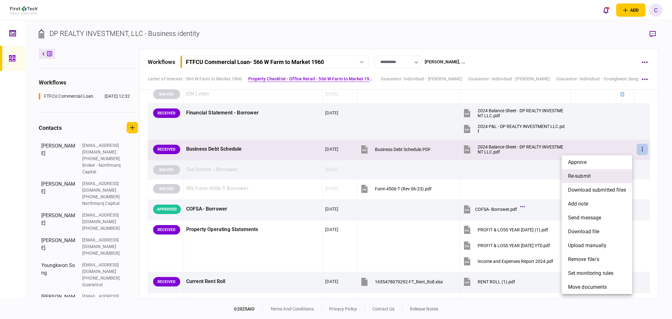
click at [584, 177] on span "re-submit" at bounding box center [579, 176] width 23 height 8
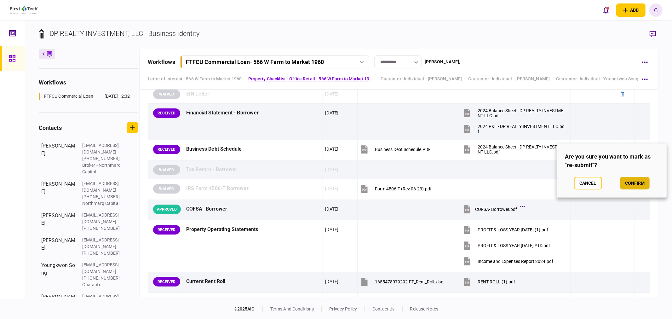
click at [632, 182] on button "confirm" at bounding box center [635, 183] width 30 height 13
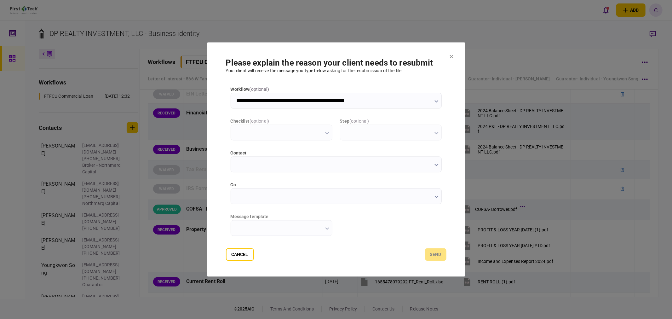
scroll to position [0, 0]
type input "**********"
click at [314, 198] on input "cc" at bounding box center [336, 197] width 211 height 16
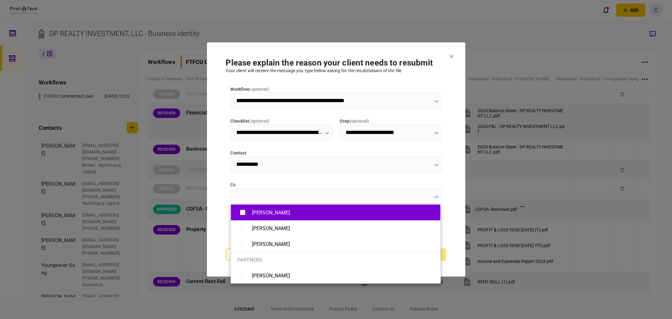
drag, startPoint x: 250, startPoint y: 212, endPoint x: 249, endPoint y: 217, distance: 4.7
click at [249, 212] on div "[PERSON_NAME]" at bounding box center [335, 212] width 197 height 11
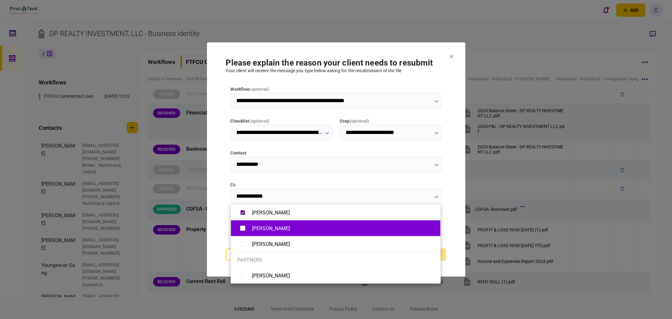
click at [249, 228] on div "[PERSON_NAME]" at bounding box center [335, 228] width 197 height 11
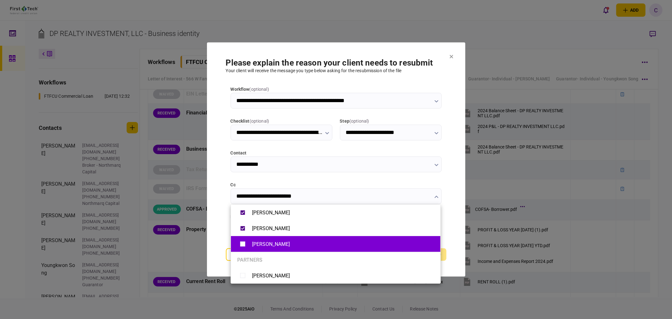
type input "**********"
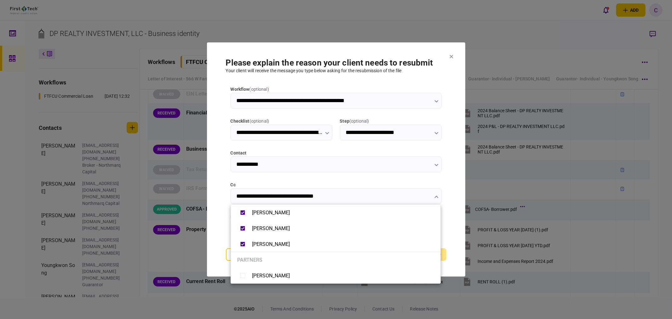
click at [224, 237] on div at bounding box center [336, 159] width 672 height 319
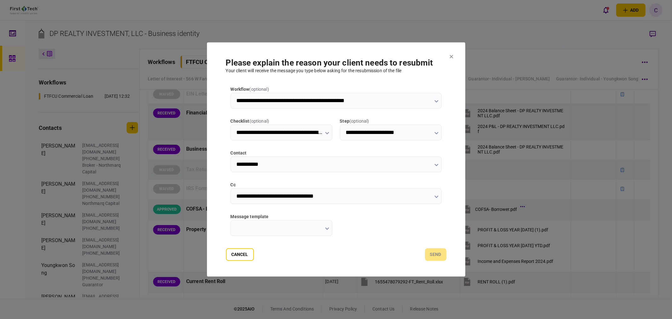
click at [317, 230] on input "message template" at bounding box center [282, 228] width 102 height 16
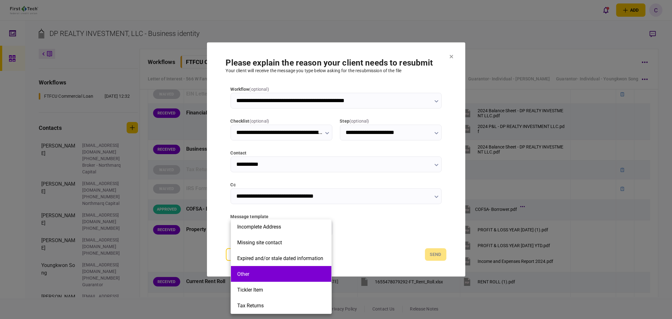
scroll to position [142, 0]
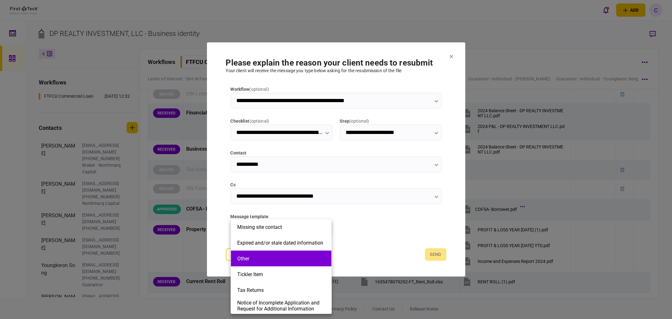
click at [261, 261] on button "Other" at bounding box center [281, 259] width 88 height 6
type input "*****"
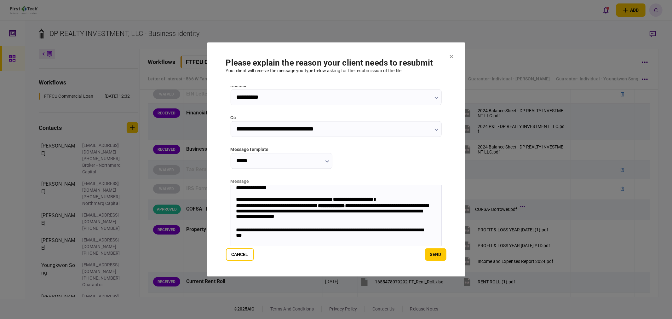
scroll to position [70, 0]
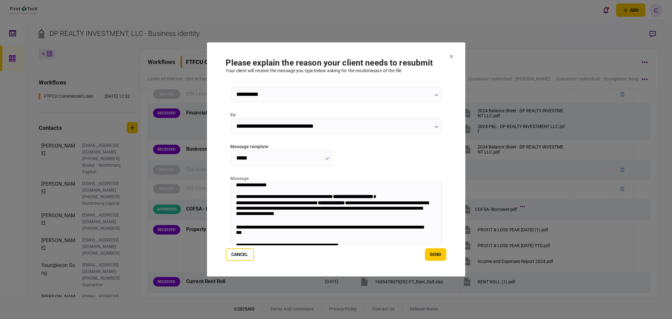
click at [356, 196] on strong "**********" at bounding box center [353, 196] width 40 height 5
click at [355, 197] on strong "**********" at bounding box center [353, 196] width 40 height 5
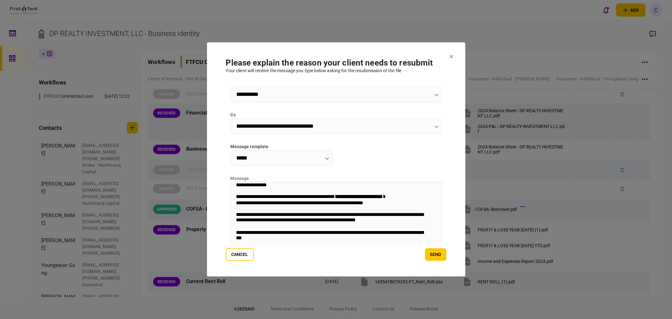
click at [321, 235] on div "**********" at bounding box center [333, 236] width 194 height 13
click at [272, 211] on div "Rich Text Area. Press ALT-0 for help." at bounding box center [336, 208] width 200 height 5
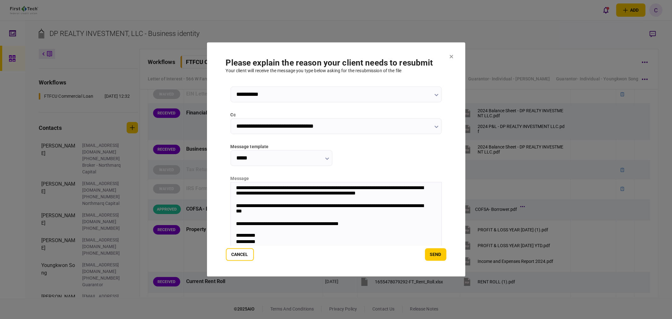
scroll to position [84, 0]
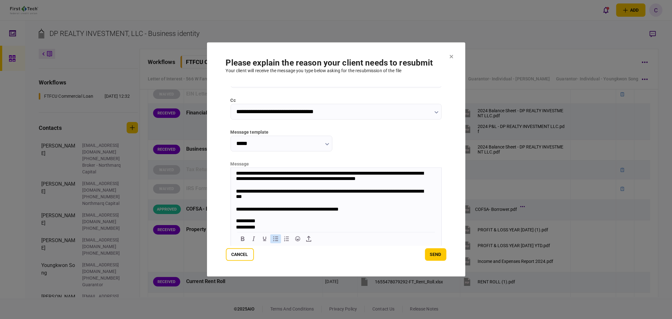
click at [274, 235] on icon "Bullet list" at bounding box center [276, 239] width 8 height 8
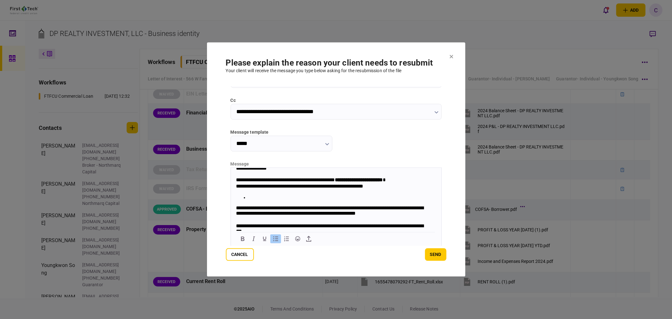
scroll to position [0, 0]
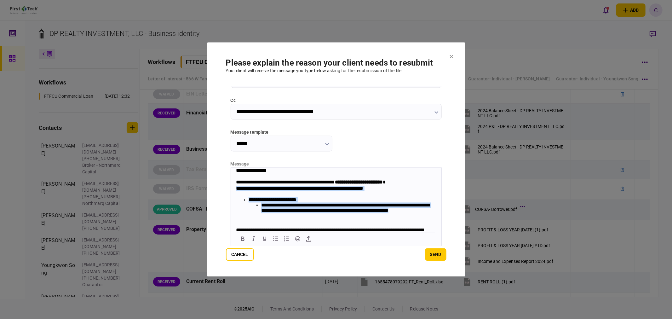
drag, startPoint x: 295, startPoint y: 220, endPoint x: 452, endPoint y: 358, distance: 208.9
click at [231, 190] on html "**********" at bounding box center [336, 228] width 211 height 120
drag, startPoint x: 264, startPoint y: 229, endPoint x: 196, endPoint y: 143, distance: 109.7
click at [231, 168] on html "**********" at bounding box center [336, 228] width 211 height 120
copy body "**********"
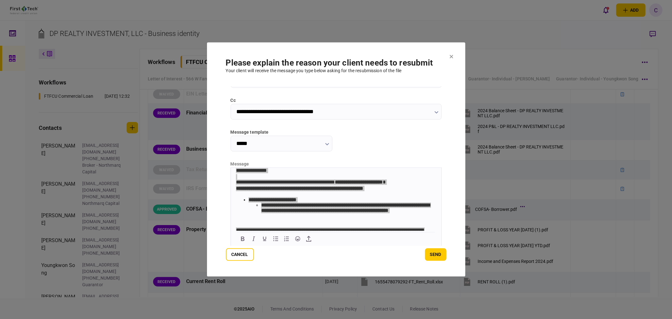
click at [434, 253] on button "send" at bounding box center [435, 254] width 21 height 13
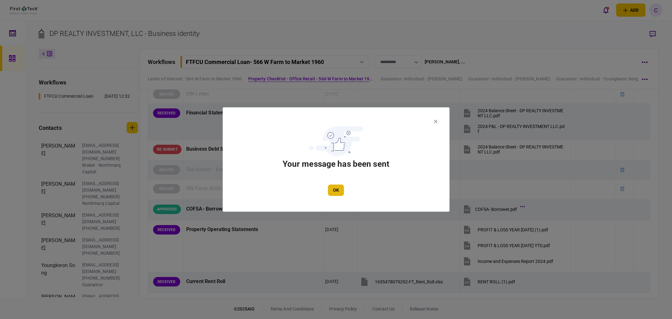
click at [340, 191] on button "OK" at bounding box center [336, 190] width 16 height 11
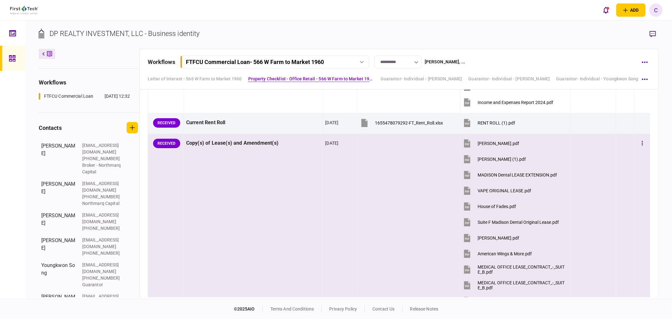
scroll to position [490, 0]
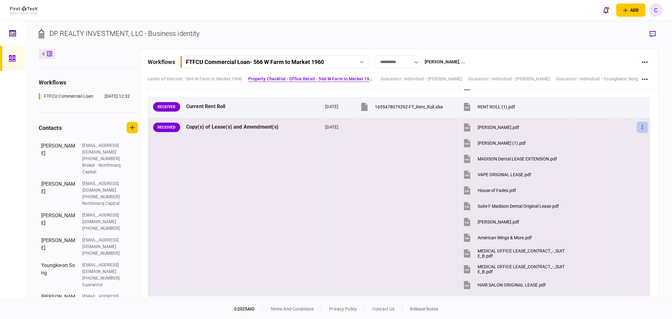
click at [642, 127] on icon "button" at bounding box center [642, 127] width 1 height 4
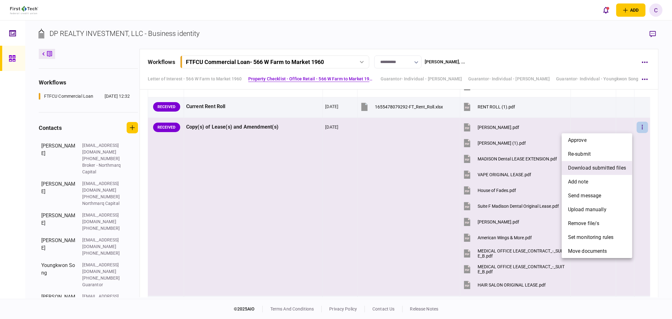
click at [584, 167] on span "download submitted files" at bounding box center [597, 168] width 58 height 8
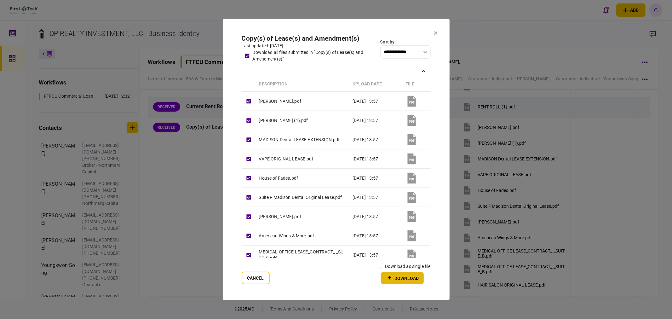
click at [394, 278] on button "Download" at bounding box center [402, 278] width 43 height 12
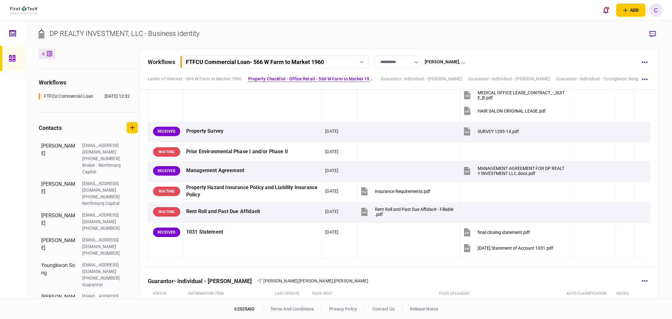
scroll to position [700, 0]
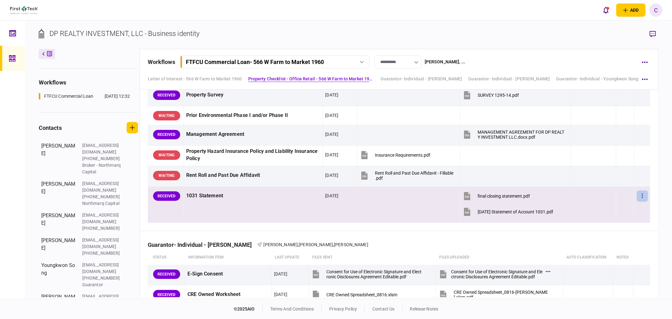
click at [642, 196] on icon "button" at bounding box center [642, 196] width 1 height 6
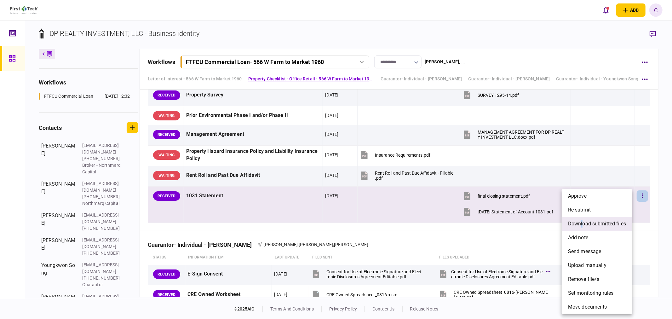
click at [582, 224] on span "download submitted files" at bounding box center [597, 224] width 58 height 8
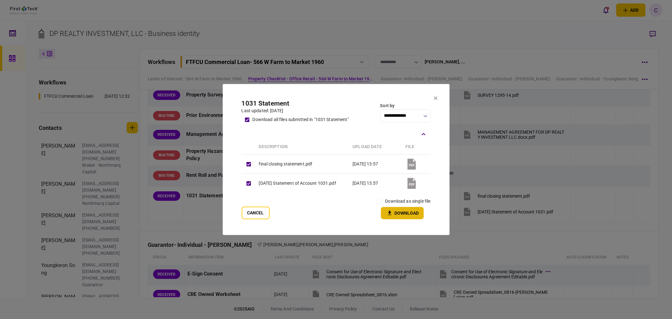
click at [397, 212] on button "Download" at bounding box center [402, 213] width 43 height 12
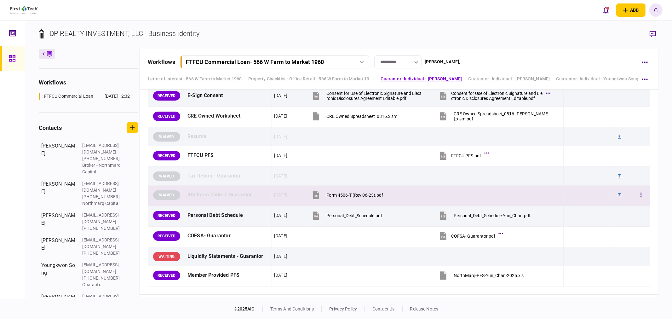
scroll to position [840, 0]
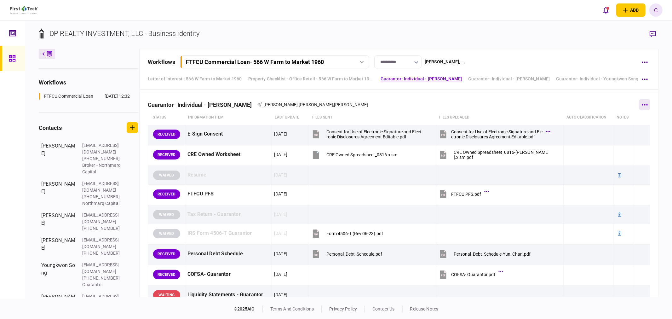
click at [645, 108] on button "button" at bounding box center [644, 104] width 11 height 11
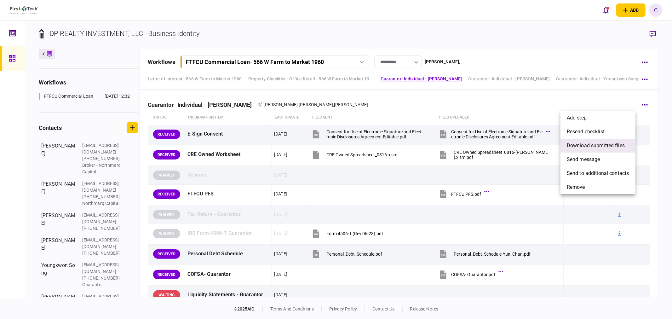
click at [586, 145] on span "download submitted files" at bounding box center [596, 146] width 58 height 8
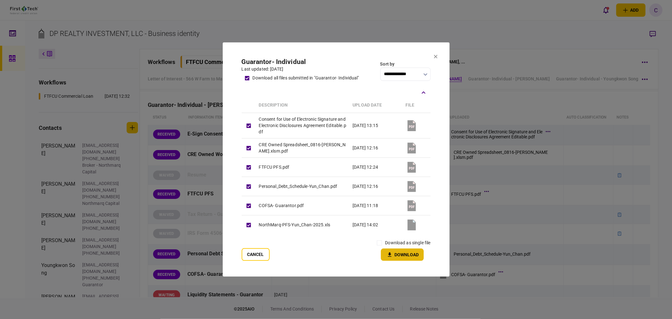
click at [397, 256] on button "Download" at bounding box center [402, 255] width 43 height 12
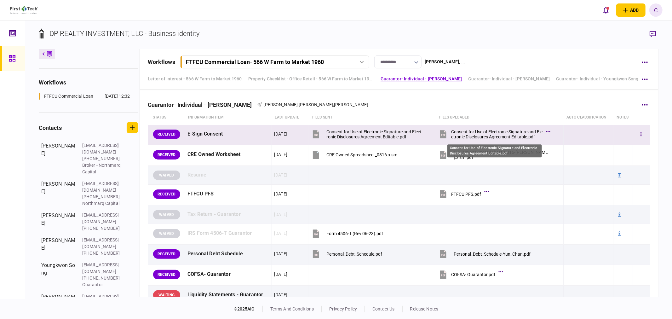
click at [462, 134] on div "Consent for Use of Electronic Signature and Electronic Disclosures Agreement Ed…" at bounding box center [496, 134] width 91 height 10
click at [636, 132] on button "button" at bounding box center [641, 134] width 11 height 11
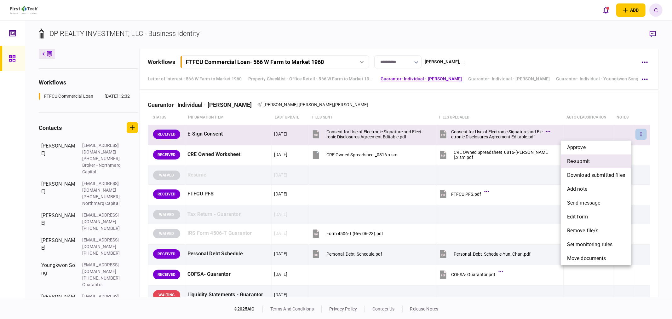
click at [572, 160] on span "re-submit" at bounding box center [578, 162] width 23 height 8
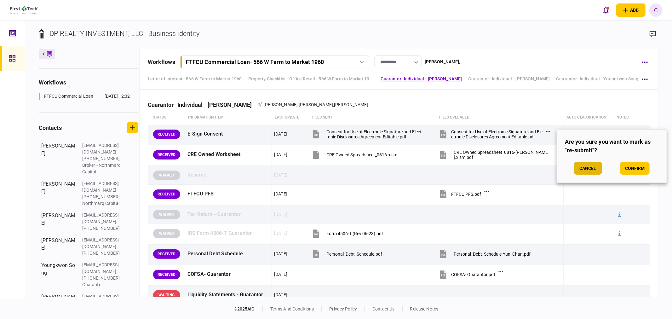
click at [588, 168] on button "Cancel" at bounding box center [588, 168] width 28 height 13
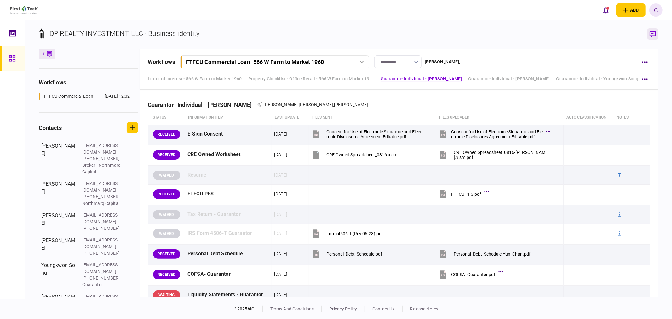
click at [651, 34] on icon "button" at bounding box center [653, 34] width 6 height 7
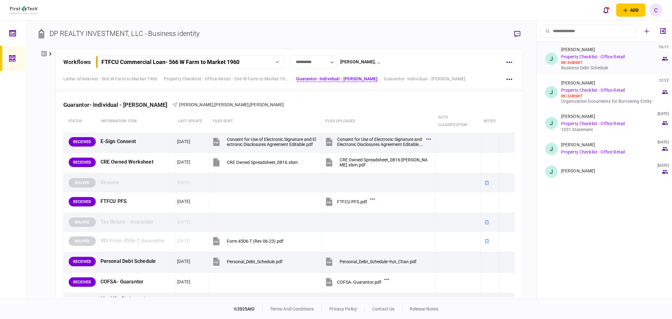
click at [590, 68] on div "Business Debt Schedule" at bounding box center [611, 67] width 100 height 5
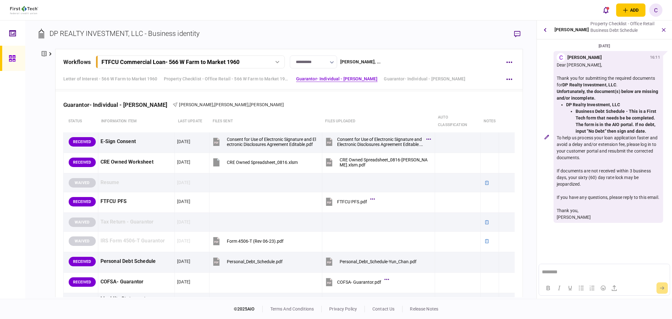
scroll to position [0, 0]
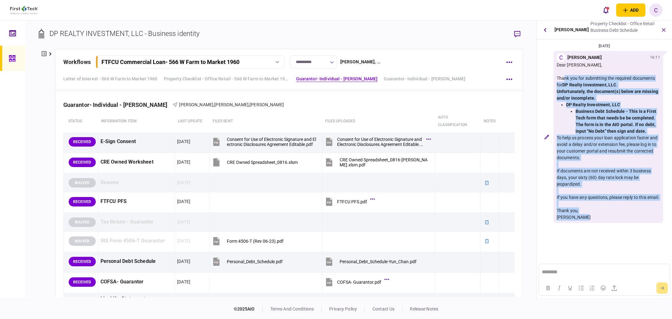
drag, startPoint x: 581, startPoint y: 224, endPoint x: 558, endPoint y: 77, distance: 149.3
click at [558, 77] on div "Dear [PERSON_NAME], Thank you for submitting the required documents for DP Real…" at bounding box center [608, 141] width 103 height 159
copy div "Thank you for submitting the required documents for DP Realty Investment, LLC .…"
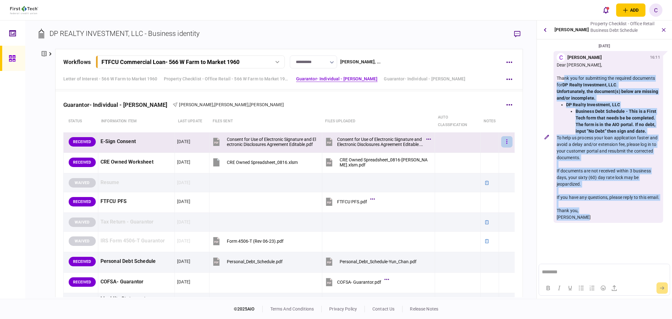
click at [502, 141] on button "button" at bounding box center [507, 141] width 11 height 11
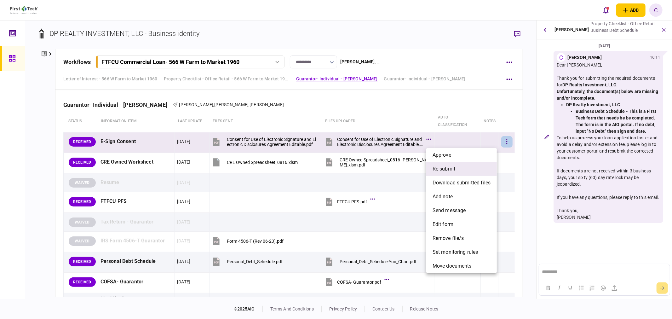
click at [443, 171] on span "re-submit" at bounding box center [444, 169] width 23 height 8
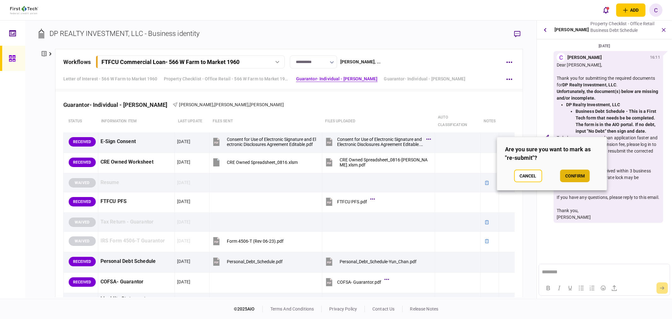
click at [582, 177] on button "confirm" at bounding box center [575, 176] width 30 height 13
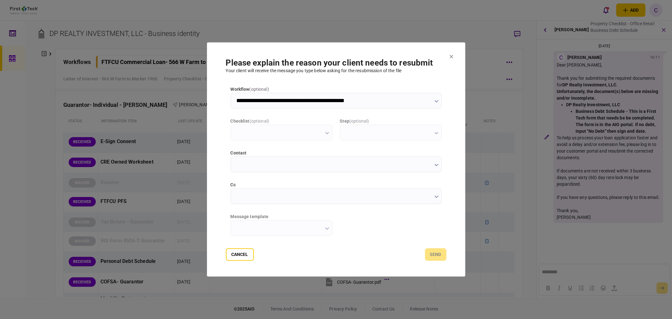
type input "**********"
click at [248, 199] on input "cc" at bounding box center [336, 197] width 211 height 16
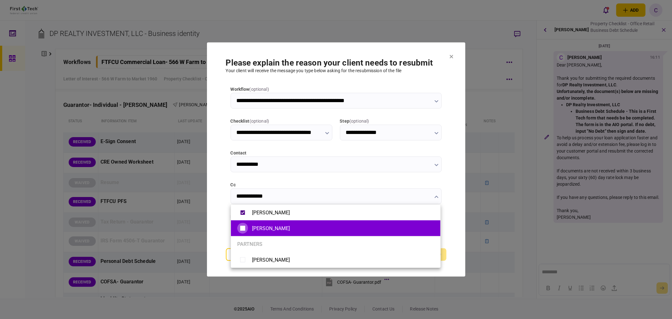
type input "**********"
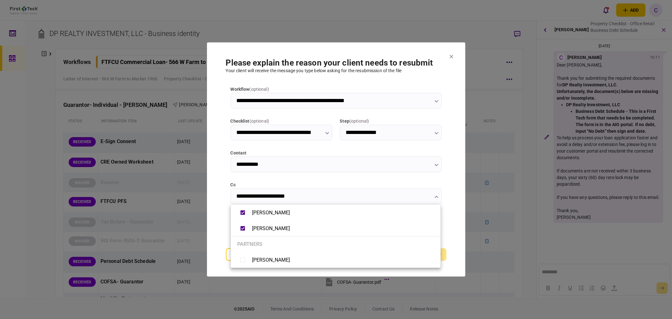
click at [220, 225] on div at bounding box center [336, 159] width 672 height 319
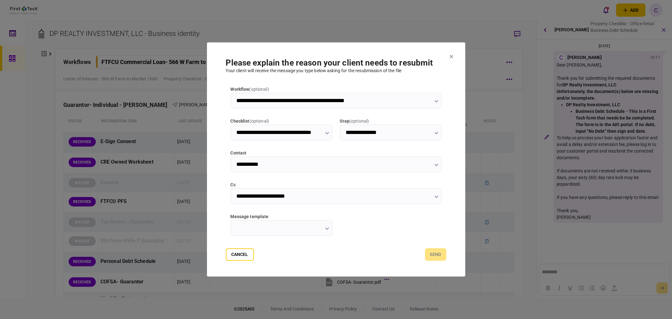
click at [292, 225] on input "message template" at bounding box center [282, 228] width 102 height 16
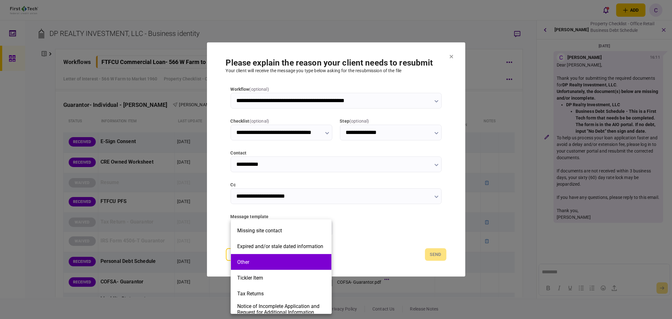
scroll to position [142, 0]
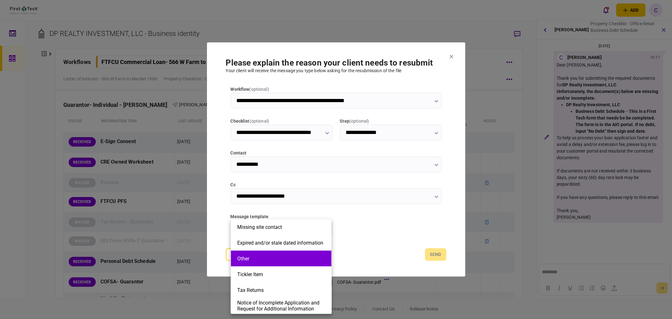
click at [260, 258] on button "Other" at bounding box center [281, 259] width 88 height 6
type input "*****"
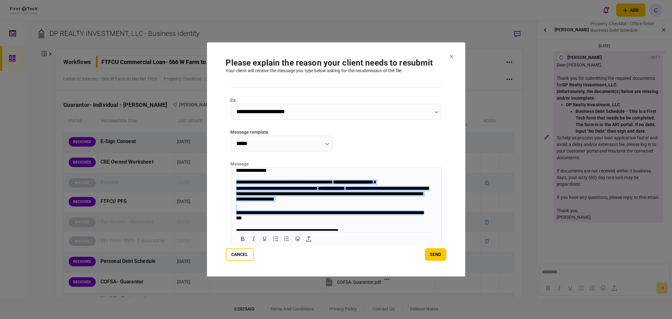
scroll to position [25, 0]
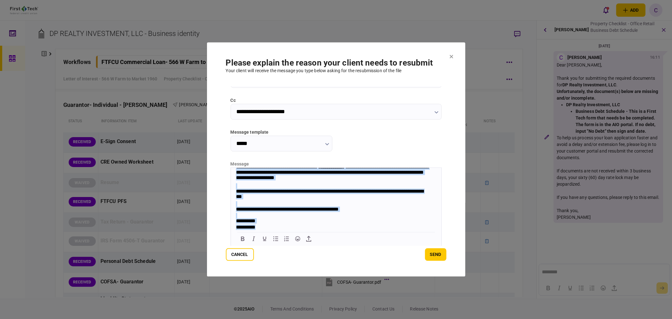
drag, startPoint x: 235, startPoint y: 183, endPoint x: 282, endPoint y: 261, distance: 90.7
click at [282, 231] on html "**********" at bounding box center [336, 188] width 211 height 84
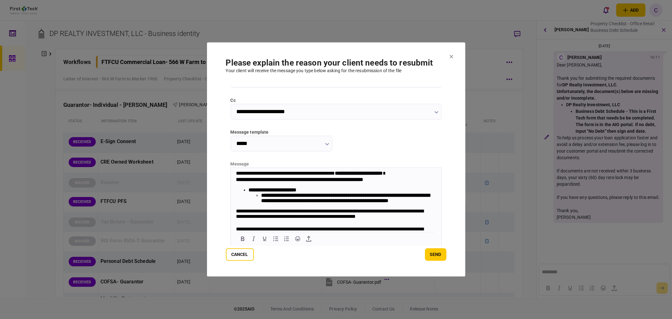
scroll to position [0, 0]
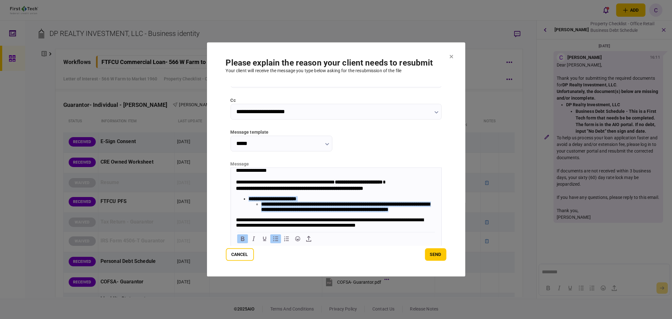
drag, startPoint x: 293, startPoint y: 221, endPoint x: 250, endPoint y: 200, distance: 48.2
click at [250, 200] on li "**********" at bounding box center [342, 204] width 188 height 16
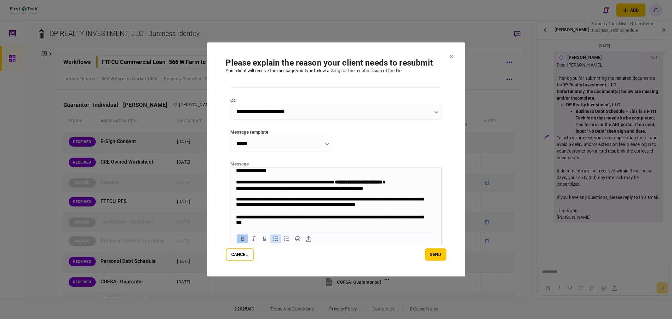
click at [276, 238] on icon "Bullet list" at bounding box center [275, 238] width 5 height 5
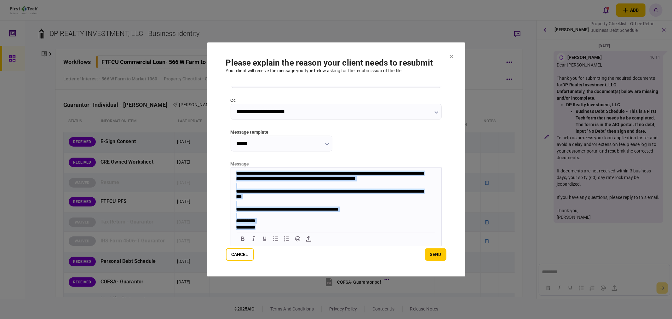
scroll to position [48, 0]
drag, startPoint x: 235, startPoint y: 170, endPoint x: 537, endPoint y: 413, distance: 388.2
click at [304, 231] on html "**********" at bounding box center [336, 178] width 211 height 104
copy body "**********"
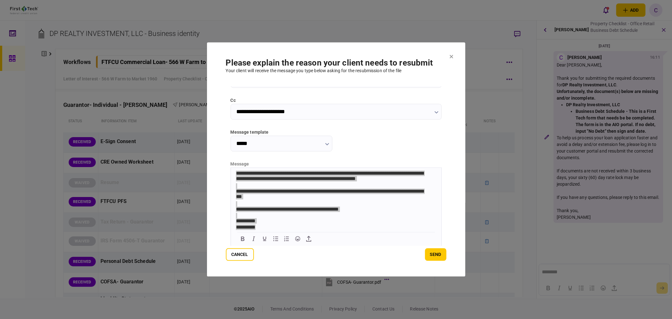
click at [433, 254] on button "send" at bounding box center [435, 254] width 21 height 13
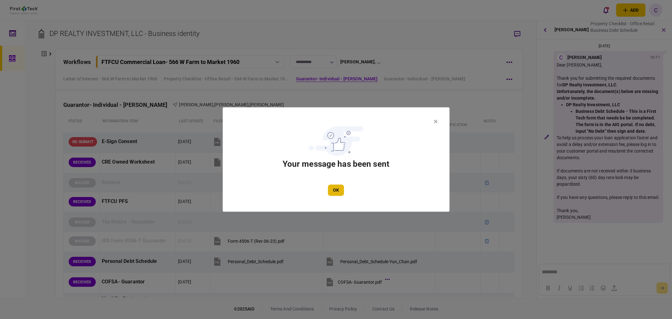
click at [340, 190] on button "OK" at bounding box center [336, 190] width 16 height 11
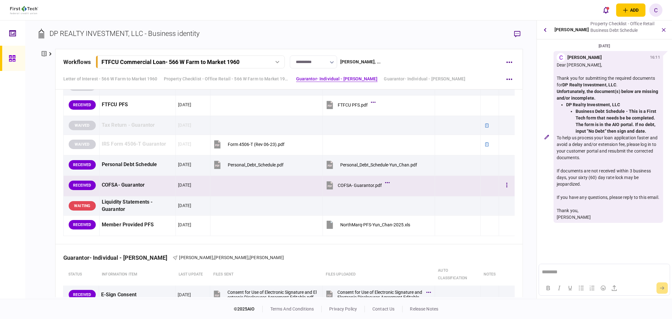
scroll to position [946, 0]
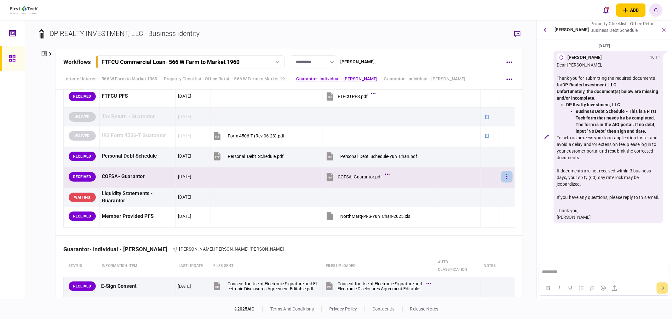
click at [507, 177] on button "button" at bounding box center [507, 176] width 11 height 11
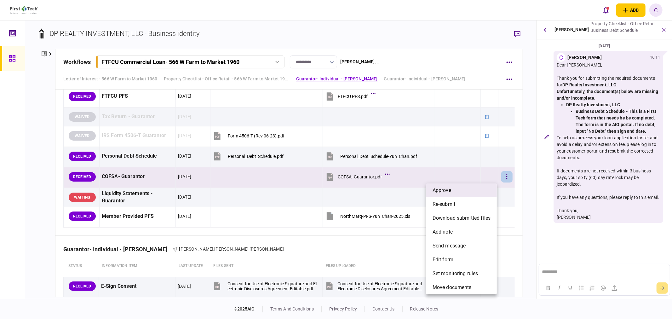
click at [451, 190] on span "approve" at bounding box center [442, 191] width 19 height 8
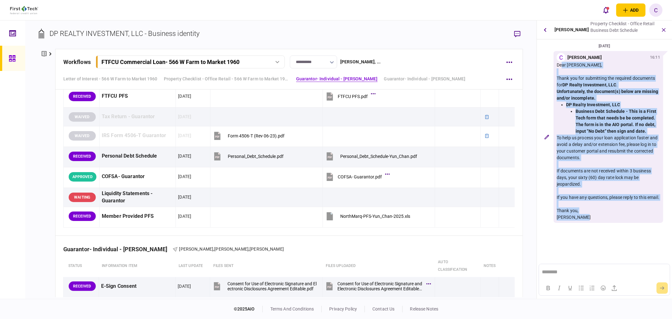
drag, startPoint x: 557, startPoint y: 65, endPoint x: 594, endPoint y: 224, distance: 163.0
click at [594, 221] on div "Dear [PERSON_NAME], Thank you for submitting the required documents for DP Real…" at bounding box center [608, 141] width 103 height 159
copy div "Dear [PERSON_NAME], Thank you for submitting the required documents for DP Real…"
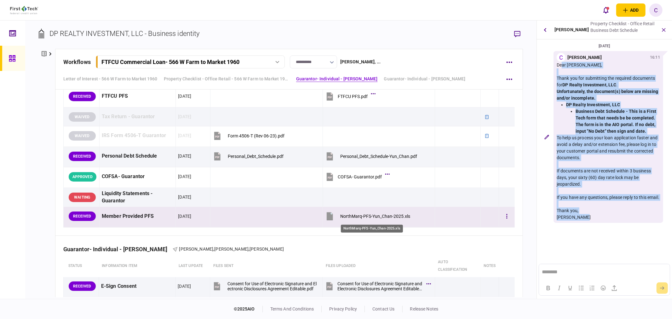
click at [370, 219] on div "NorthMarq-PFS-Yun_Chan-2025.xls" at bounding box center [375, 216] width 70 height 5
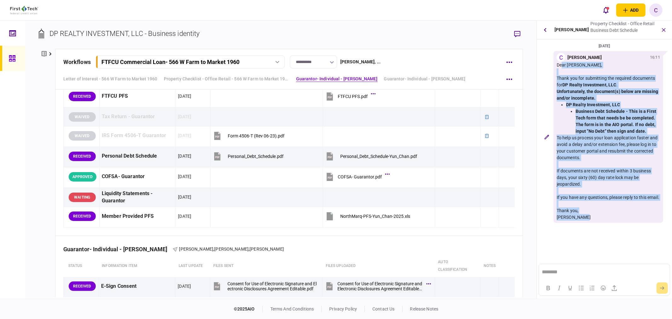
copy div "Dear [PERSON_NAME], Thank you for submitting the required documents for DP Real…"
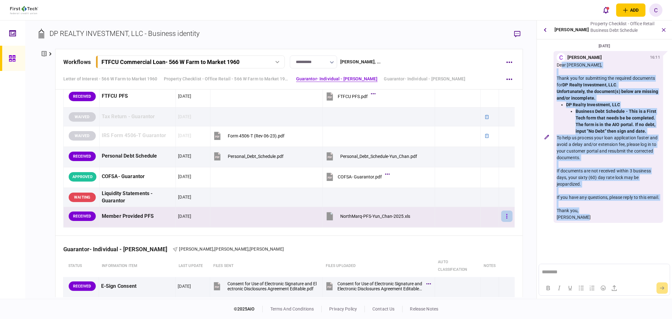
click at [507, 218] on button "button" at bounding box center [507, 216] width 11 height 11
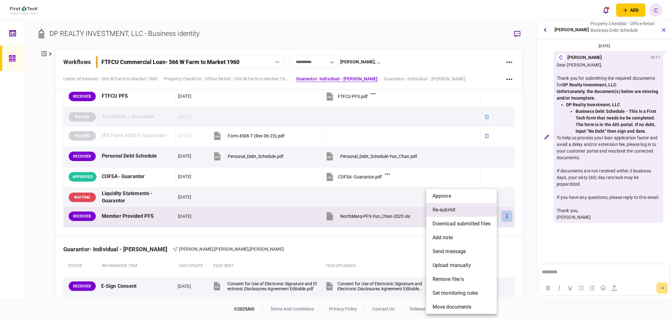
click at [461, 209] on li "re-submit" at bounding box center [462, 210] width 71 height 14
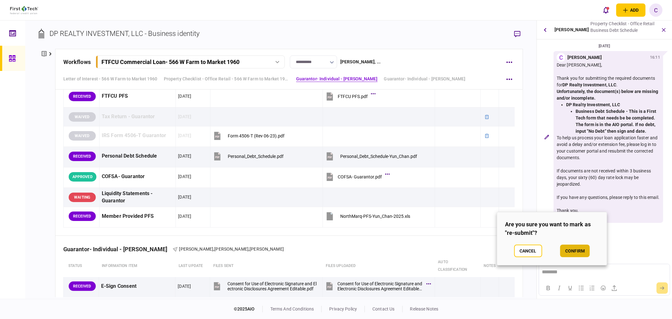
click at [577, 250] on button "confirm" at bounding box center [575, 251] width 30 height 13
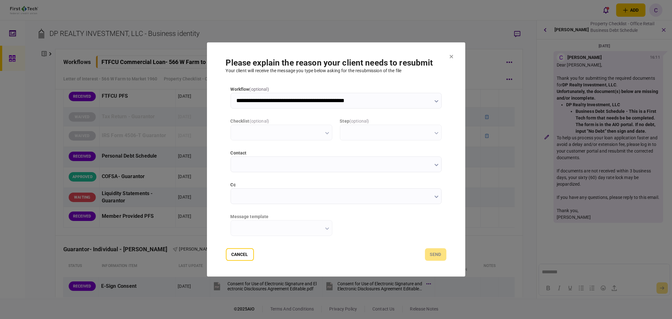
scroll to position [0, 0]
type input "**********"
click at [245, 194] on input "cc" at bounding box center [336, 197] width 211 height 16
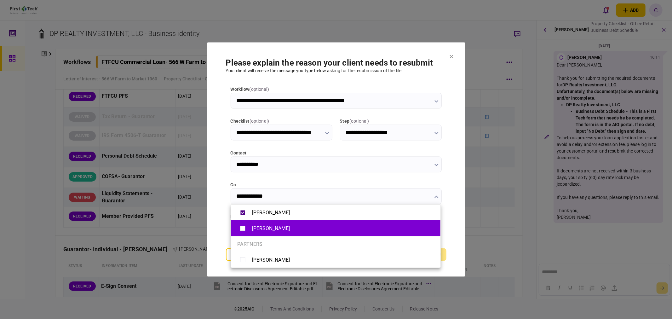
type input "**********"
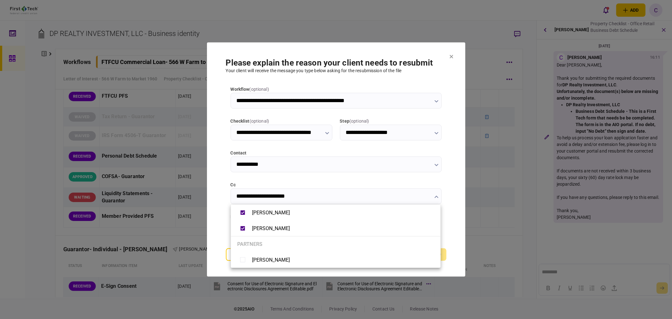
drag, startPoint x: 224, startPoint y: 223, endPoint x: 217, endPoint y: 223, distance: 7.6
click at [217, 223] on div at bounding box center [336, 159] width 672 height 319
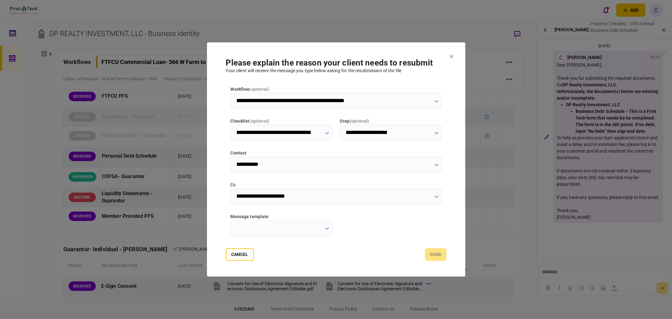
click at [307, 226] on input "message template" at bounding box center [282, 228] width 102 height 16
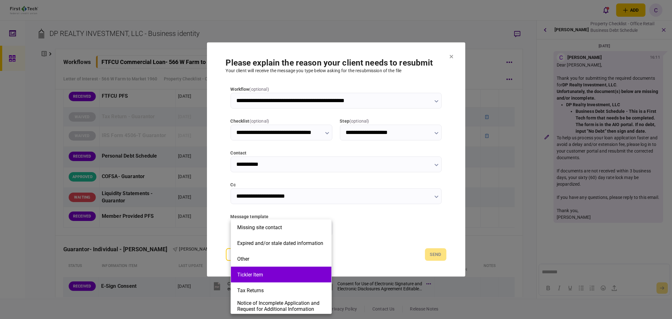
scroll to position [142, 0]
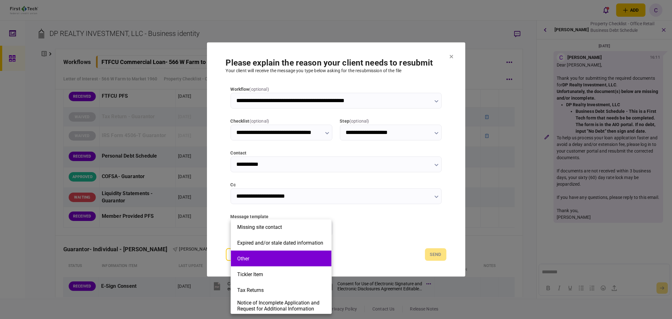
click at [264, 259] on button "Other" at bounding box center [281, 259] width 88 height 6
type input "*****"
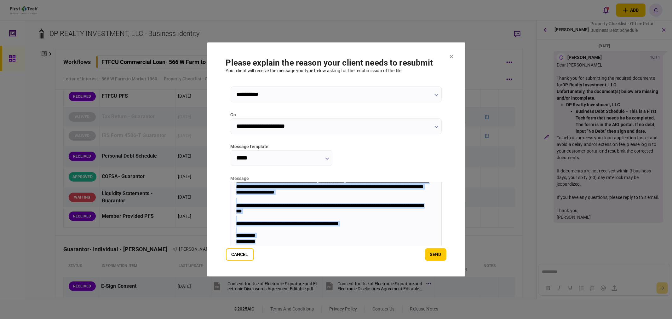
scroll to position [84, 0]
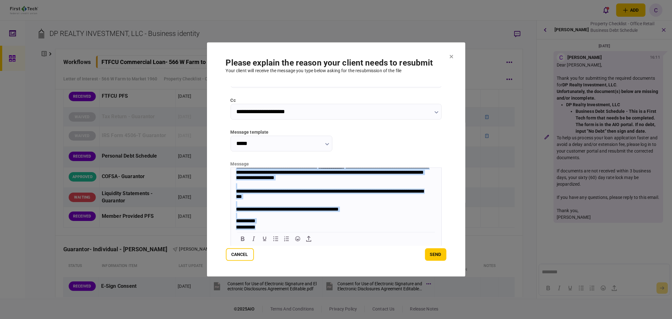
drag, startPoint x: 235, startPoint y: 170, endPoint x: 347, endPoint y: 268, distance: 148.5
click at [347, 231] on html "**********" at bounding box center [336, 188] width 211 height 84
paste body "Rich Text Area. Press ALT-0 for help."
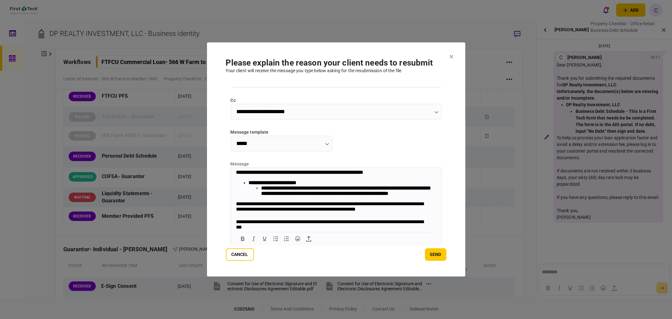
scroll to position [0, 0]
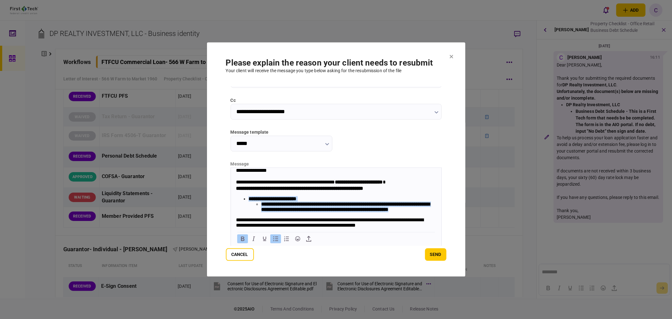
drag, startPoint x: 293, startPoint y: 220, endPoint x: 247, endPoint y: 197, distance: 50.9
click at [247, 197] on div "**********" at bounding box center [336, 204] width 200 height 50
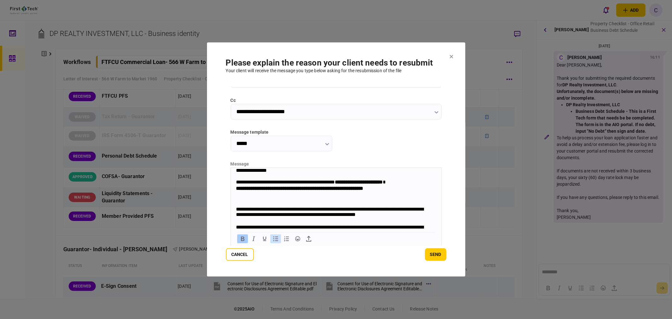
click at [277, 237] on icon "Bullet list" at bounding box center [276, 239] width 8 height 8
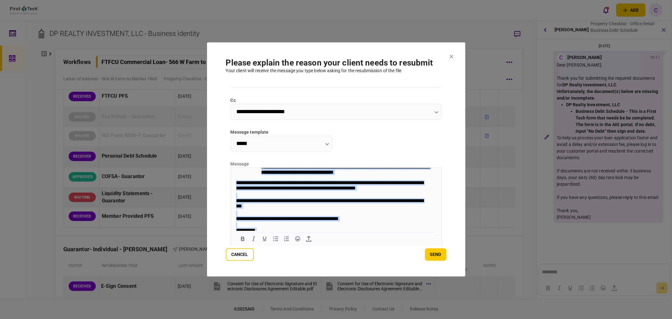
scroll to position [54, 0]
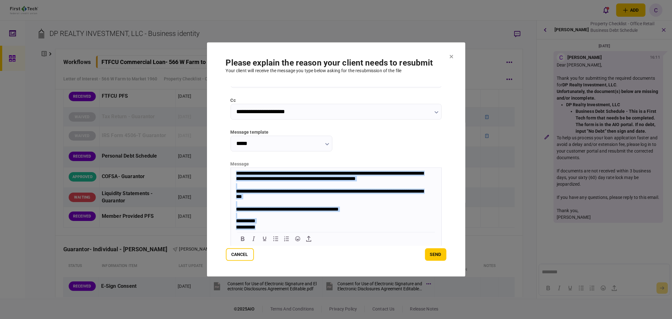
drag, startPoint x: 236, startPoint y: 170, endPoint x: 549, endPoint y: 398, distance: 387.7
click at [318, 230] on body "**********" at bounding box center [336, 176] width 211 height 110
copy body "**********"
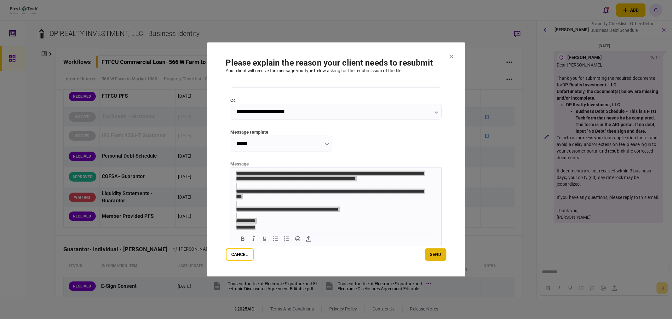
click at [438, 253] on button "send" at bounding box center [435, 254] width 21 height 13
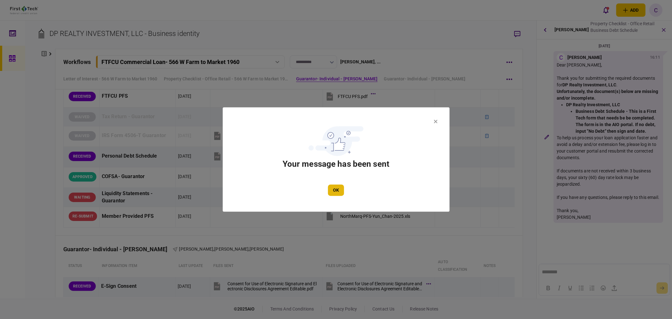
click at [341, 193] on button "OK" at bounding box center [336, 190] width 16 height 11
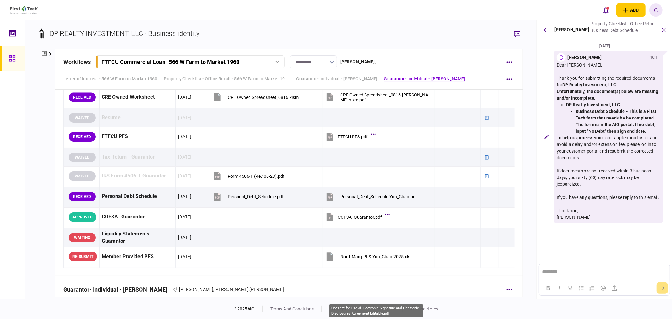
scroll to position [875, 0]
